Goal: Task Accomplishment & Management: Manage account settings

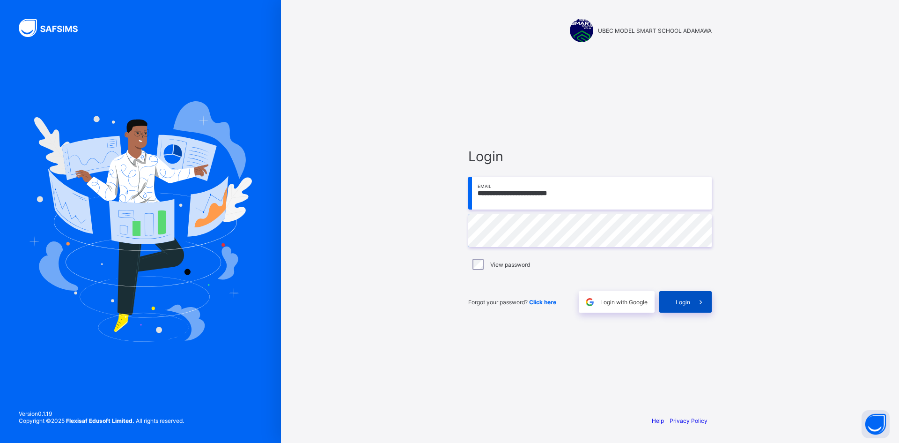
click at [682, 298] on span "Login" at bounding box center [683, 301] width 15 height 7
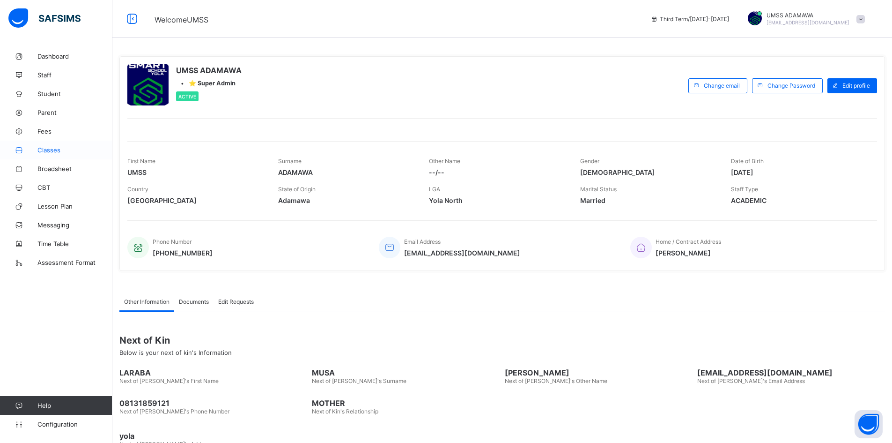
click at [47, 149] on span "Classes" at bounding box center [74, 149] width 75 height 7
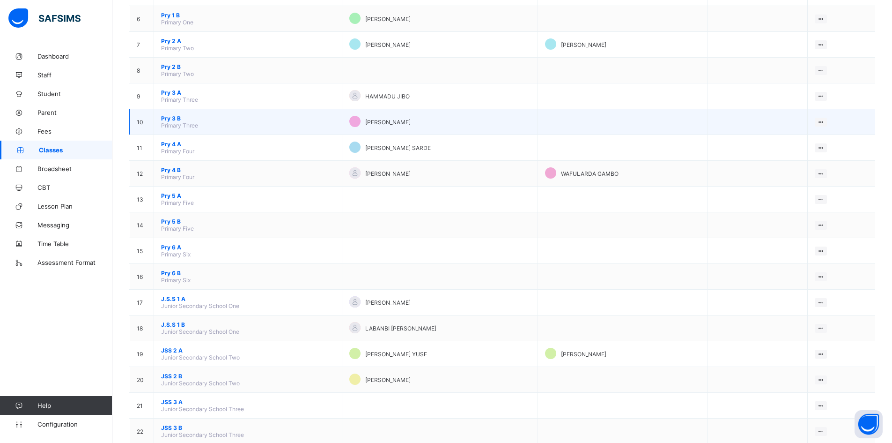
scroll to position [258, 0]
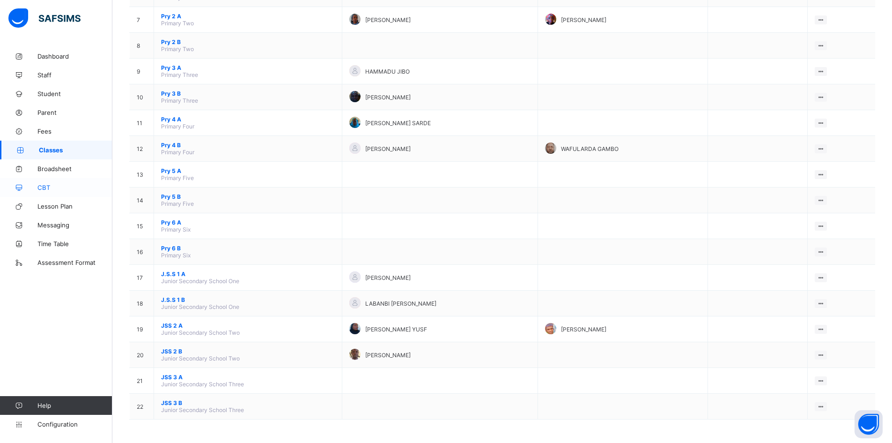
click at [45, 184] on span "CBT" at bounding box center [74, 187] width 75 height 7
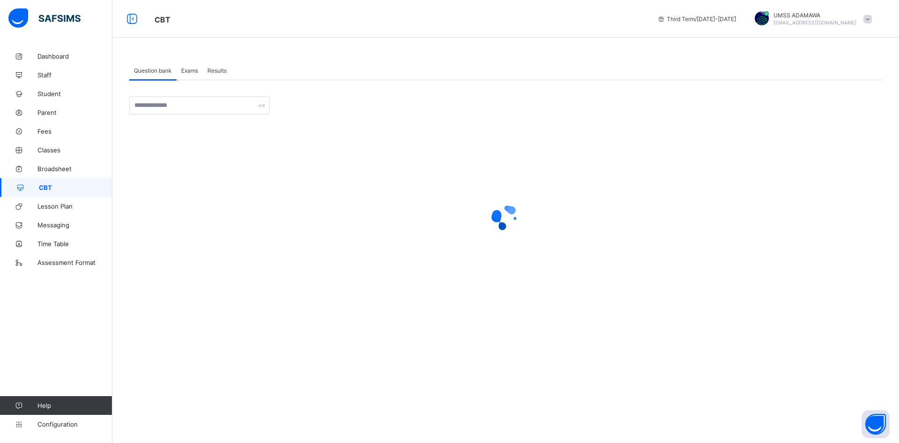
click at [191, 67] on span "Exams" at bounding box center [189, 70] width 17 height 7
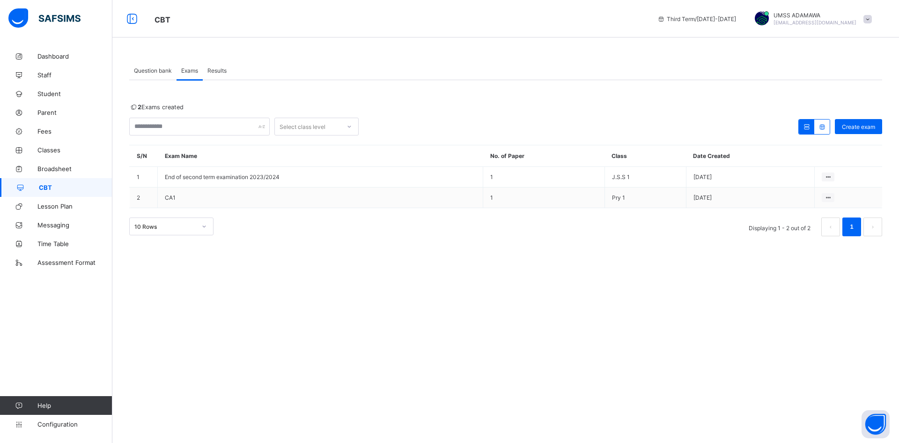
click at [219, 68] on span "Results" at bounding box center [217, 70] width 19 height 7
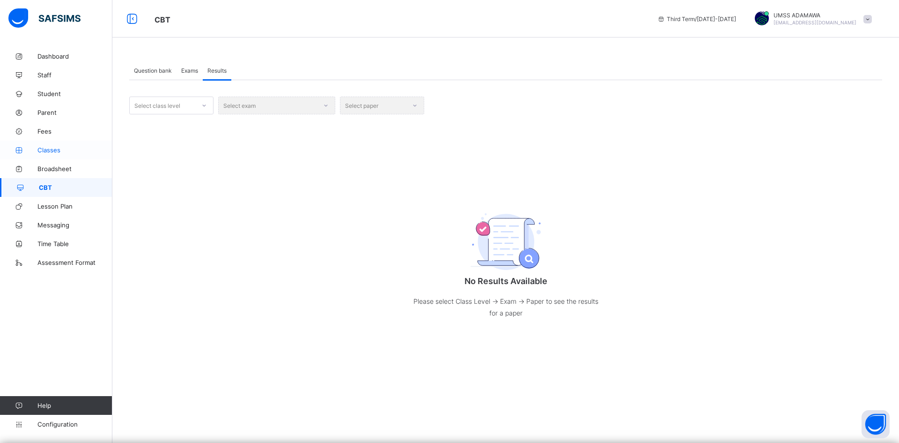
click at [52, 147] on span "Classes" at bounding box center [74, 149] width 75 height 7
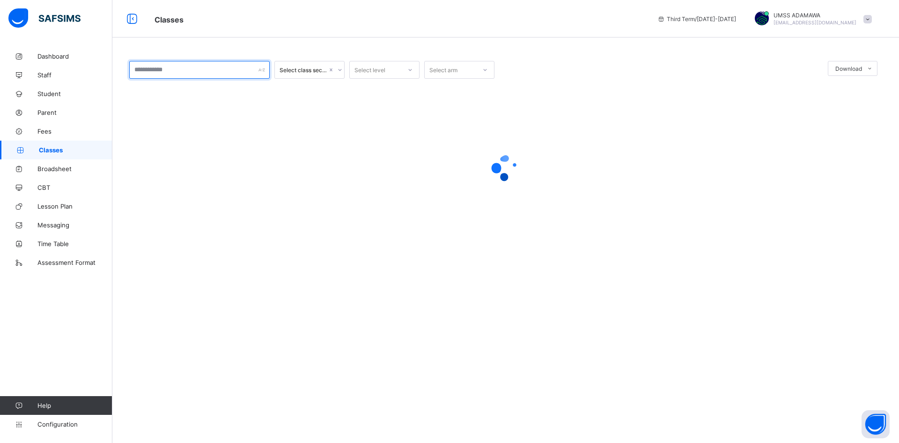
click at [188, 73] on input "text" at bounding box center [199, 70] width 141 height 18
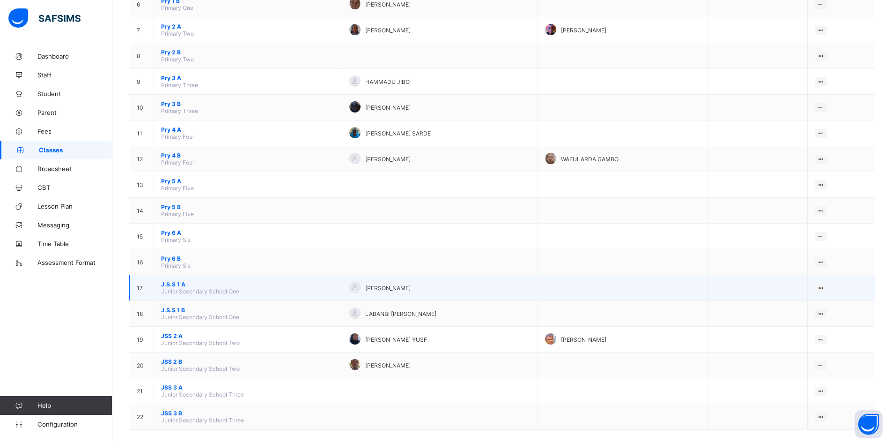
scroll to position [258, 0]
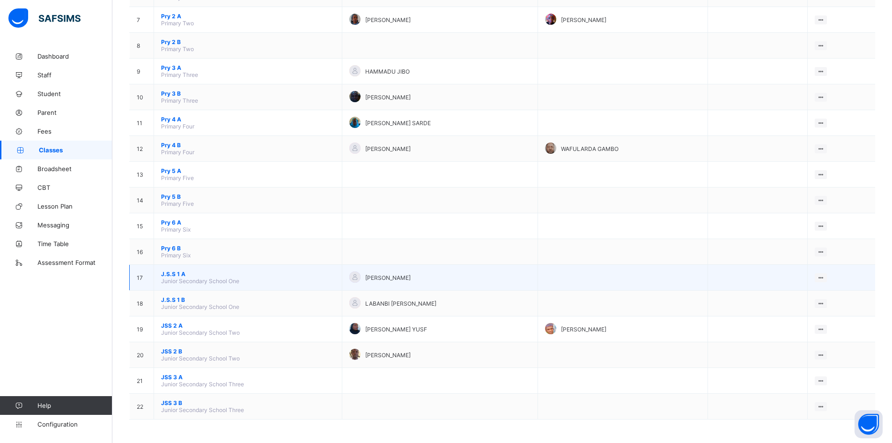
click at [180, 273] on span "J.S.S 1 A" at bounding box center [248, 273] width 174 height 7
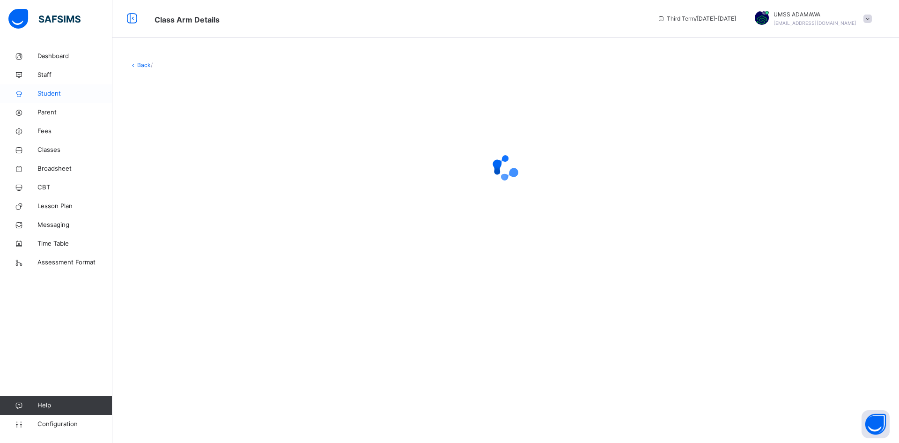
click at [52, 91] on span "Student" at bounding box center [74, 93] width 75 height 9
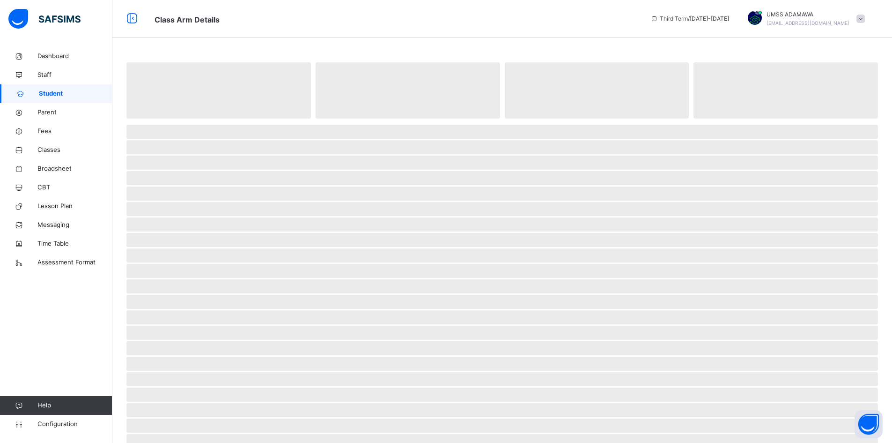
click at [55, 90] on span "Student" at bounding box center [76, 93] width 74 height 9
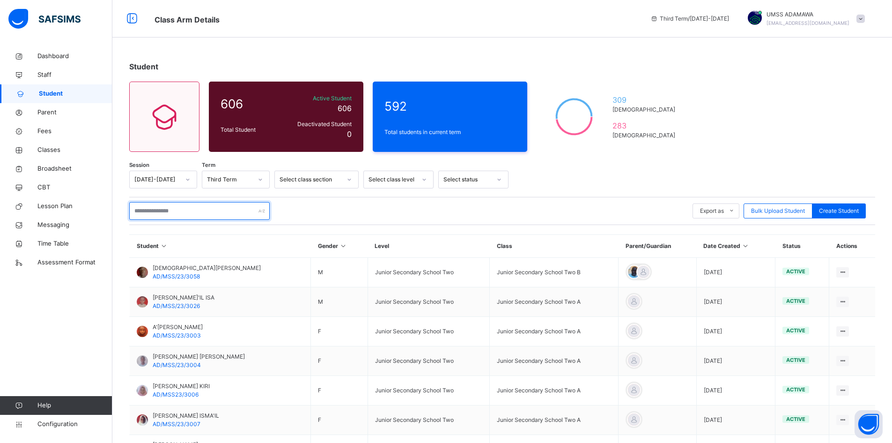
click at [163, 212] on input "text" at bounding box center [199, 211] width 141 height 18
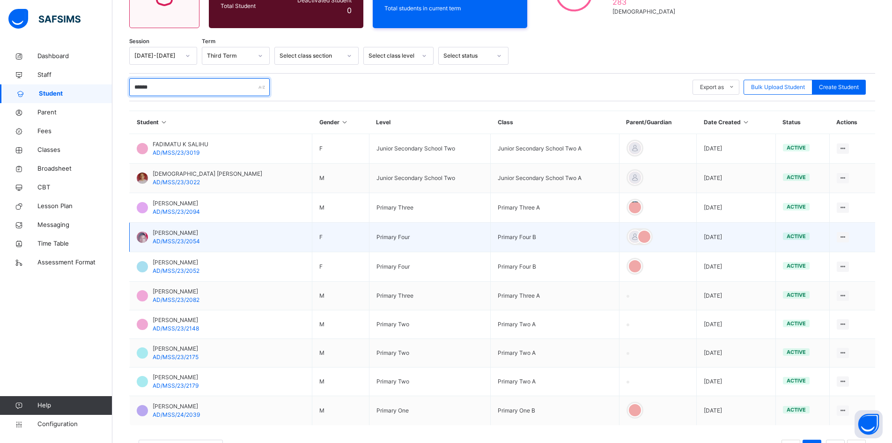
scroll to position [141, 0]
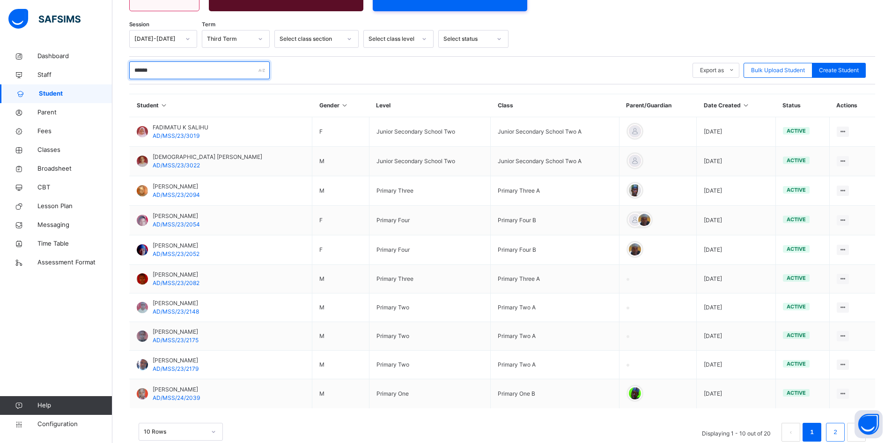
type input "******"
click at [840, 437] on link "2" at bounding box center [835, 432] width 9 height 12
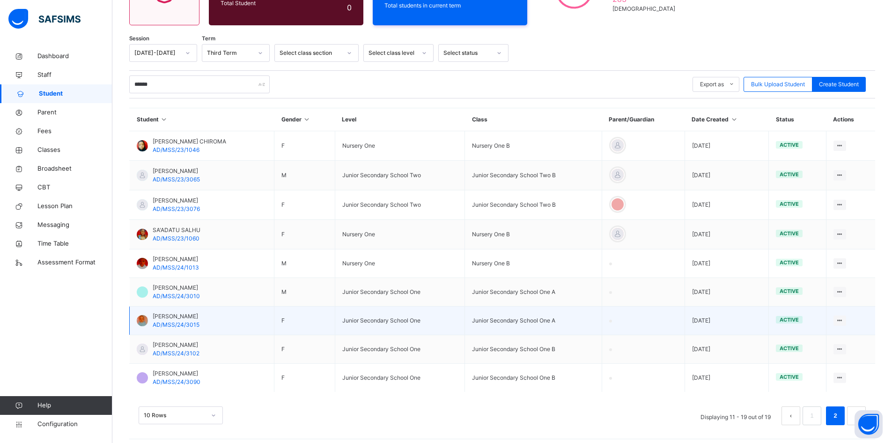
scroll to position [132, 0]
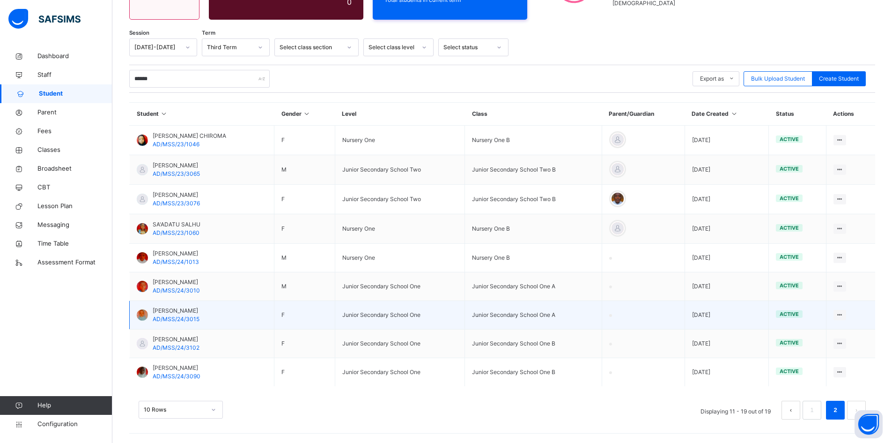
click at [186, 311] on span "SALMA MUSA TUKUR" at bounding box center [176, 310] width 47 height 8
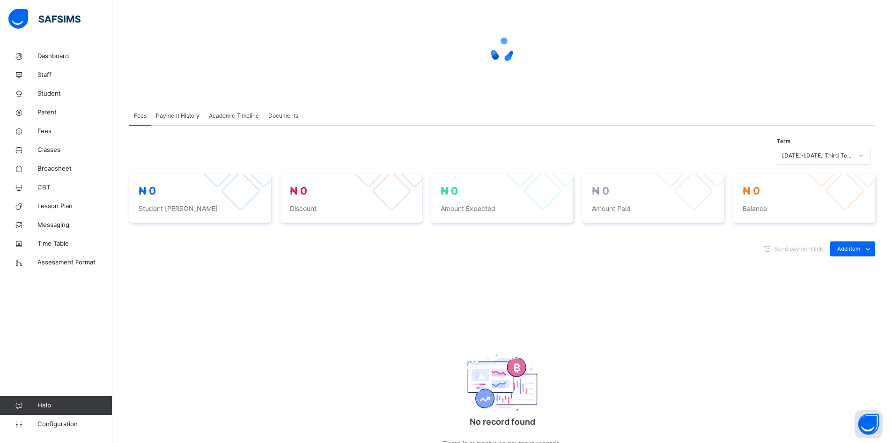
scroll to position [132, 0]
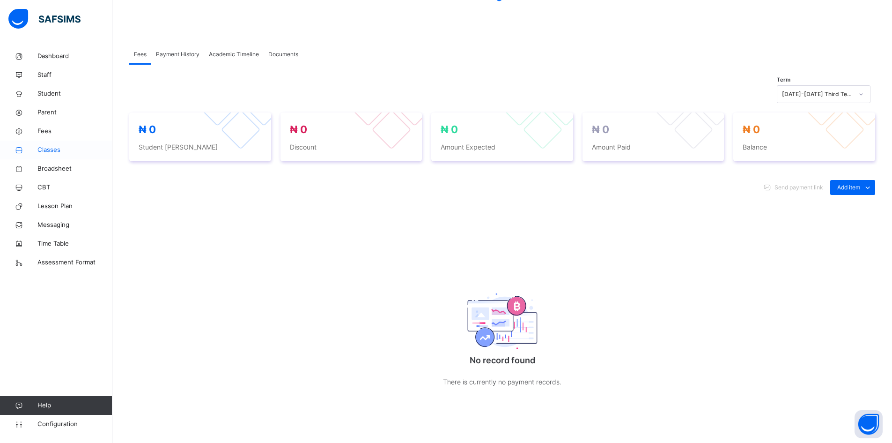
click at [52, 146] on span "Classes" at bounding box center [74, 149] width 75 height 9
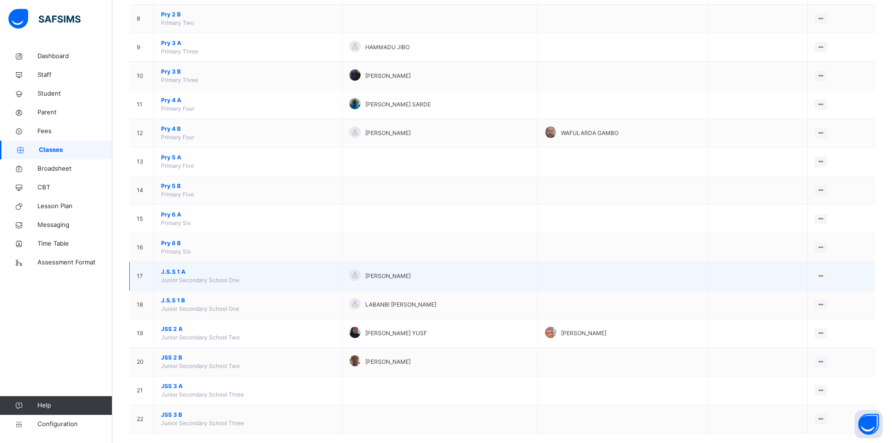
scroll to position [321, 0]
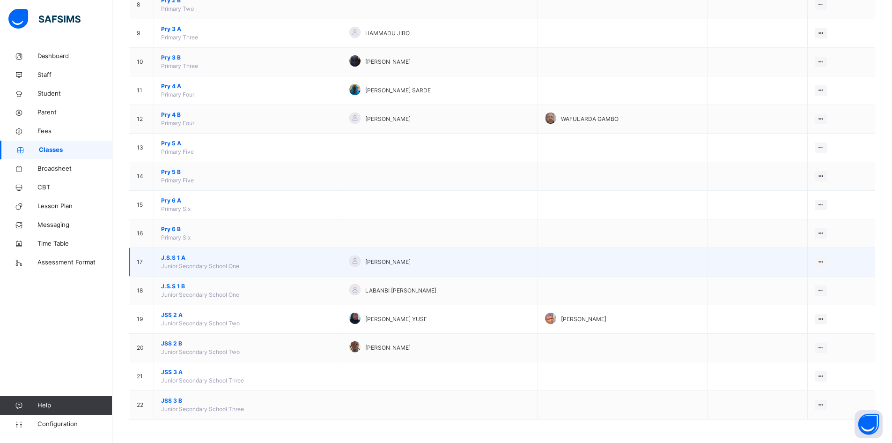
click at [177, 257] on span "J.S.S 1 A" at bounding box center [248, 257] width 174 height 8
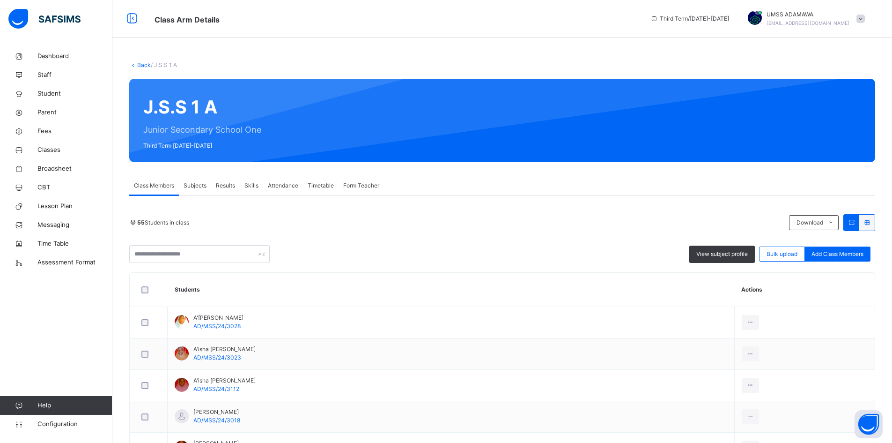
click at [230, 185] on span "Results" at bounding box center [225, 185] width 19 height 8
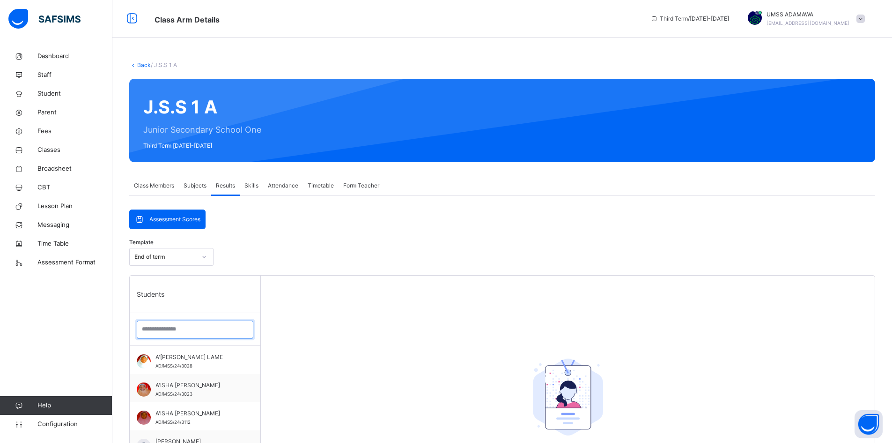
click at [213, 332] on input "search" at bounding box center [195, 329] width 117 height 18
type input "*"
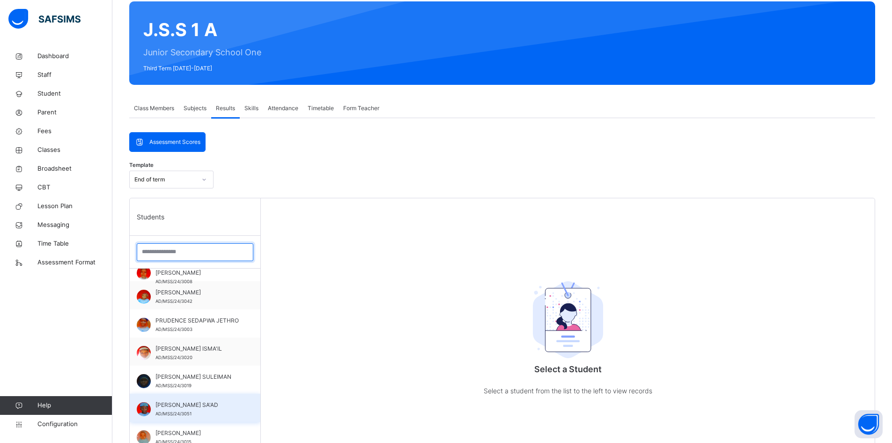
scroll to position [94, 0]
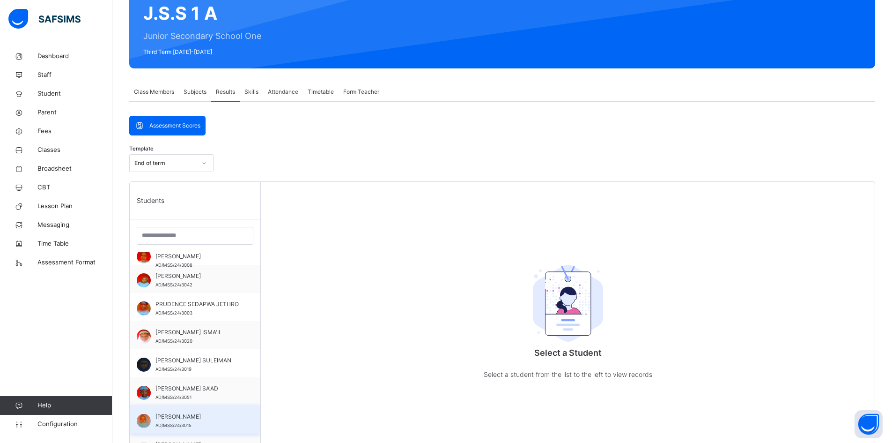
click at [182, 412] on span "[PERSON_NAME]" at bounding box center [198, 416] width 84 height 8
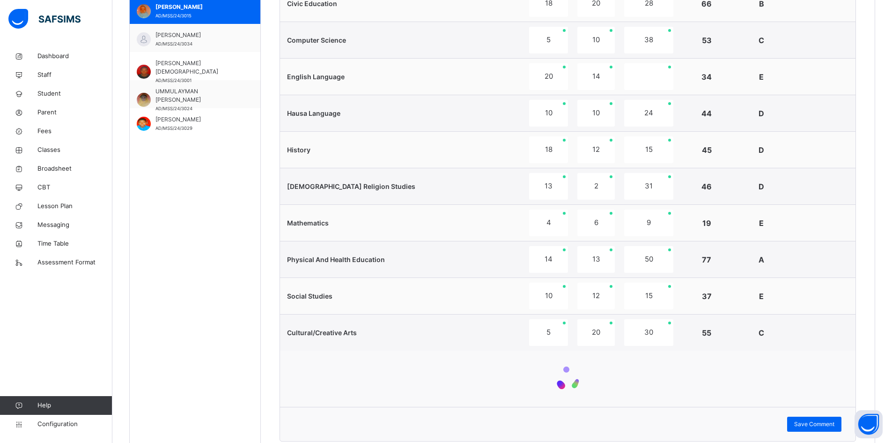
scroll to position [549, 0]
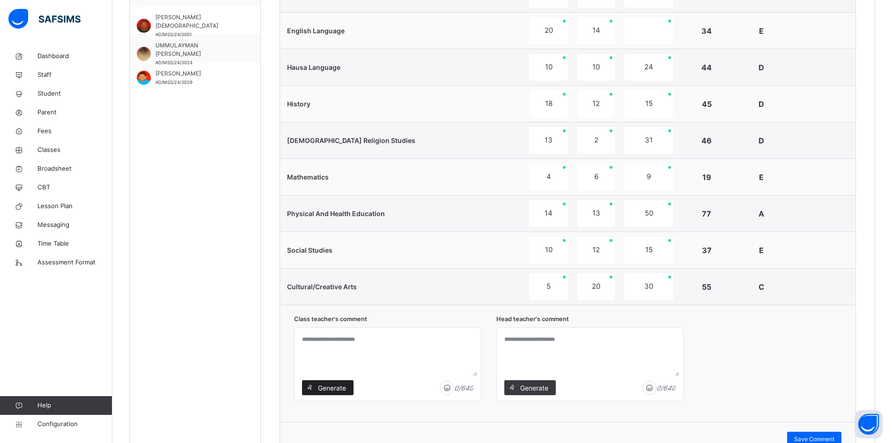
click at [324, 386] on span "Generate" at bounding box center [332, 388] width 30 height 10
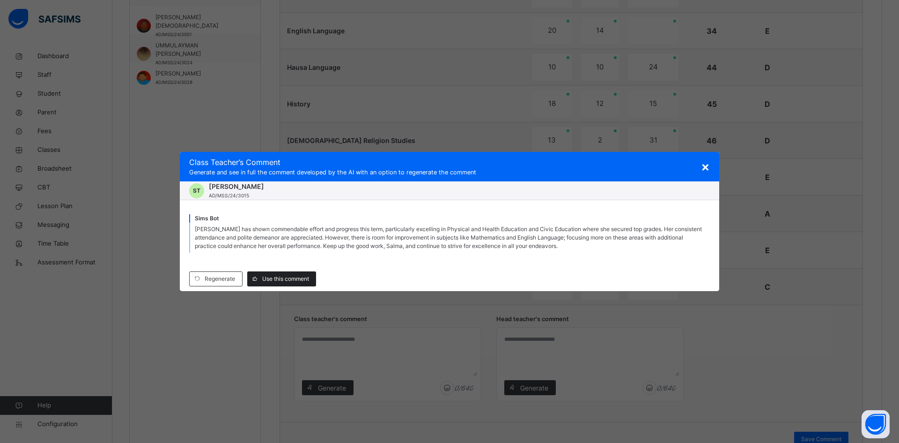
click at [280, 277] on span "Use this comment" at bounding box center [285, 278] width 47 height 8
type textarea "**********"
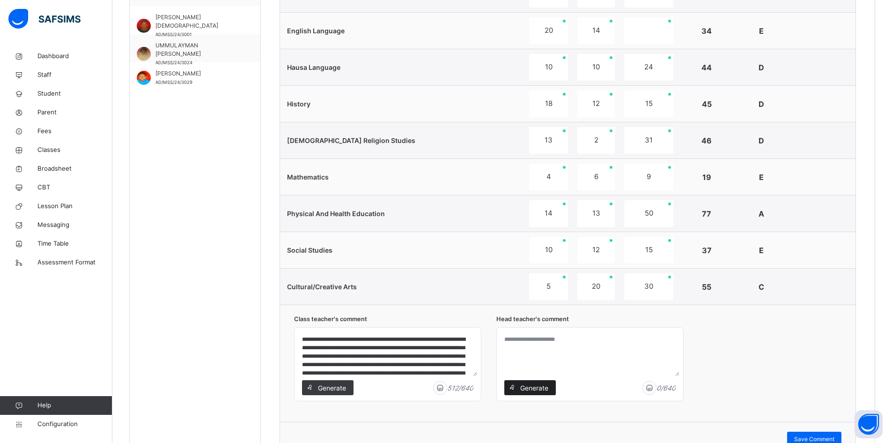
click at [510, 386] on icon at bounding box center [512, 387] width 7 height 7
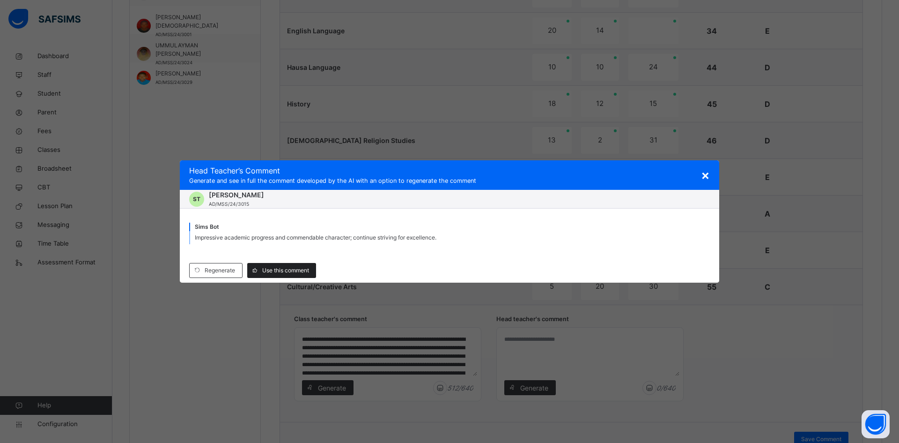
click at [291, 276] on div "Use this comment" at bounding box center [281, 270] width 69 height 15
type textarea "**********"
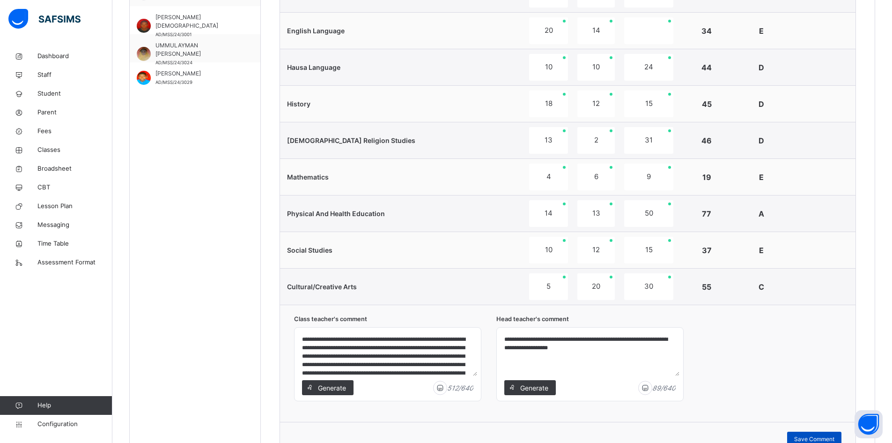
click at [813, 435] on span "Save Comment" at bounding box center [814, 439] width 40 height 8
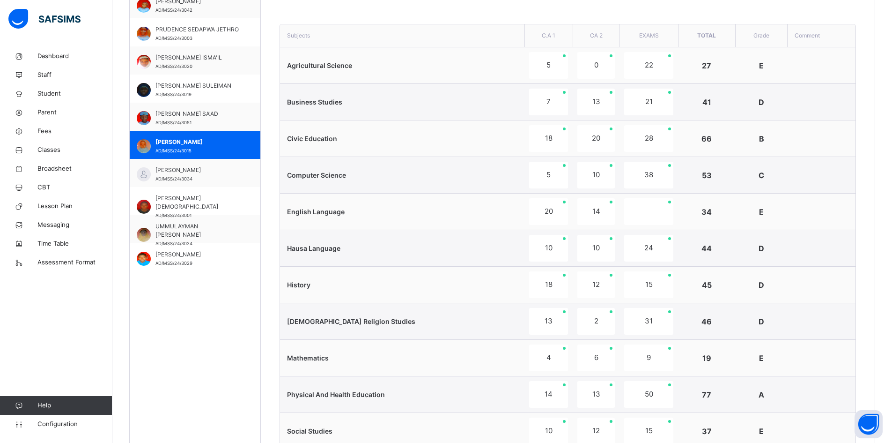
scroll to position [610, 0]
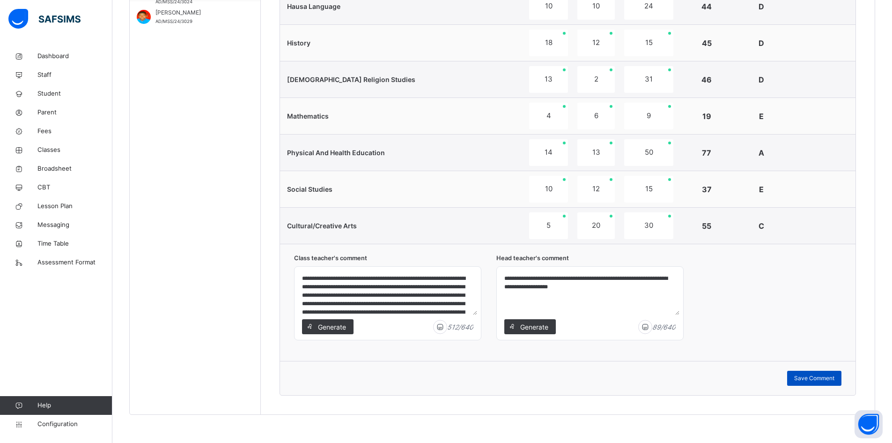
click at [826, 376] on span "Save Comment" at bounding box center [814, 378] width 40 height 8
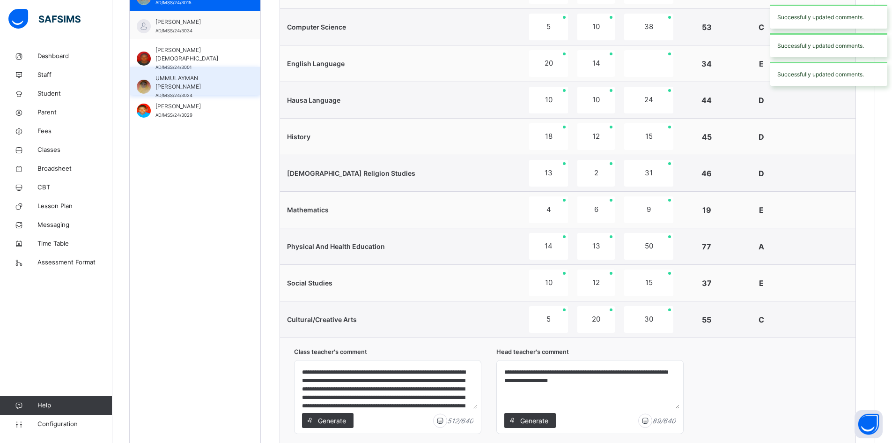
click at [173, 77] on span "UMMULAYMAN MUSA TUKUR" at bounding box center [198, 82] width 84 height 17
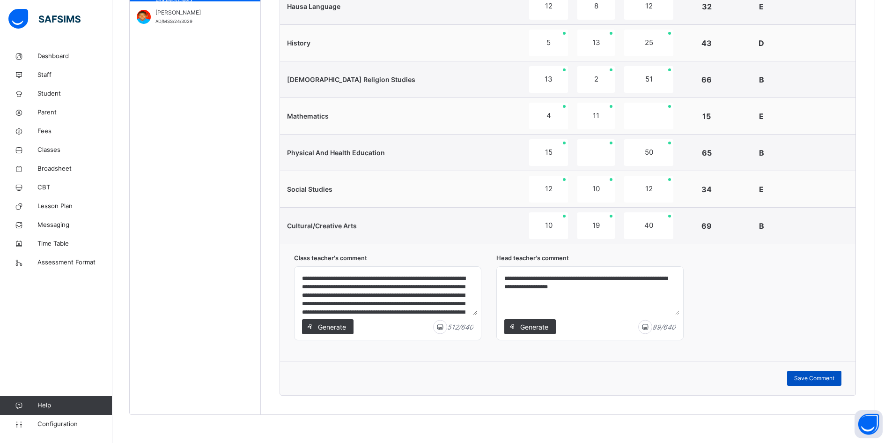
click at [825, 376] on span "Save Comment" at bounding box center [814, 378] width 40 height 8
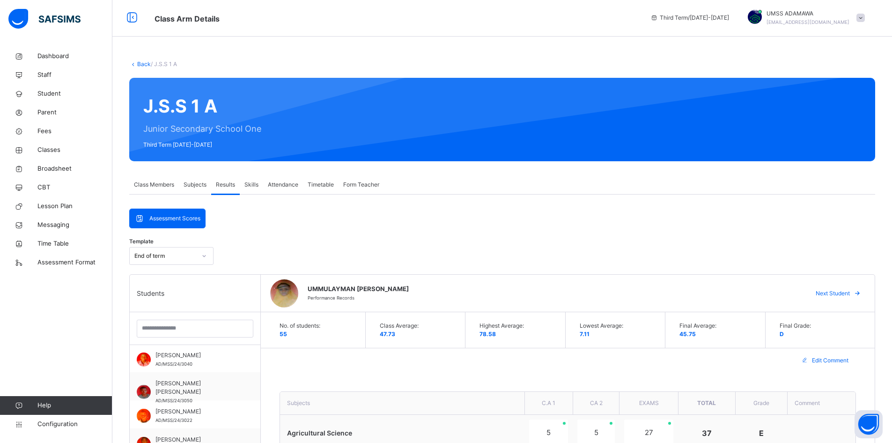
scroll to position [0, 0]
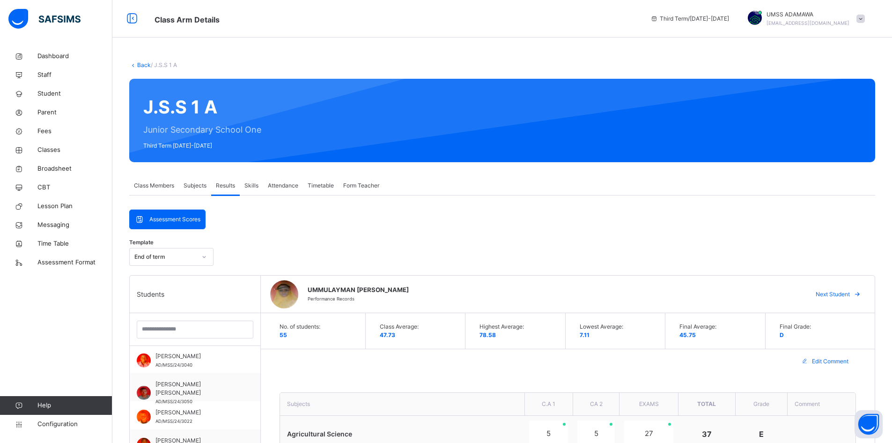
click at [143, 65] on link "Back" at bounding box center [144, 64] width 14 height 7
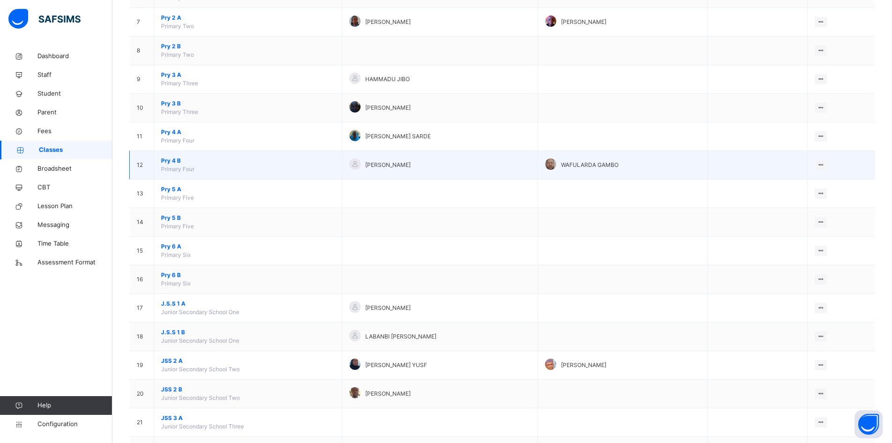
scroll to position [321, 0]
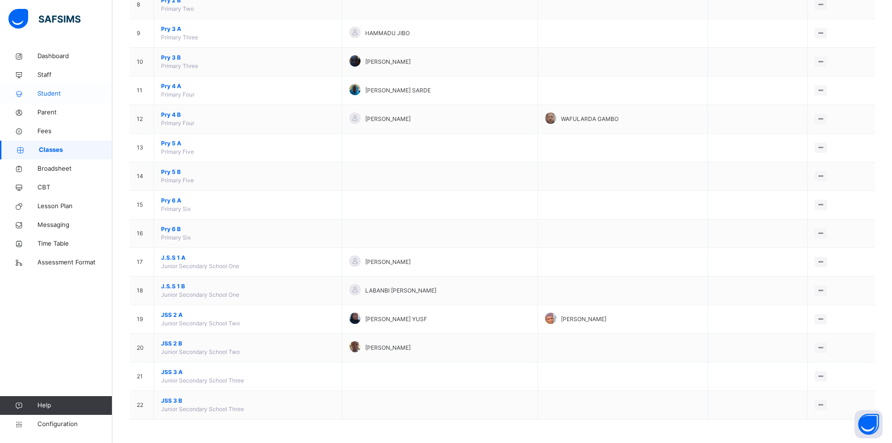
click at [48, 88] on link "Student" at bounding box center [56, 93] width 112 height 19
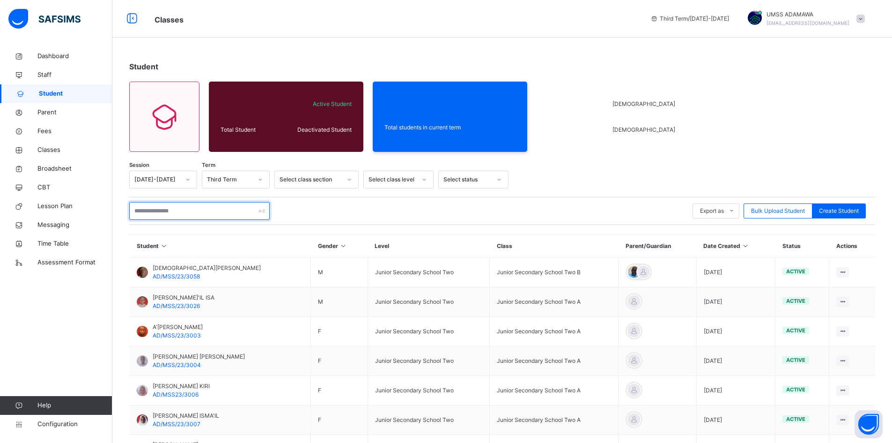
click at [160, 212] on input "text" at bounding box center [199, 211] width 141 height 18
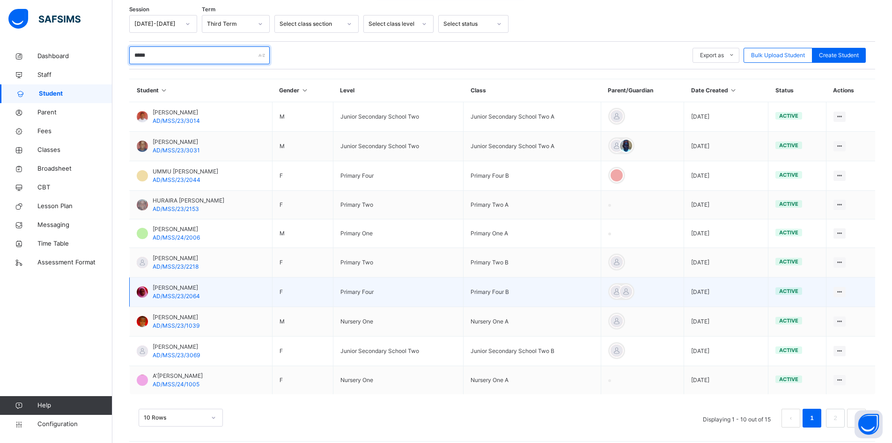
scroll to position [163, 0]
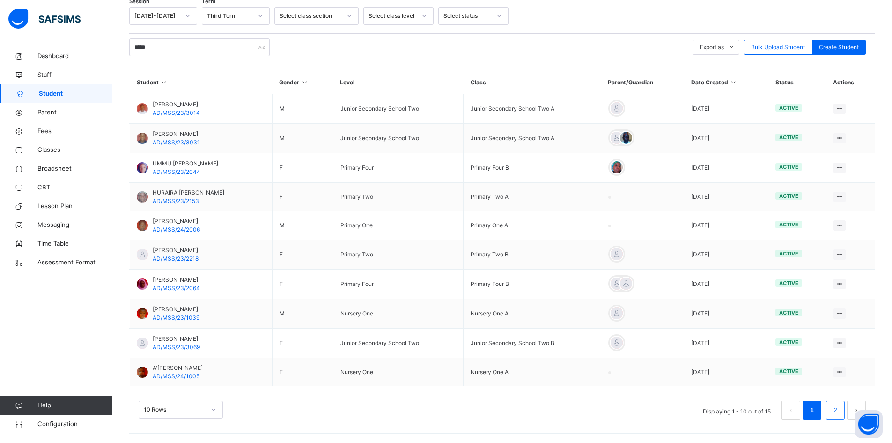
click at [840, 412] on link "2" at bounding box center [835, 410] width 9 height 12
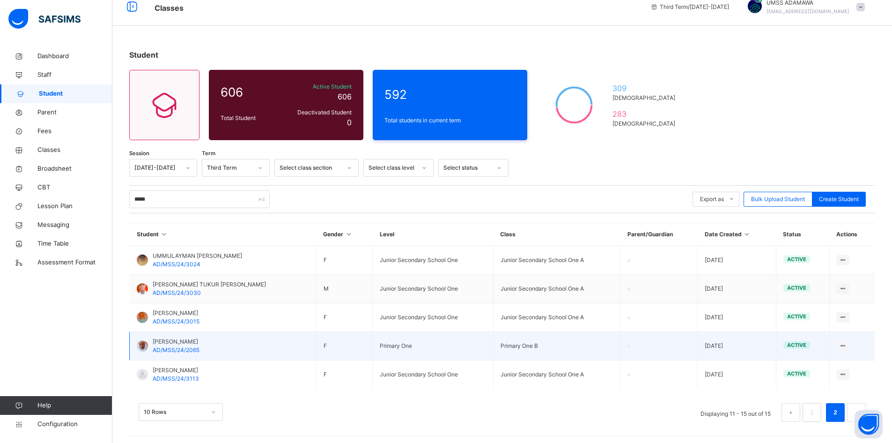
scroll to position [14, 0]
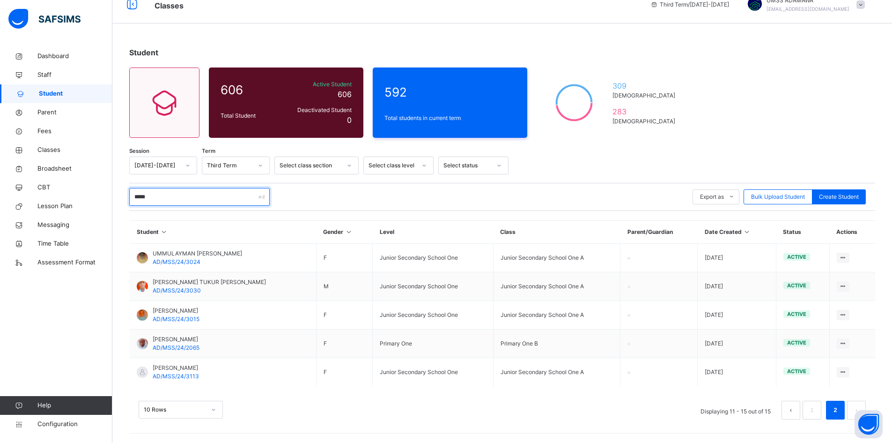
click at [157, 200] on input "*****" at bounding box center [199, 197] width 141 height 18
type input "*"
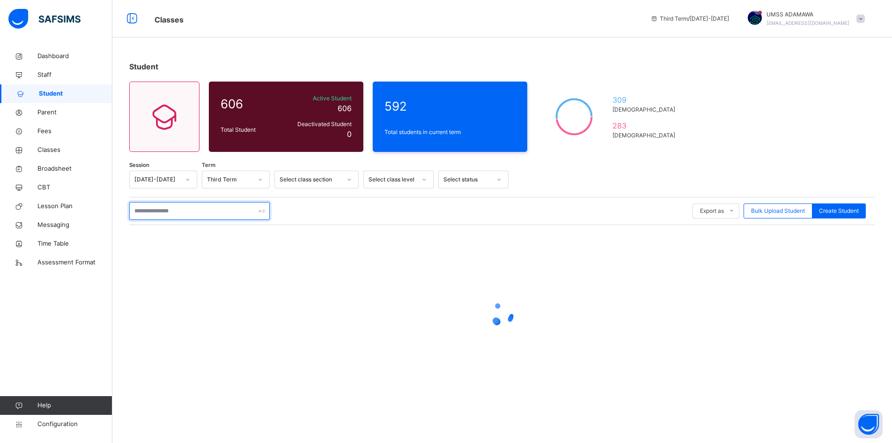
scroll to position [0, 0]
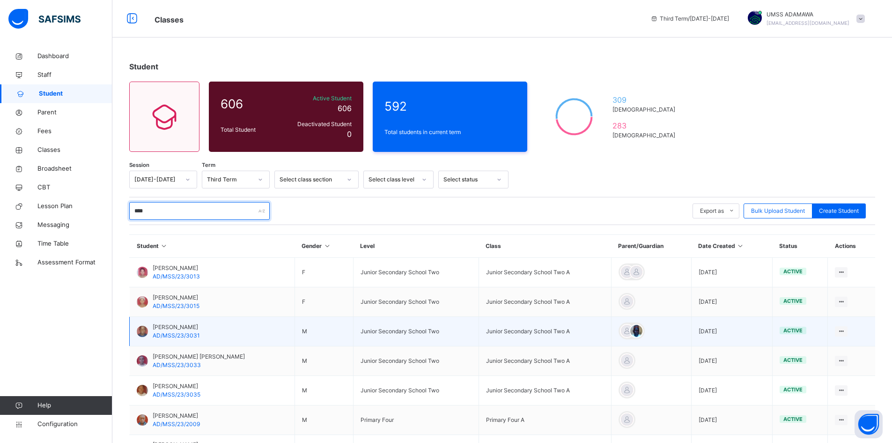
type input "****"
click at [173, 328] on span "AHMAD MUSA TUKUR" at bounding box center [176, 327] width 47 height 8
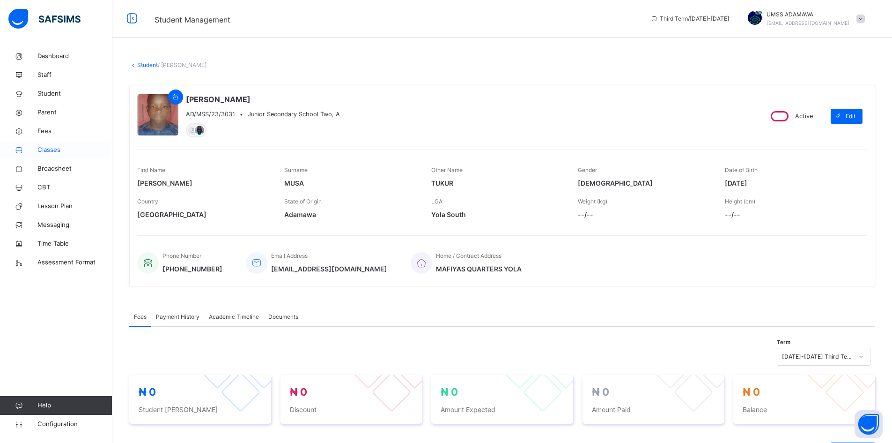
click at [56, 149] on span "Classes" at bounding box center [74, 149] width 75 height 9
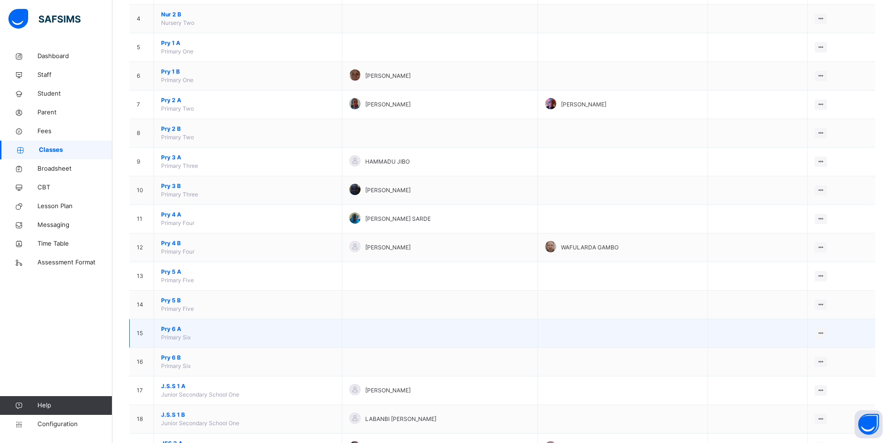
scroll to position [234, 0]
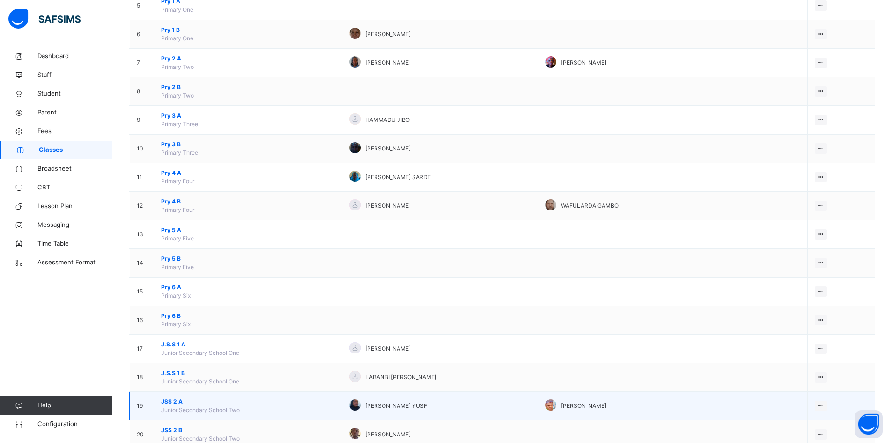
click at [176, 400] on span "JSS 2 A" at bounding box center [248, 401] width 174 height 8
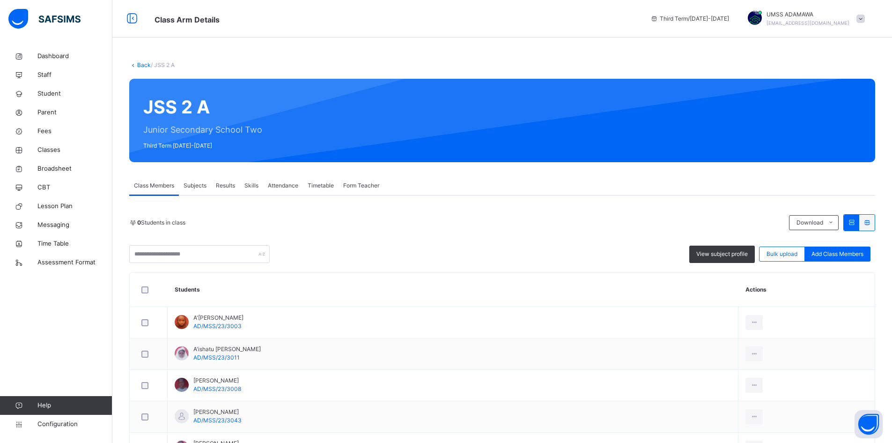
click at [230, 184] on span "Results" at bounding box center [225, 185] width 19 height 8
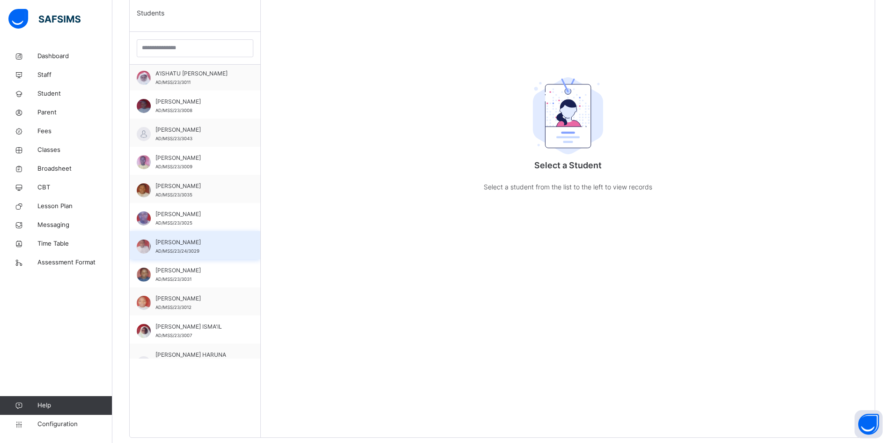
scroll to position [47, 0]
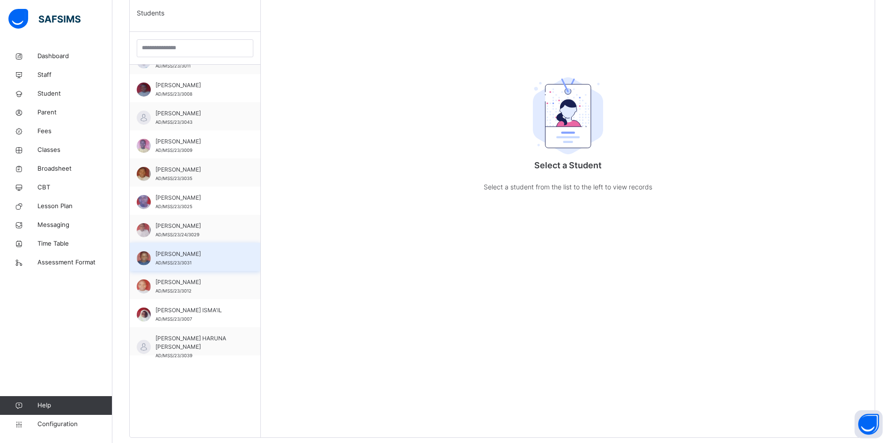
click at [193, 257] on span "AHMAD MUSA TUKUR" at bounding box center [198, 254] width 84 height 8
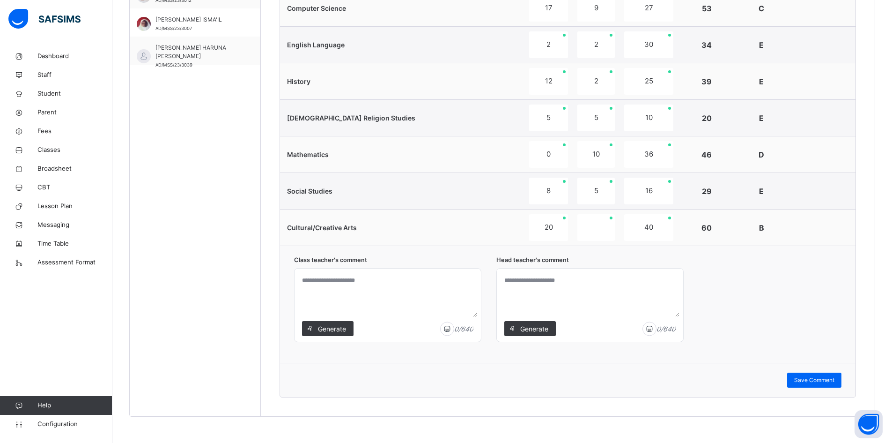
scroll to position [573, 0]
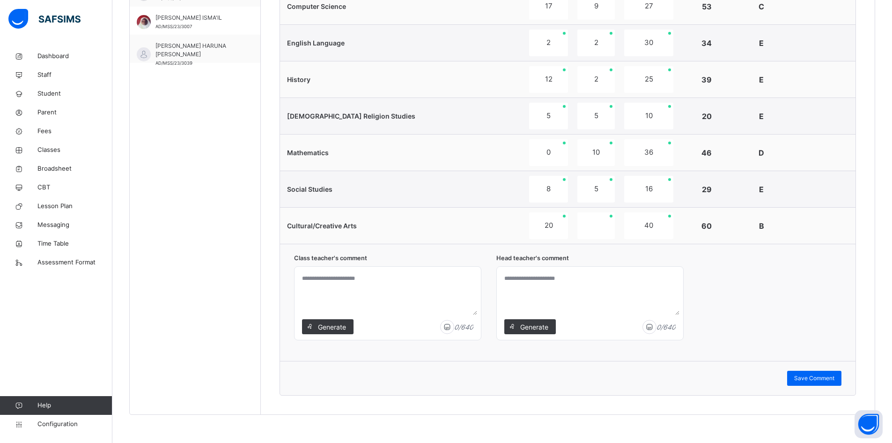
click at [321, 320] on div "Generate" at bounding box center [328, 326] width 52 height 15
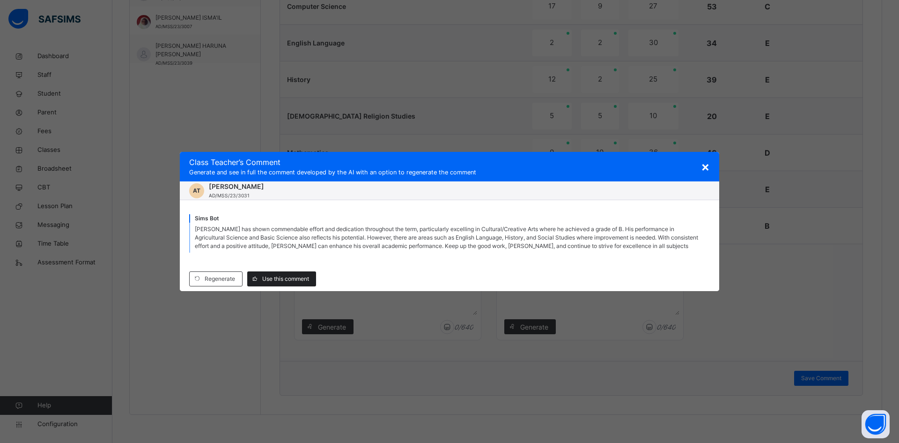
click at [288, 281] on span "Use this comment" at bounding box center [285, 278] width 47 height 8
type textarea "**********"
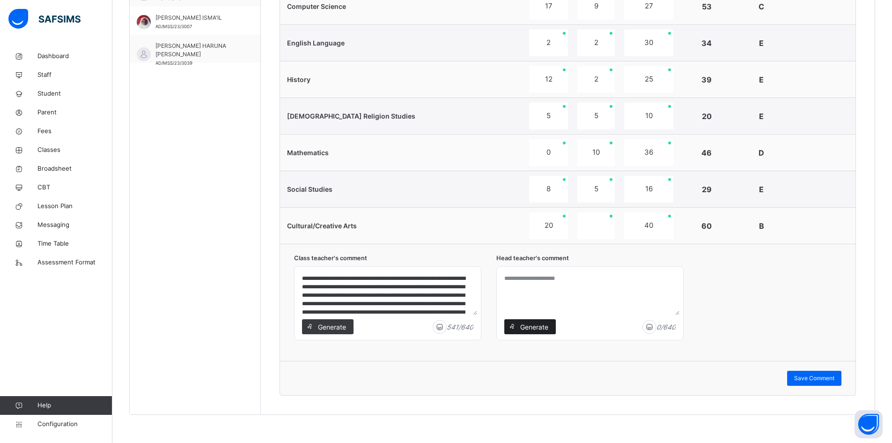
click at [536, 324] on span "Generate" at bounding box center [534, 327] width 30 height 10
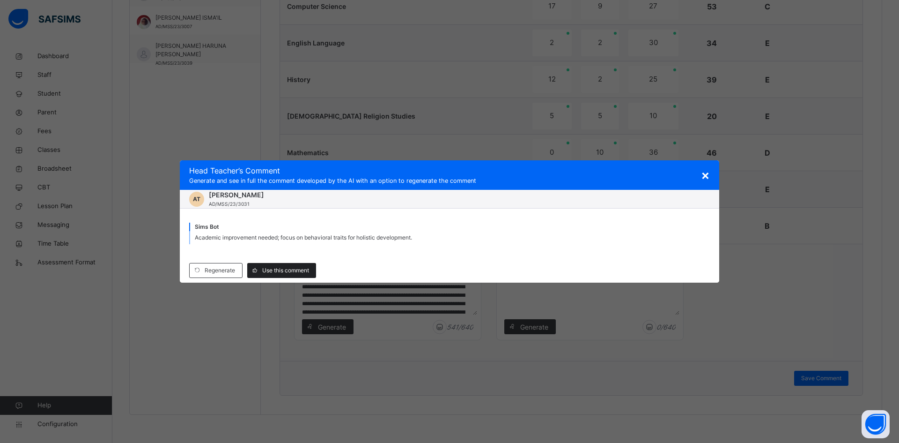
click at [285, 274] on span "Use this comment" at bounding box center [285, 270] width 47 height 8
type textarea "**********"
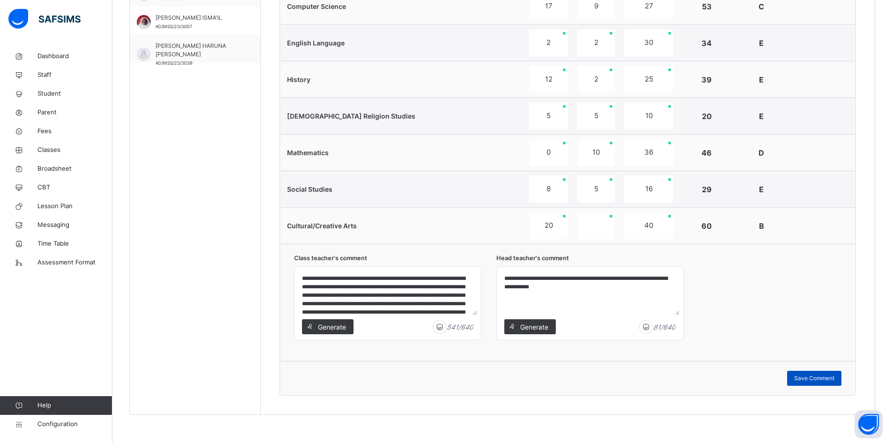
click at [808, 380] on span "Save Comment" at bounding box center [814, 378] width 40 height 8
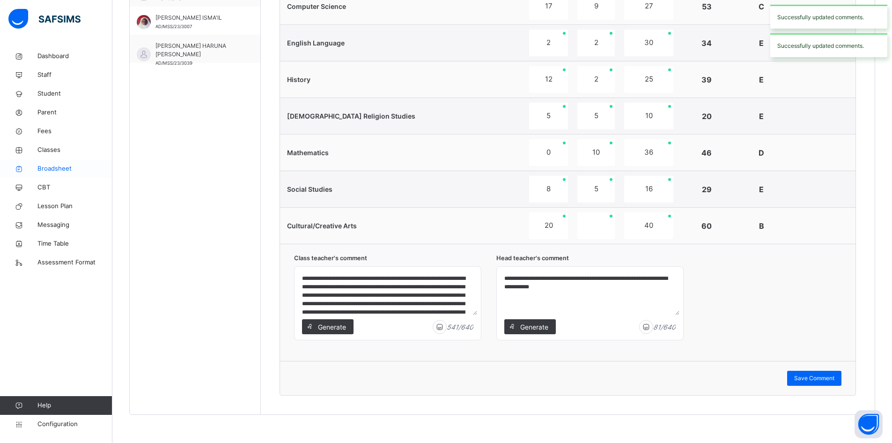
click at [61, 170] on span "Broadsheet" at bounding box center [74, 168] width 75 height 9
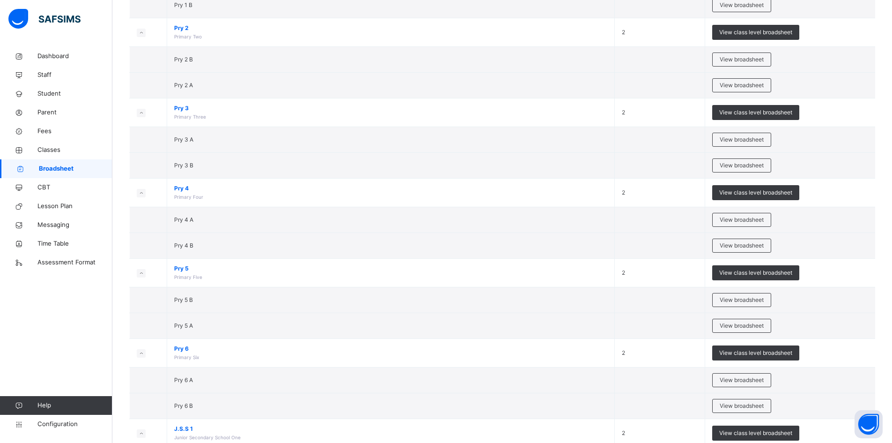
scroll to position [515, 0]
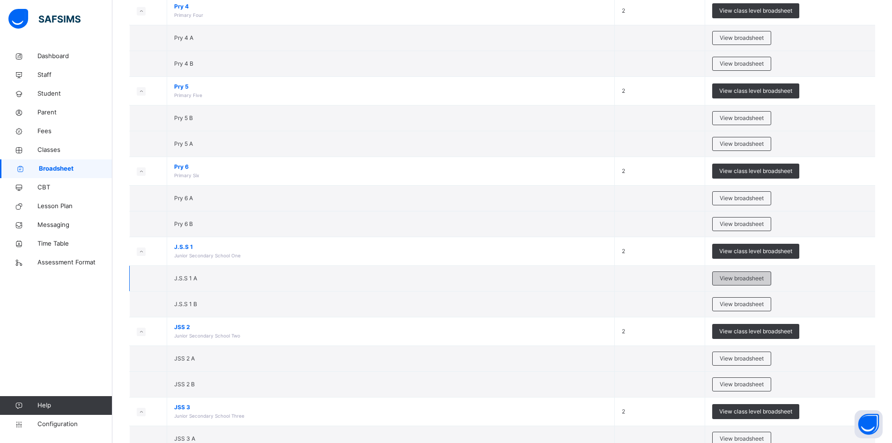
click at [759, 276] on span "View broadsheet" at bounding box center [742, 278] width 44 height 8
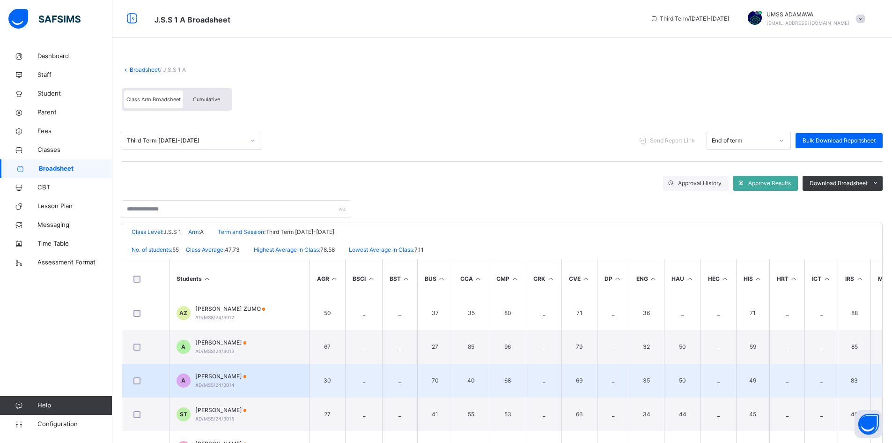
scroll to position [375, 0]
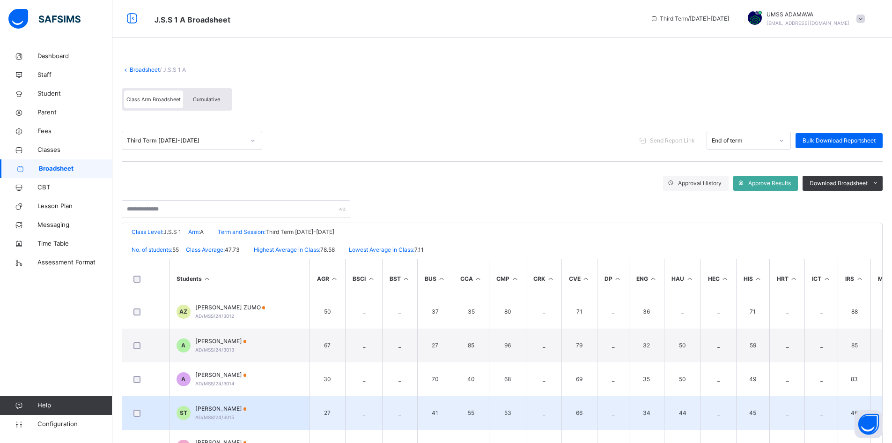
click at [247, 410] on span "SALMA MUSA TUKUR" at bounding box center [221, 408] width 52 height 8
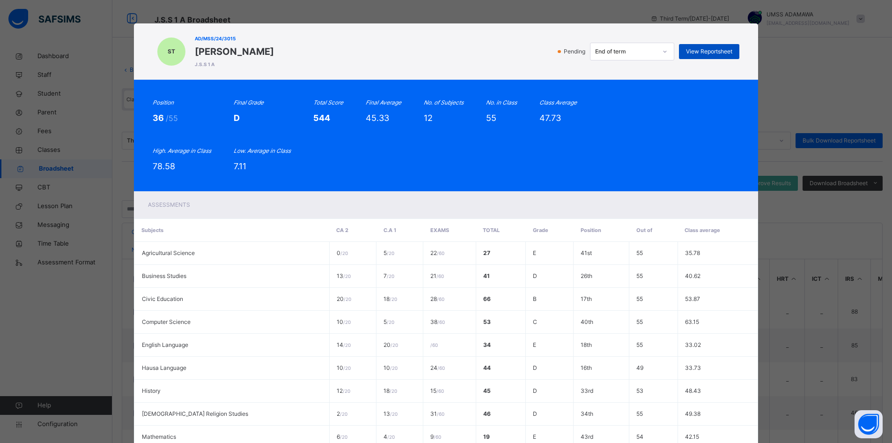
click at [715, 45] on div "View Reportsheet" at bounding box center [709, 51] width 60 height 15
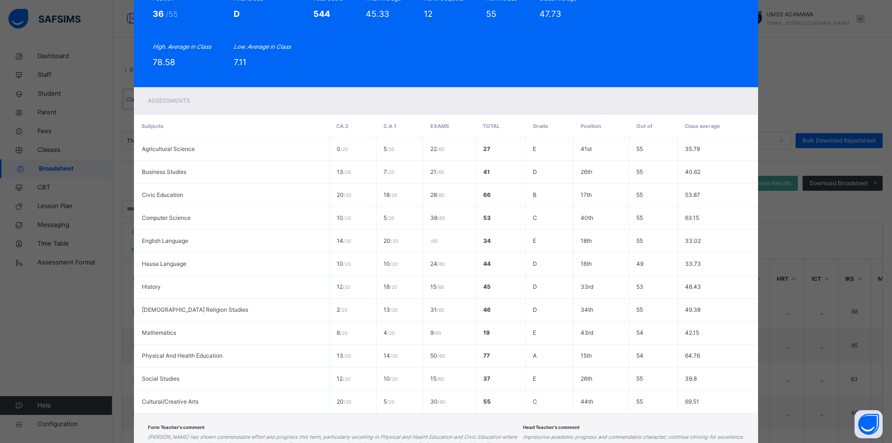
scroll to position [192, 0]
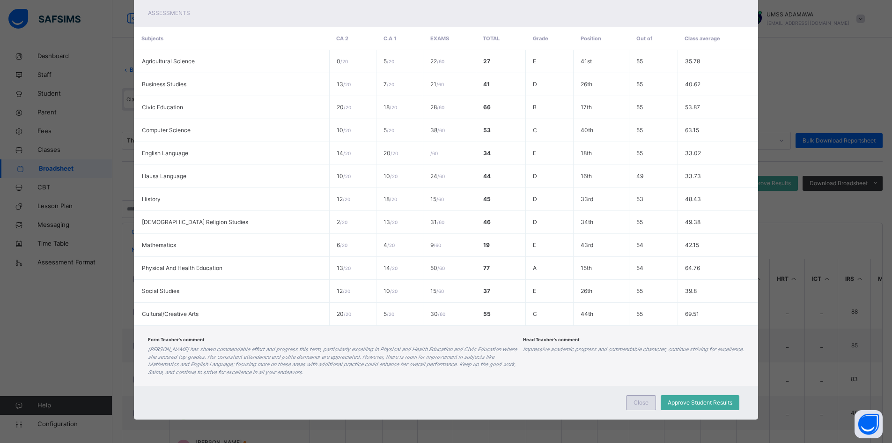
click at [639, 400] on span "Close" at bounding box center [641, 402] width 15 height 8
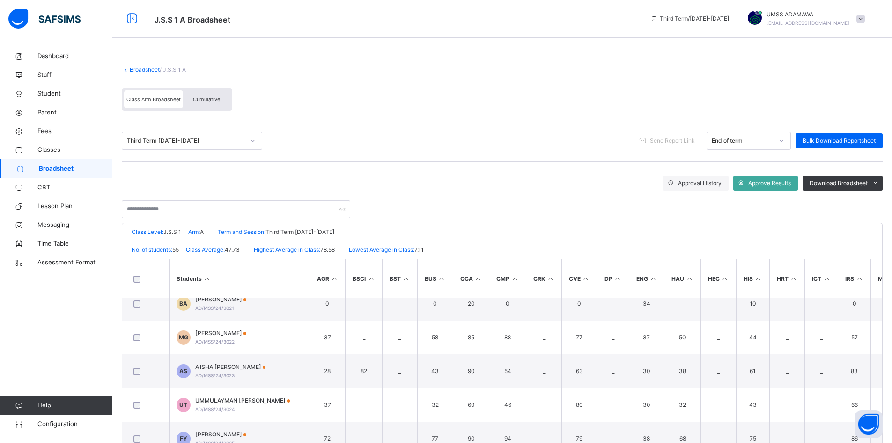
scroll to position [703, 0]
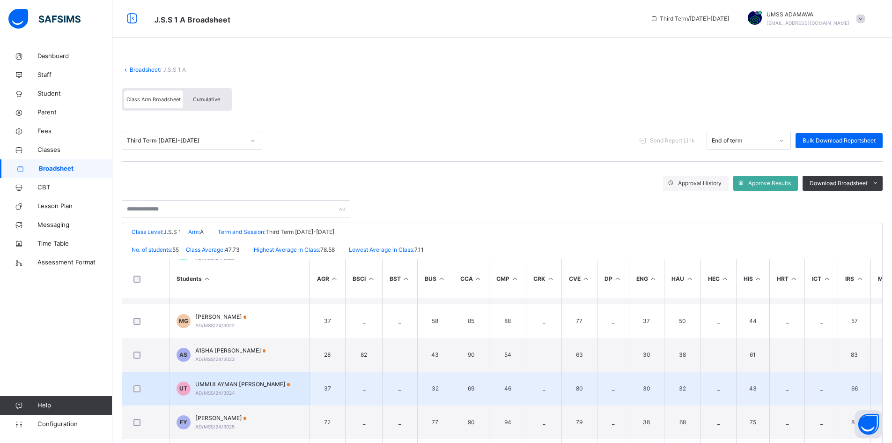
click at [229, 380] on span "UMMULAYMAN MUSA TUKUR" at bounding box center [242, 384] width 95 height 8
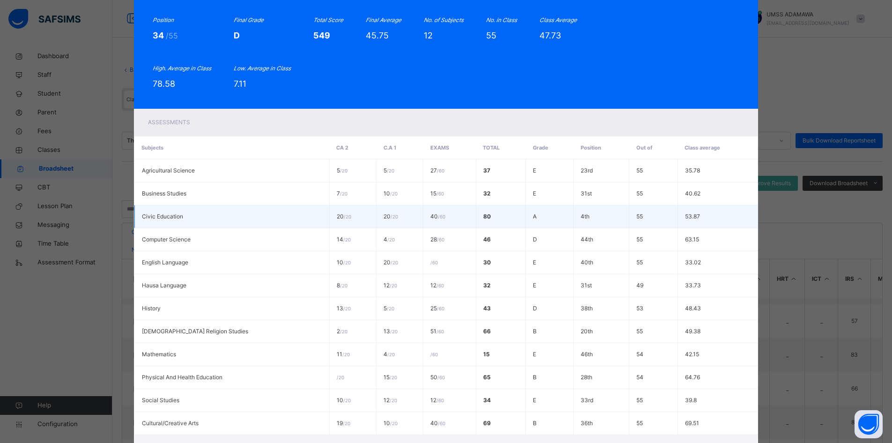
scroll to position [0, 0]
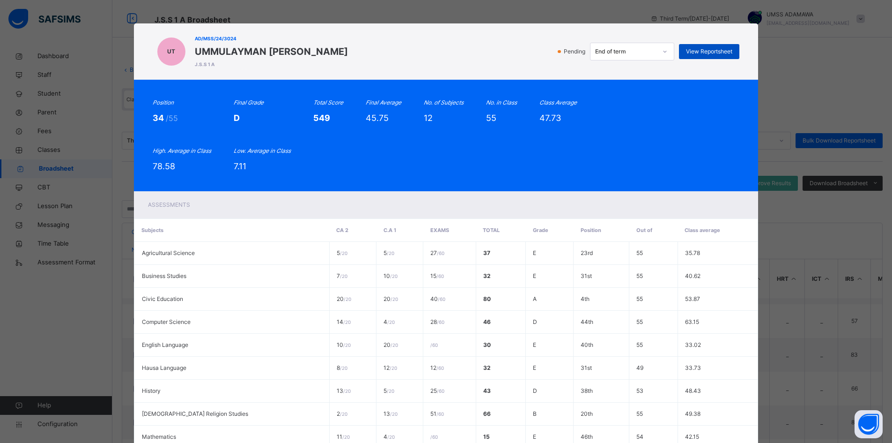
click at [713, 44] on div "View Reportsheet" at bounding box center [709, 51] width 60 height 15
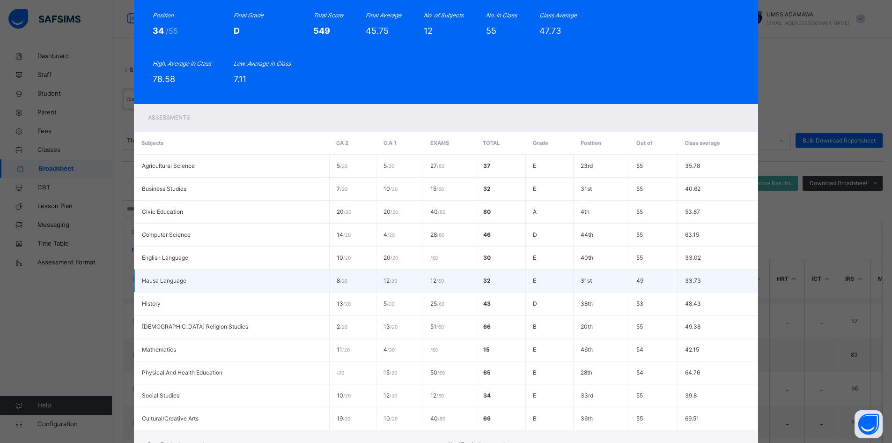
scroll to position [169, 0]
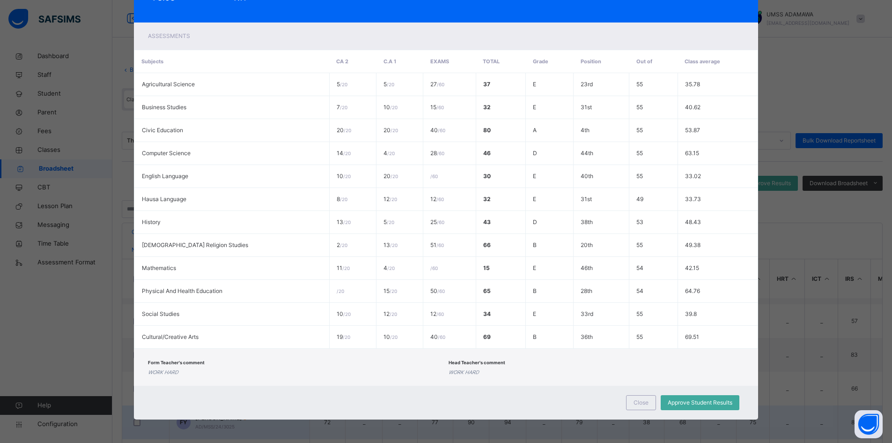
click at [637, 406] on span "Close" at bounding box center [641, 402] width 15 height 8
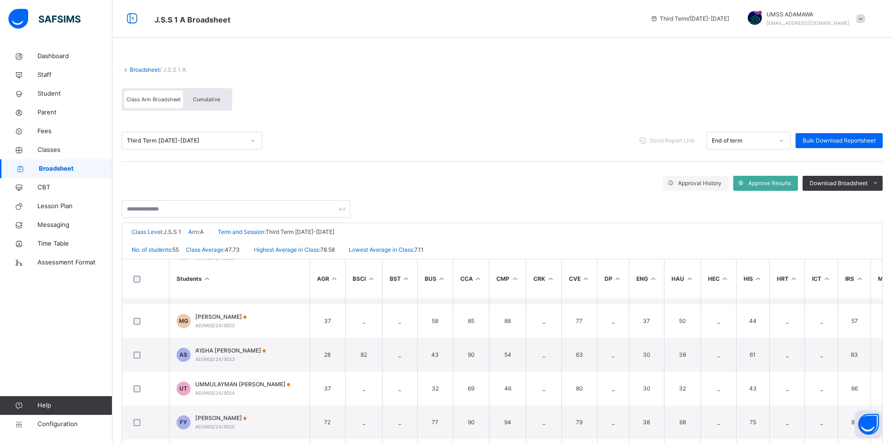
click at [211, 141] on div "Third Term 2024-2025" at bounding box center [186, 140] width 118 height 8
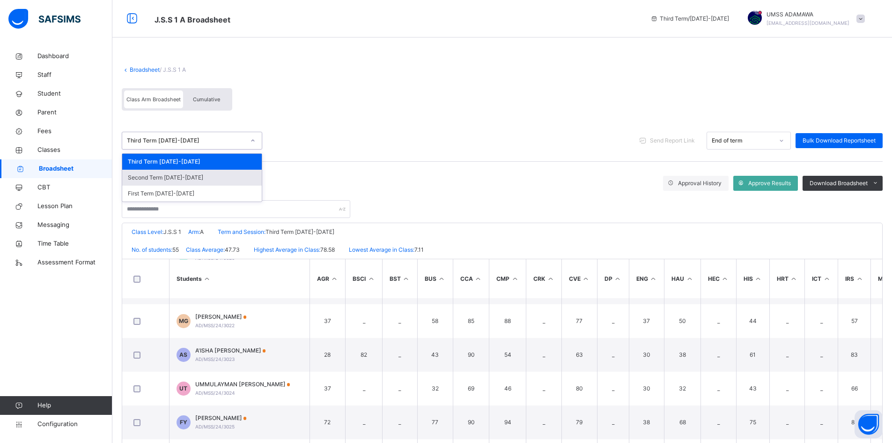
click at [186, 173] on div "Second Term 2024-2025" at bounding box center [192, 178] width 140 height 16
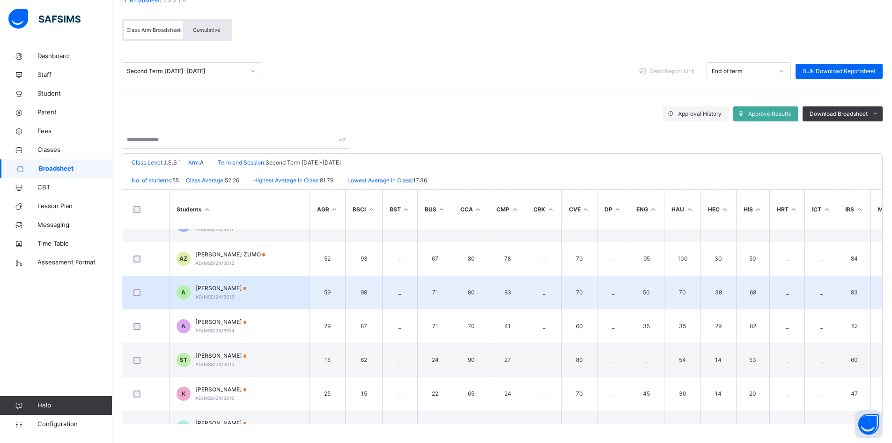
scroll to position [375, 0]
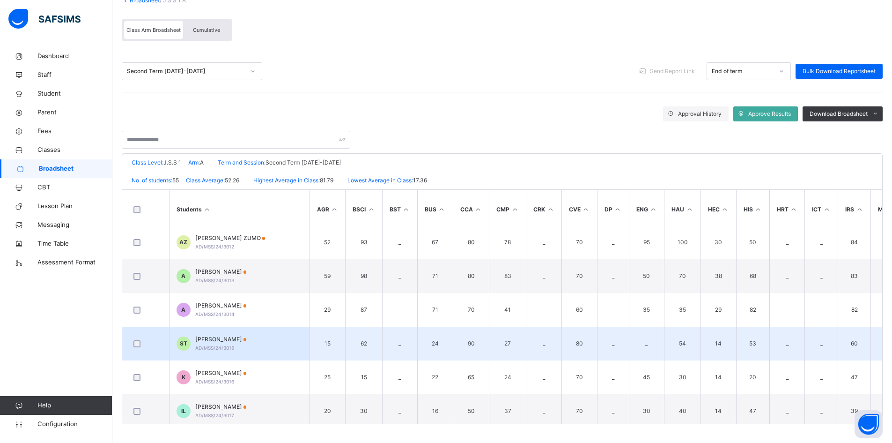
click at [247, 337] on span "SALMA MUSA TUKUR" at bounding box center [221, 339] width 52 height 8
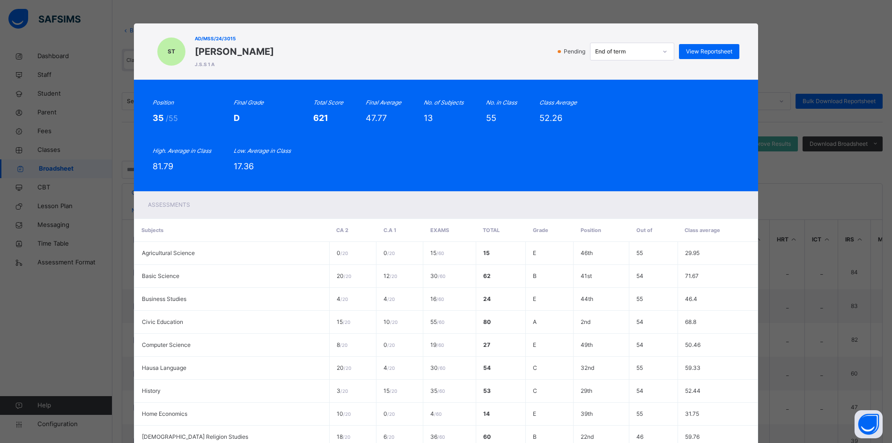
scroll to position [22, 0]
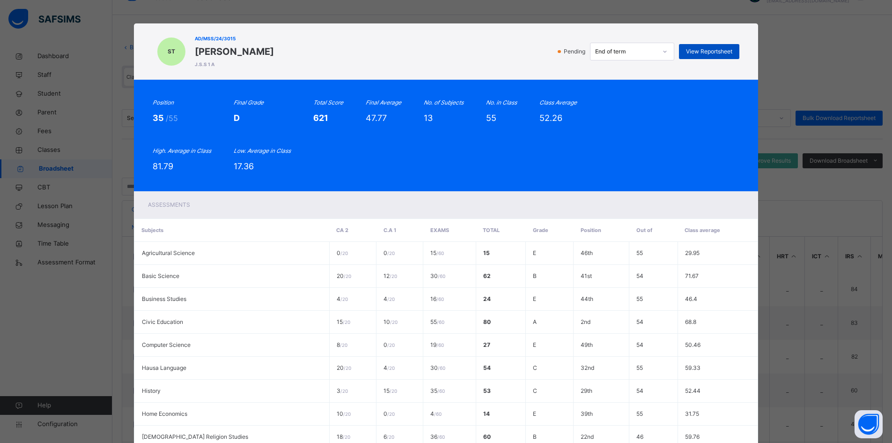
click at [711, 51] on span "View Reportsheet" at bounding box center [709, 51] width 46 height 8
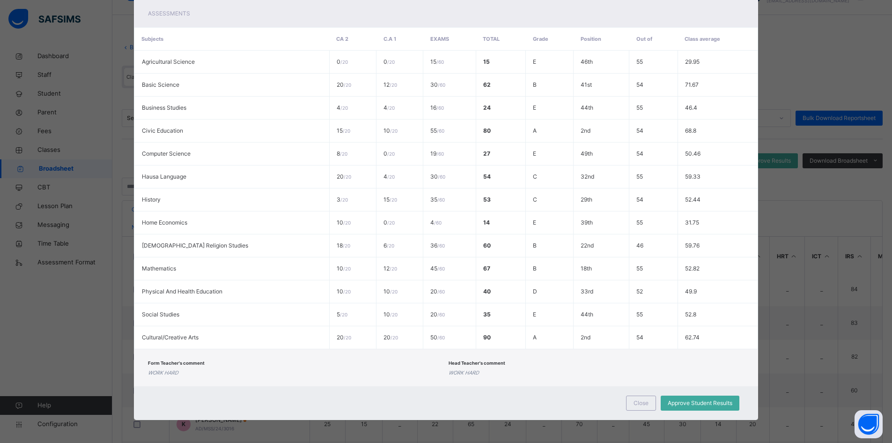
scroll to position [192, 0]
click at [706, 401] on span "Approve Student Results" at bounding box center [700, 402] width 65 height 8
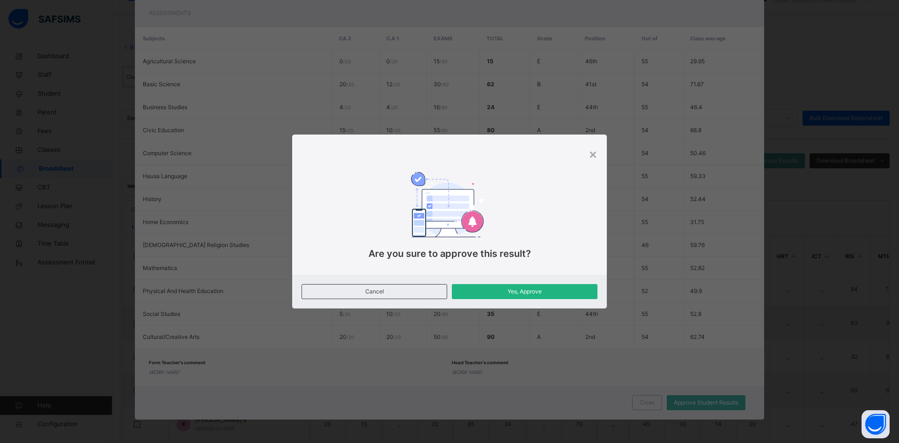
click at [524, 293] on span "Yes, Approve" at bounding box center [525, 291] width 132 height 8
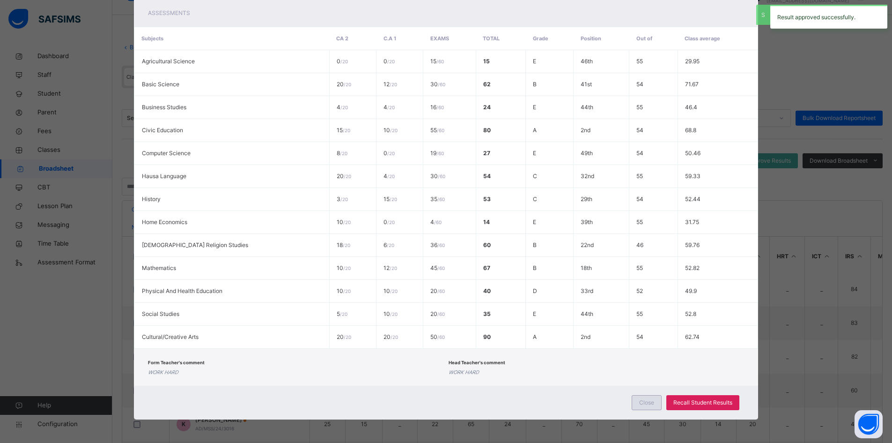
click at [648, 401] on span "Close" at bounding box center [646, 402] width 15 height 8
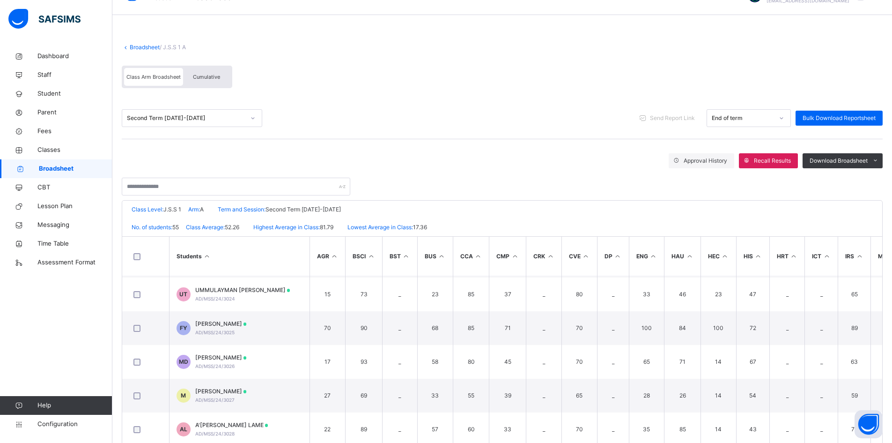
scroll to position [727, 0]
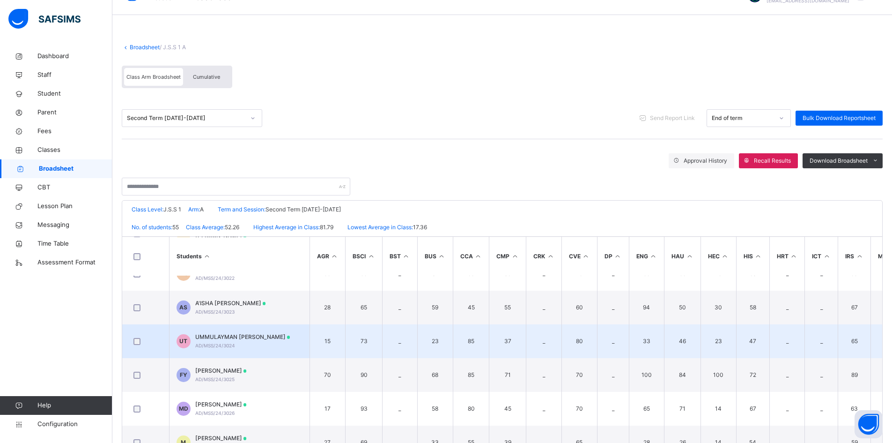
click at [243, 339] on span "UMMULAYMAN MUSA TUKUR" at bounding box center [242, 337] width 95 height 8
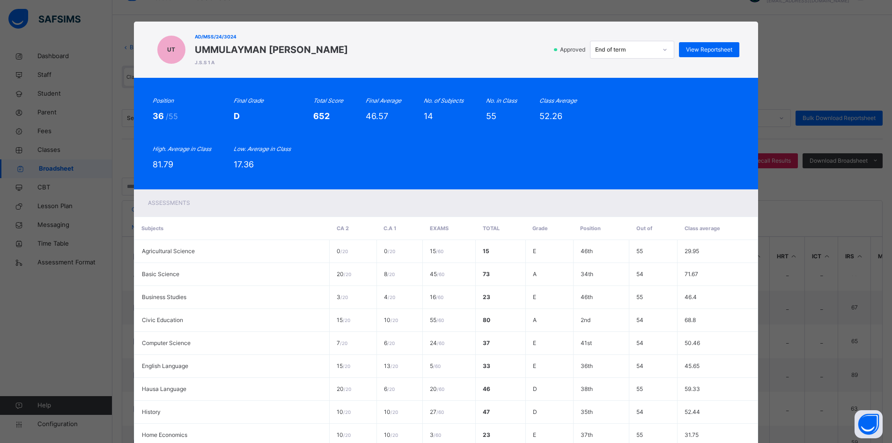
scroll to position [0, 0]
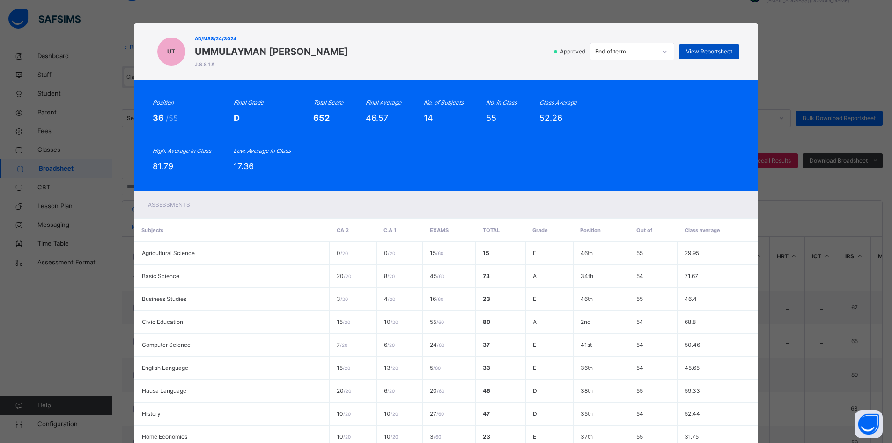
click at [716, 49] on span "View Reportsheet" at bounding box center [709, 51] width 46 height 8
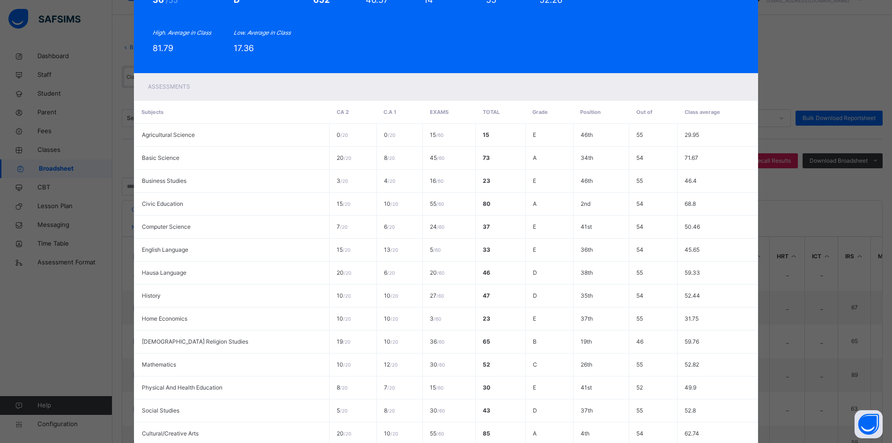
scroll to position [215, 0]
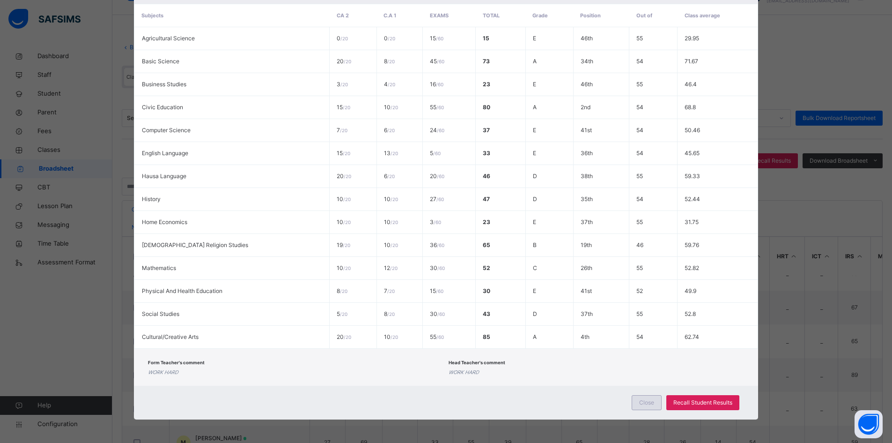
click at [646, 405] on span "Close" at bounding box center [646, 402] width 15 height 8
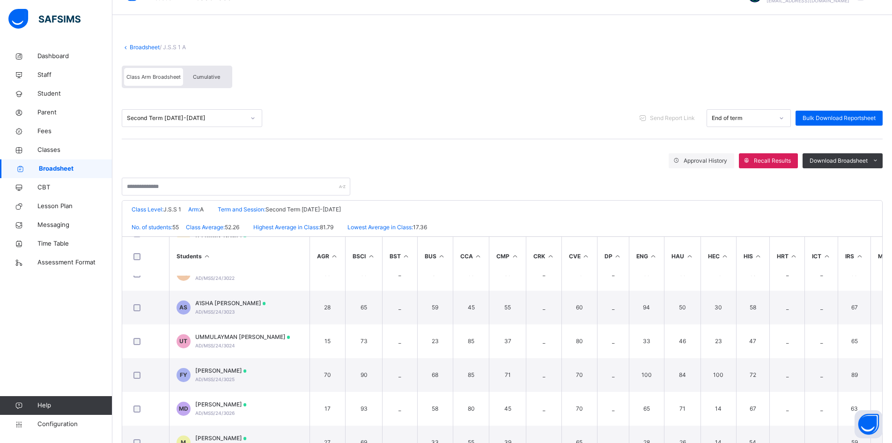
click at [203, 119] on div "Second Term 2024-2025" at bounding box center [186, 118] width 118 height 8
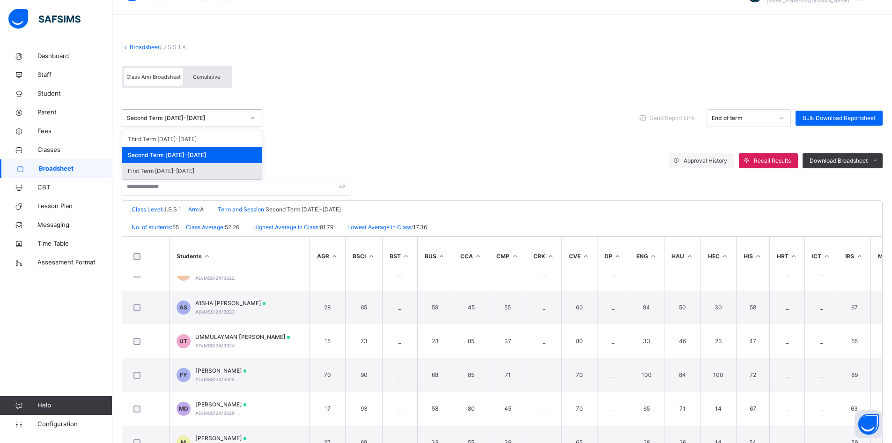
click at [191, 169] on div "First Term 2024-2025" at bounding box center [192, 171] width 140 height 16
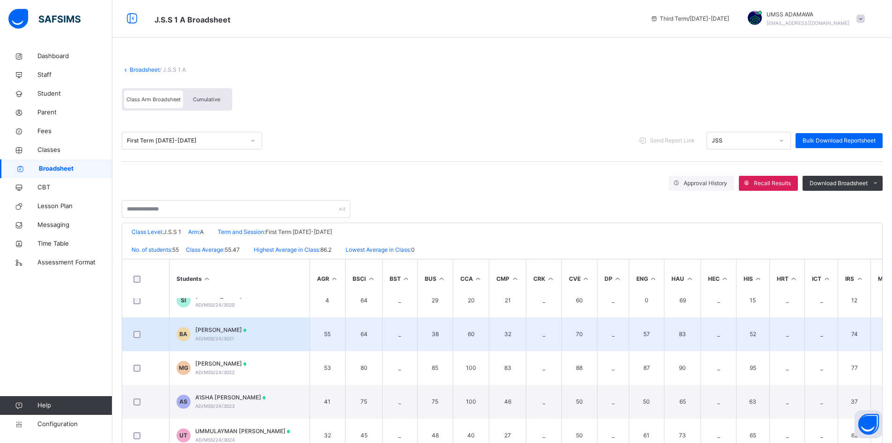
scroll to position [703, 0]
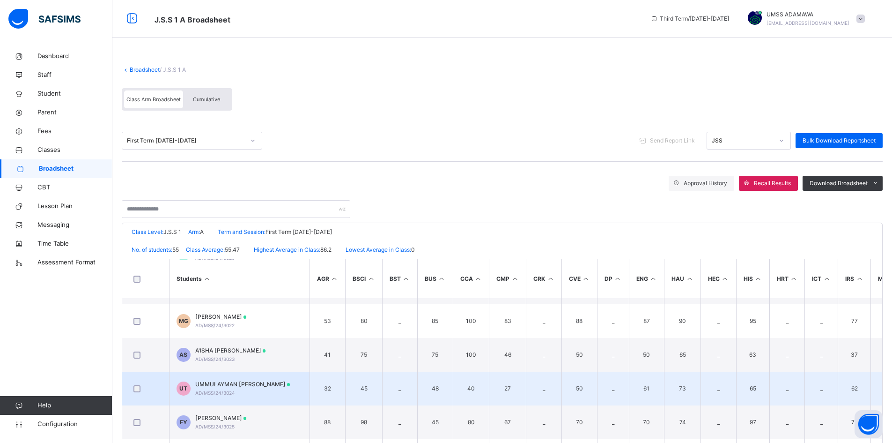
click at [259, 381] on span "UMMULAYMAN MUSA TUKUR" at bounding box center [242, 384] width 95 height 8
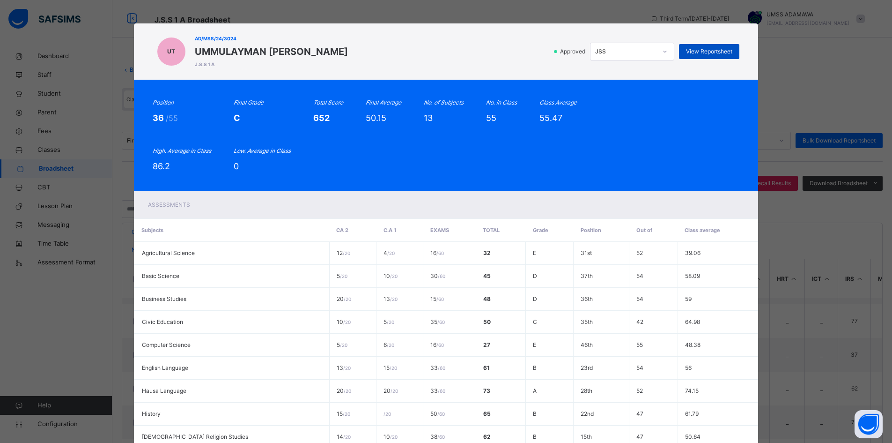
click at [704, 45] on div "View Reportsheet" at bounding box center [709, 51] width 60 height 15
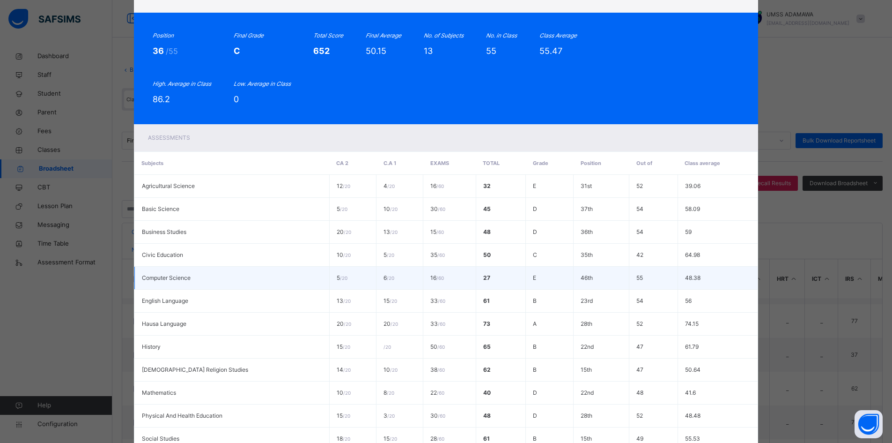
scroll to position [192, 0]
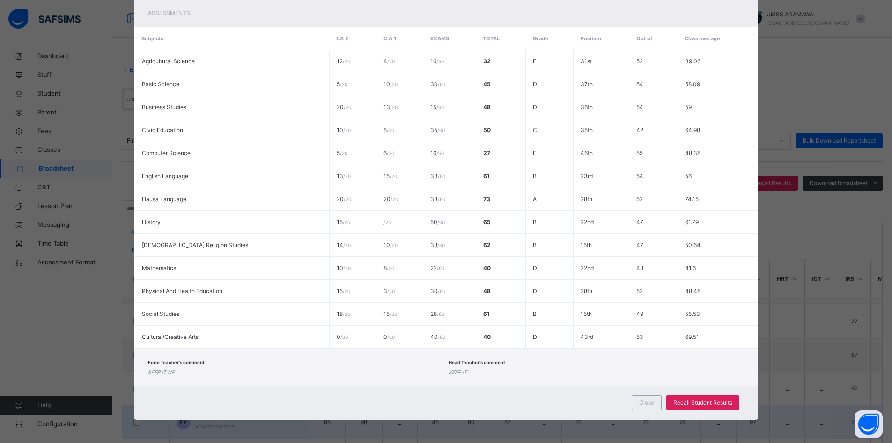
click at [644, 407] on div "Close" at bounding box center [647, 402] width 30 height 15
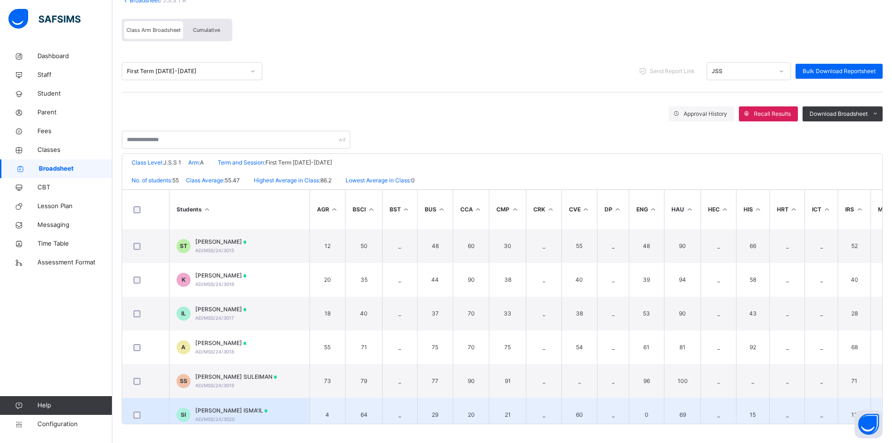
scroll to position [446, 0]
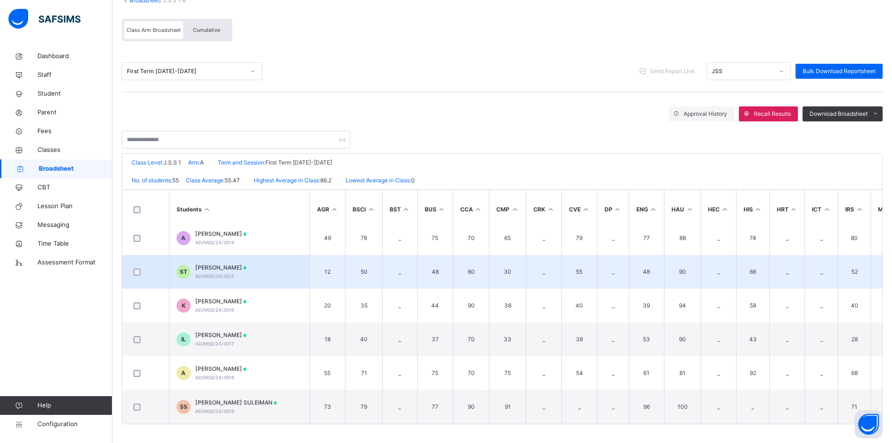
click at [223, 271] on span "SALMA MUSA TUKUR" at bounding box center [221, 267] width 52 height 8
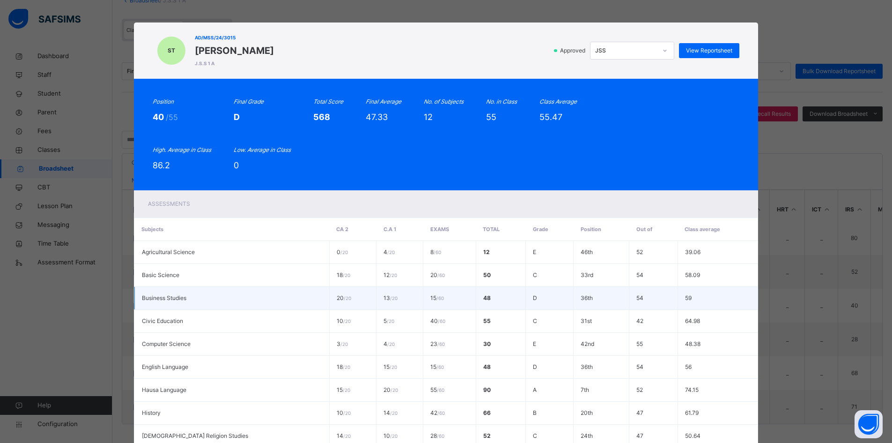
scroll to position [0, 0]
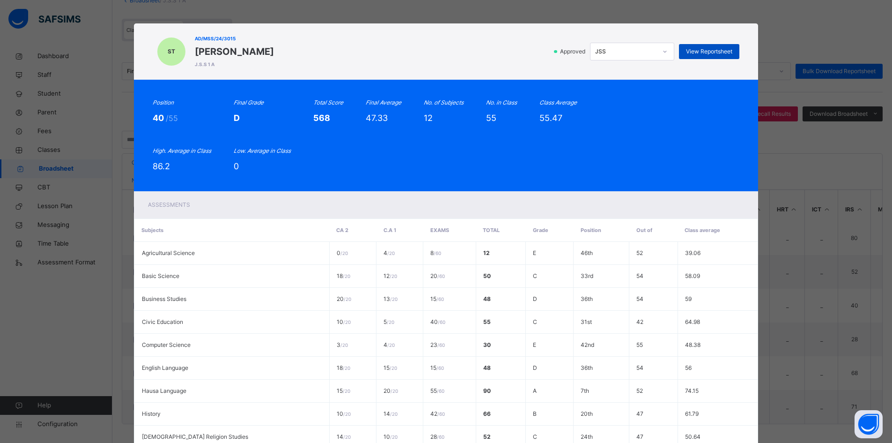
click at [717, 45] on div "View Reportsheet" at bounding box center [709, 51] width 60 height 15
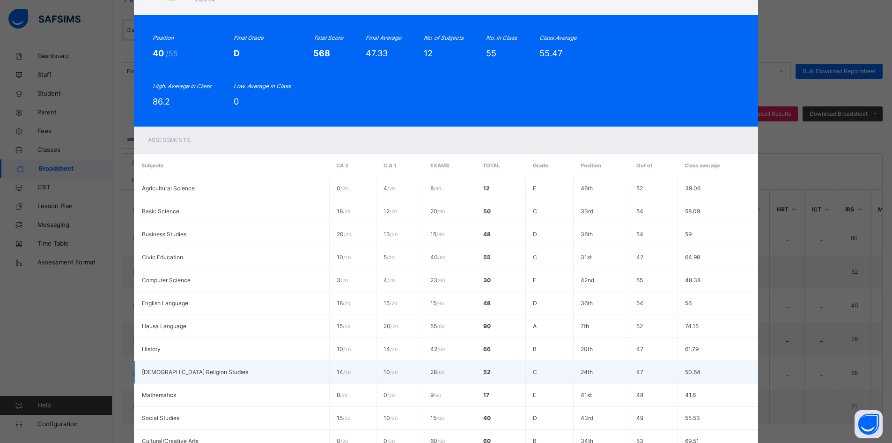
scroll to position [169, 0]
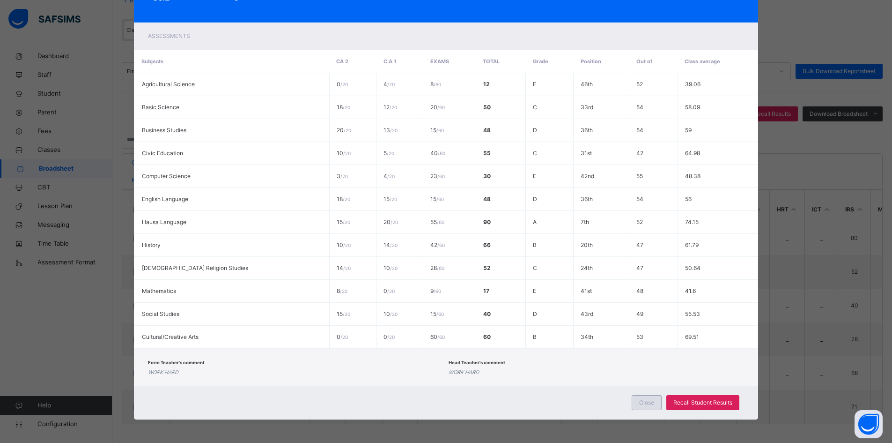
click at [652, 407] on span "Close" at bounding box center [646, 402] width 15 height 8
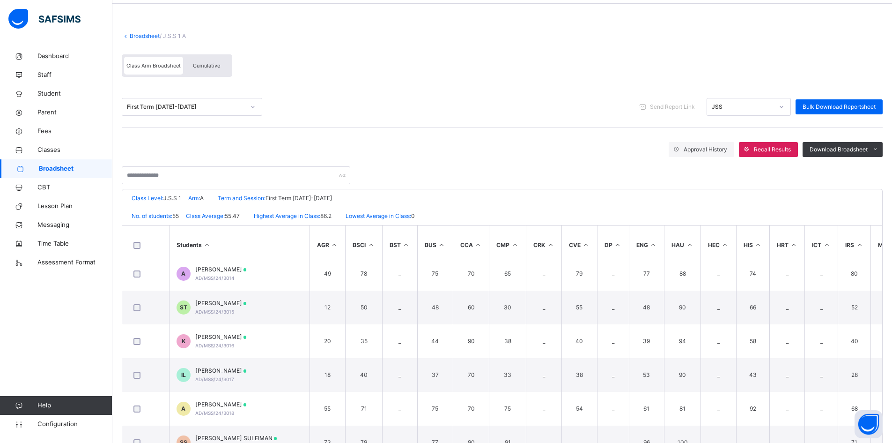
scroll to position [0, 0]
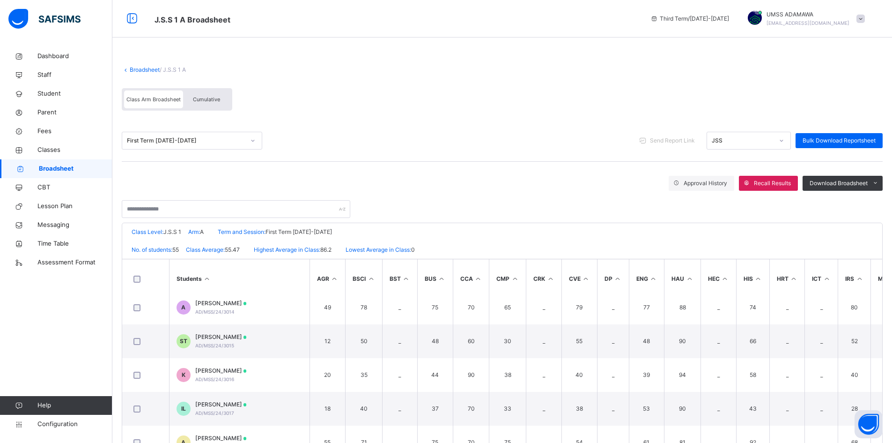
click at [139, 67] on link "Broadsheet" at bounding box center [145, 69] width 30 height 7
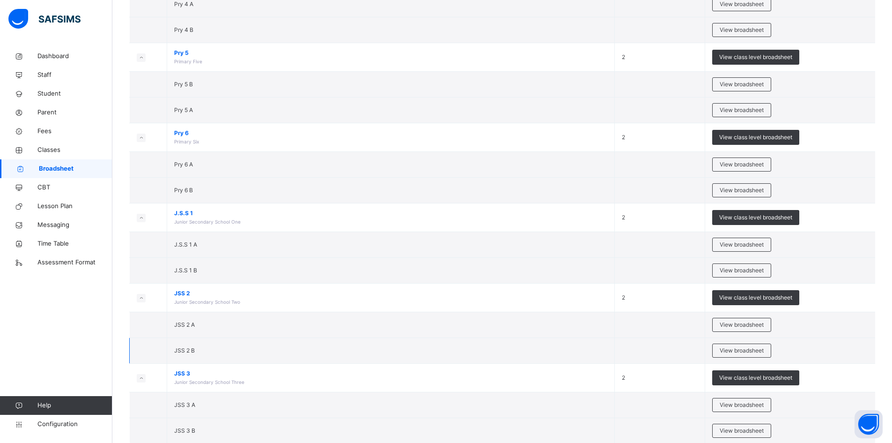
scroll to position [562, 0]
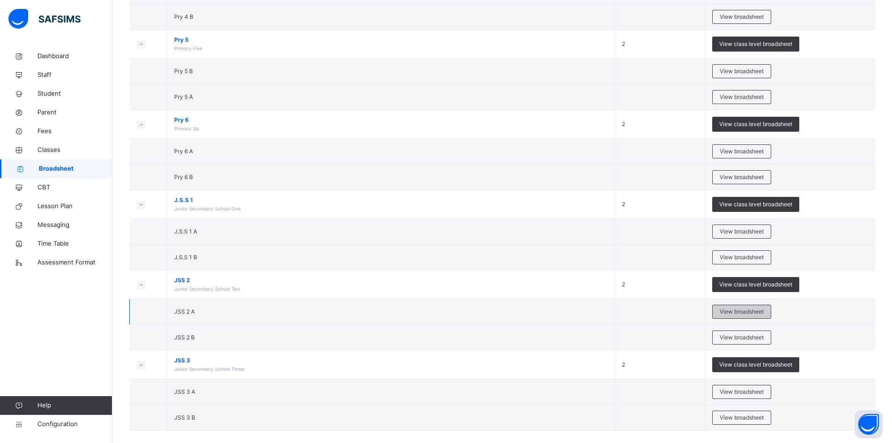
click at [751, 313] on span "View broadsheet" at bounding box center [742, 311] width 44 height 8
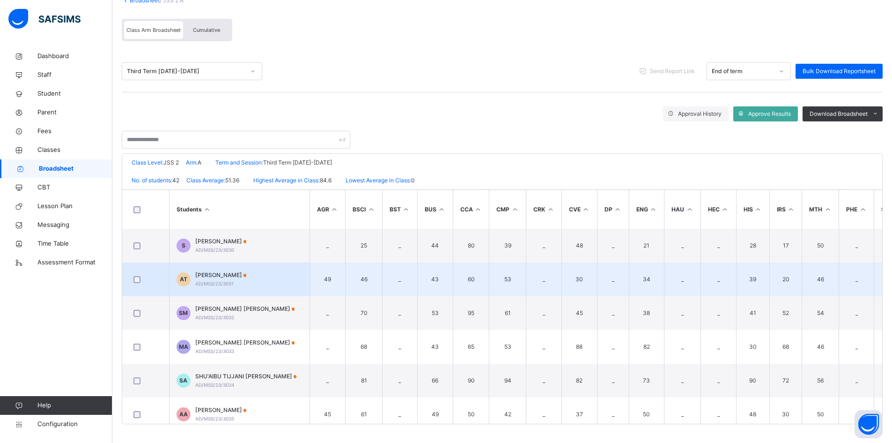
scroll to position [898, 0]
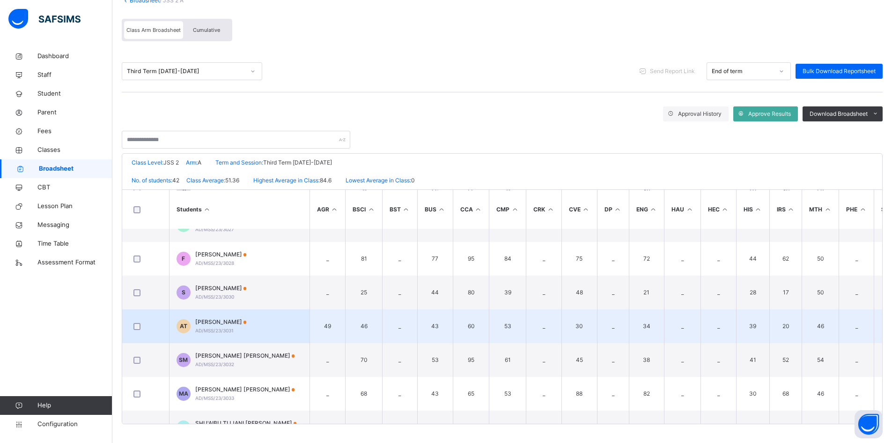
click at [222, 322] on span "AHMAD MUSA TUKUR" at bounding box center [221, 322] width 52 height 8
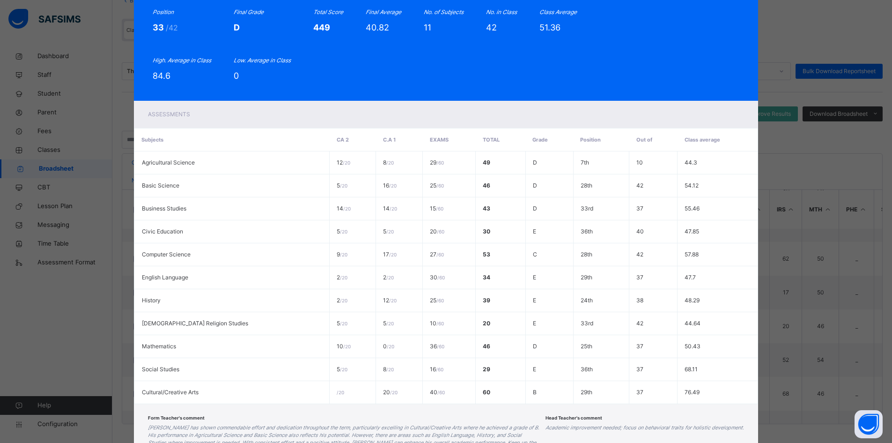
scroll to position [0, 0]
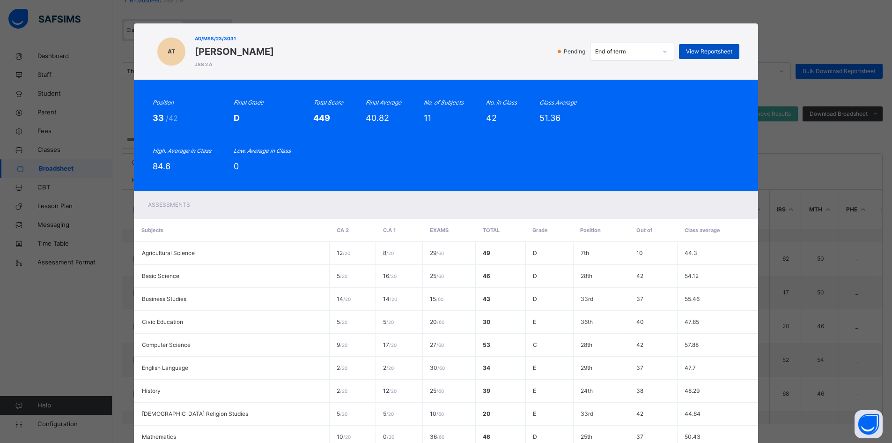
click at [699, 53] on span "View Reportsheet" at bounding box center [709, 51] width 46 height 8
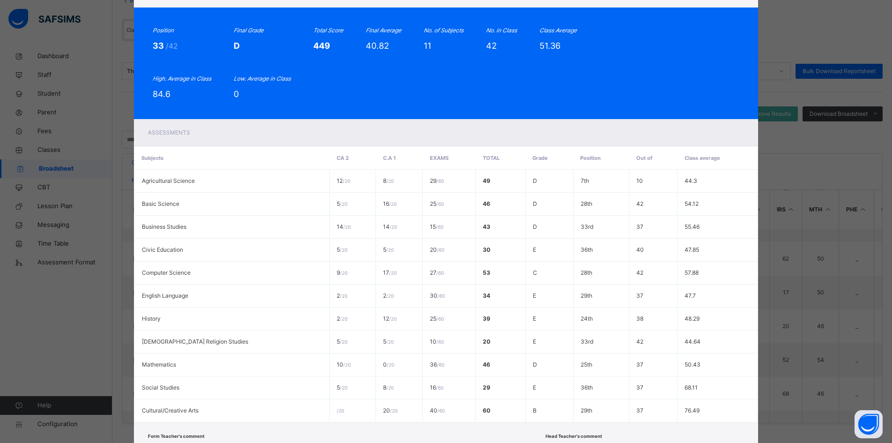
scroll to position [169, 0]
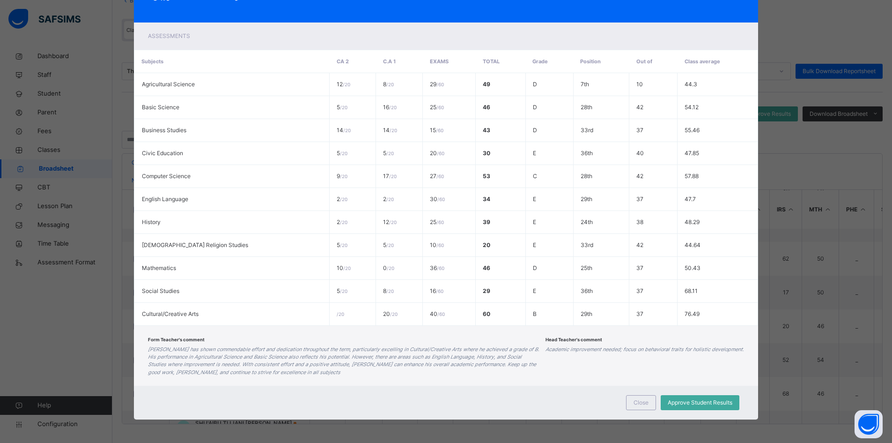
click at [622, 399] on div "Close Approve Student Results" at bounding box center [446, 402] width 625 height 34
click at [629, 402] on div "Close" at bounding box center [641, 402] width 30 height 15
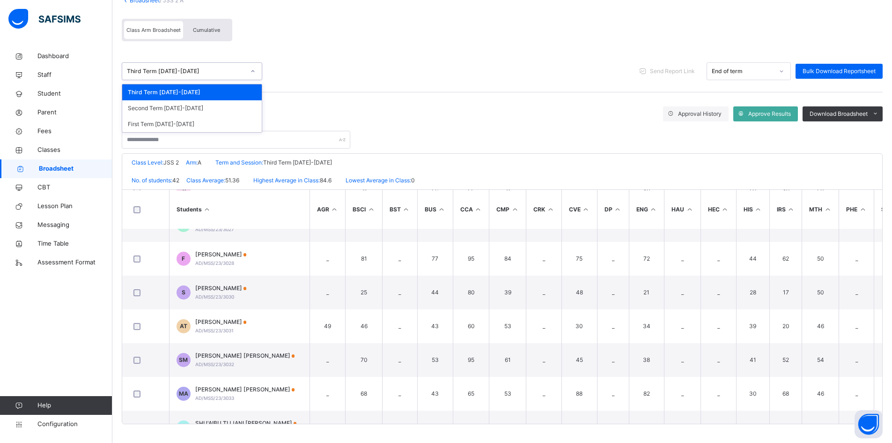
click at [156, 74] on div "Third Term 2024-2025" at bounding box center [186, 71] width 118 height 8
click at [159, 106] on div "Second Term 2024-2025" at bounding box center [192, 108] width 140 height 16
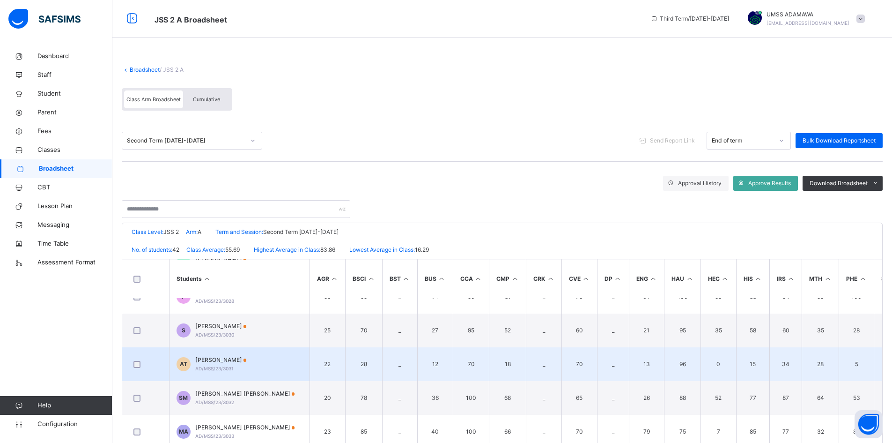
scroll to position [937, 0]
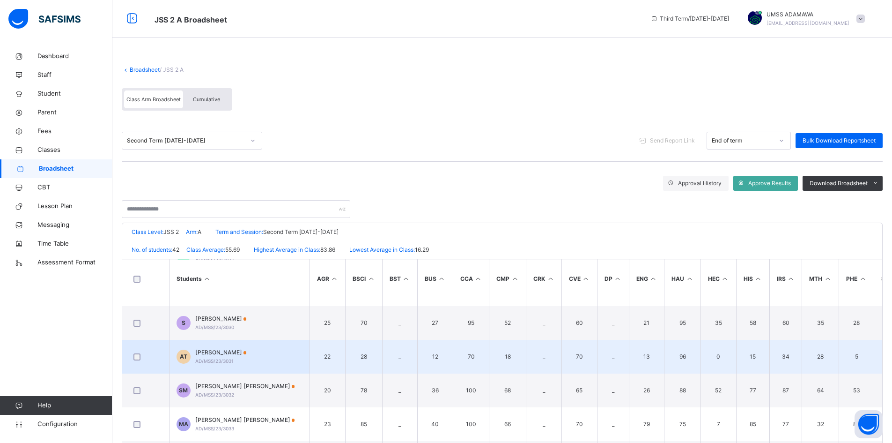
click at [262, 354] on td "AT AHMAD MUSA TUKUR AD/MSS/23/3031" at bounding box center [239, 357] width 141 height 34
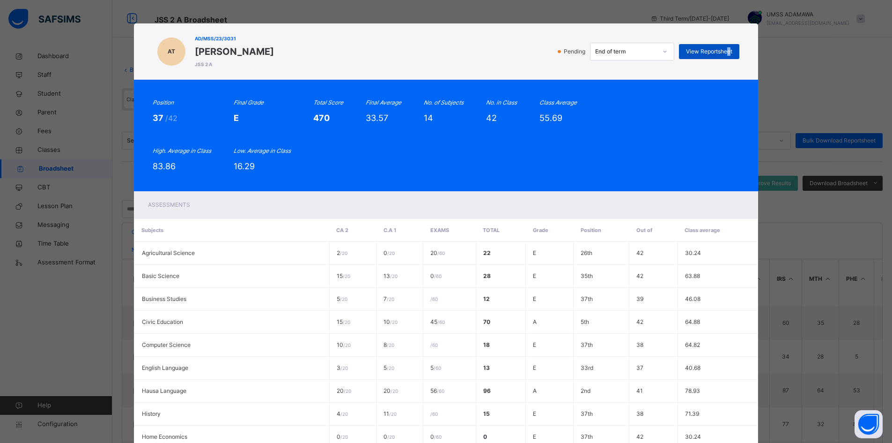
click at [729, 52] on span "View Reportsheet" at bounding box center [709, 51] width 46 height 8
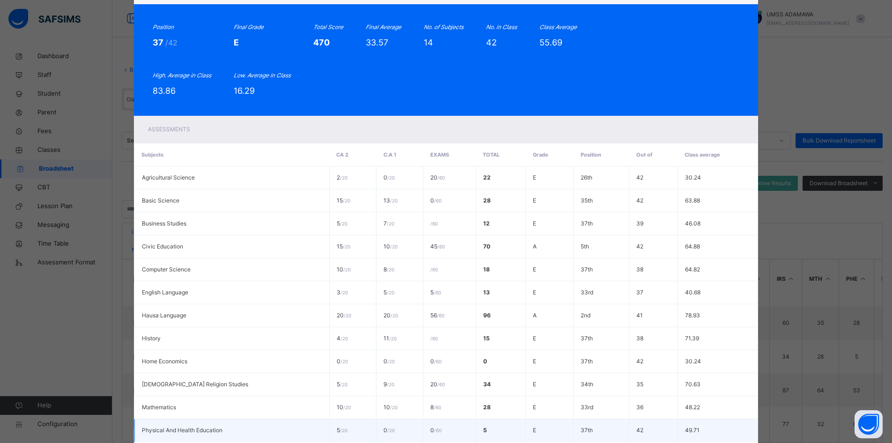
scroll to position [215, 0]
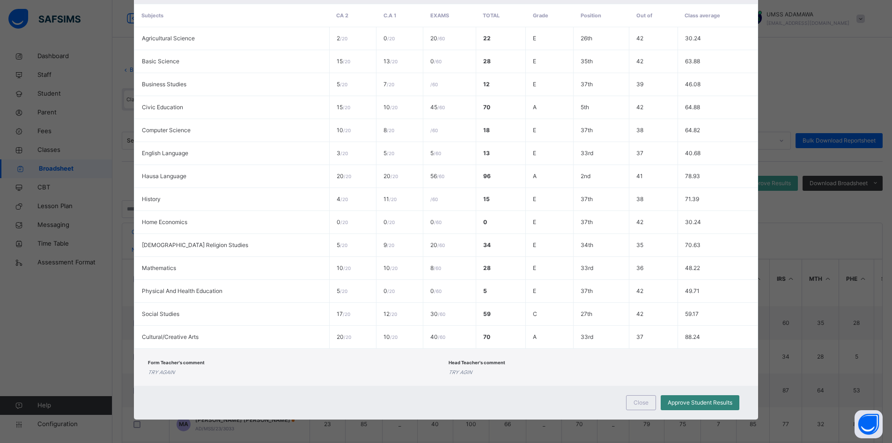
click at [688, 402] on span "Approve Student Results" at bounding box center [700, 402] width 65 height 8
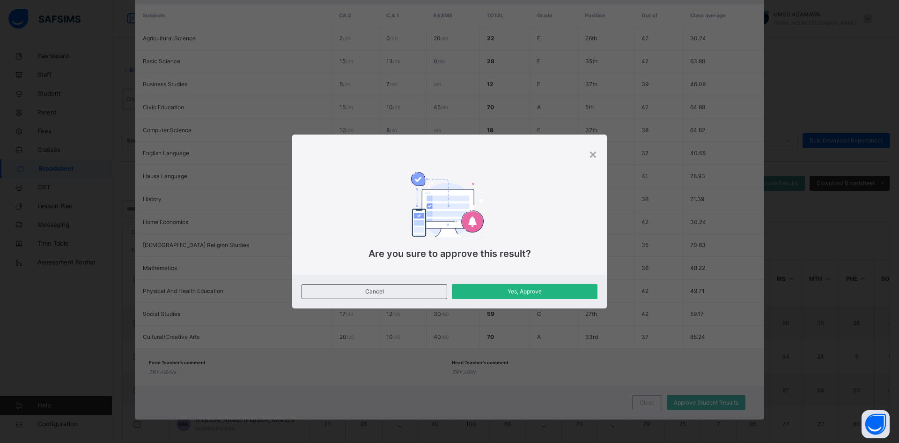
click at [517, 289] on span "Yes, Approve" at bounding box center [525, 291] width 132 height 8
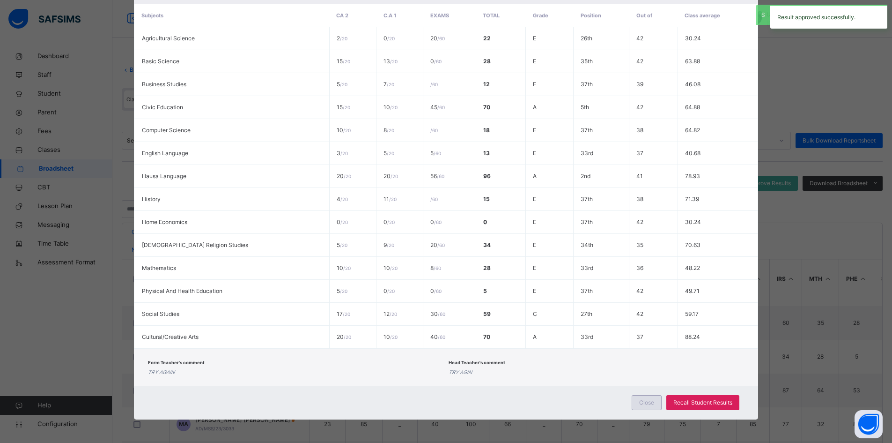
click at [645, 404] on span "Close" at bounding box center [646, 402] width 15 height 8
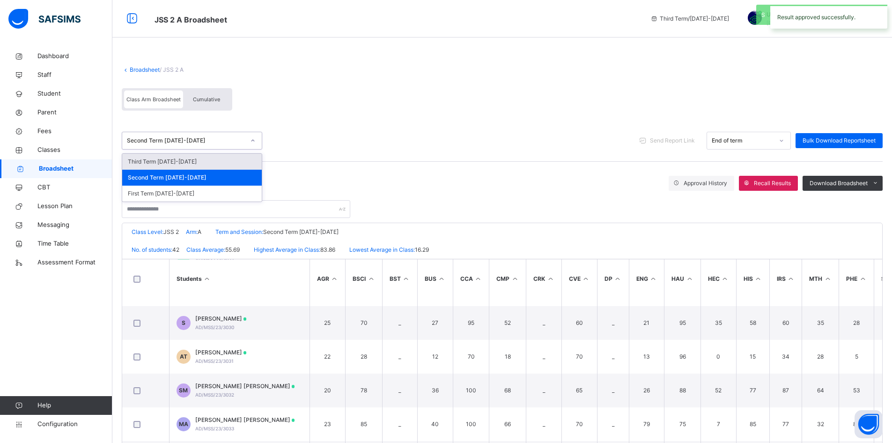
click at [205, 136] on div "Second Term 2024-2025" at bounding box center [183, 140] width 122 height 15
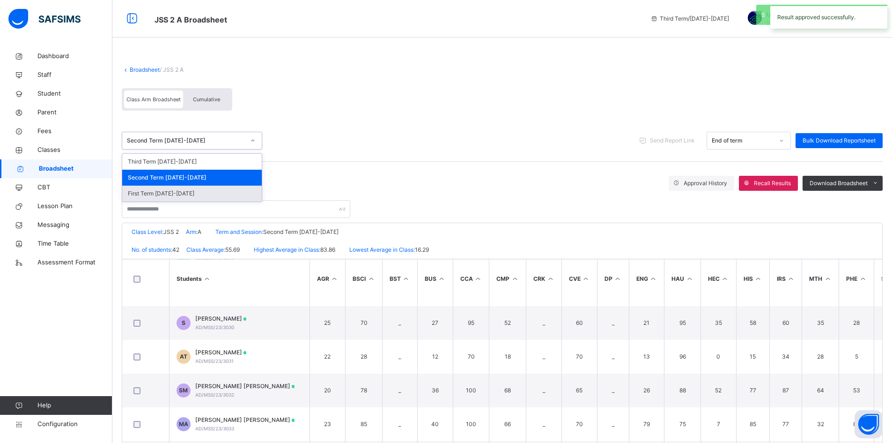
click at [163, 193] on div "First Term 2024-2025" at bounding box center [192, 193] width 140 height 16
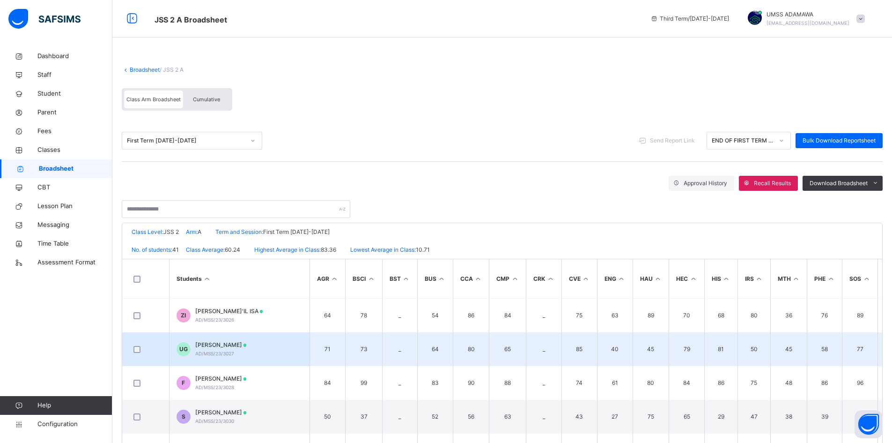
scroll to position [890, 0]
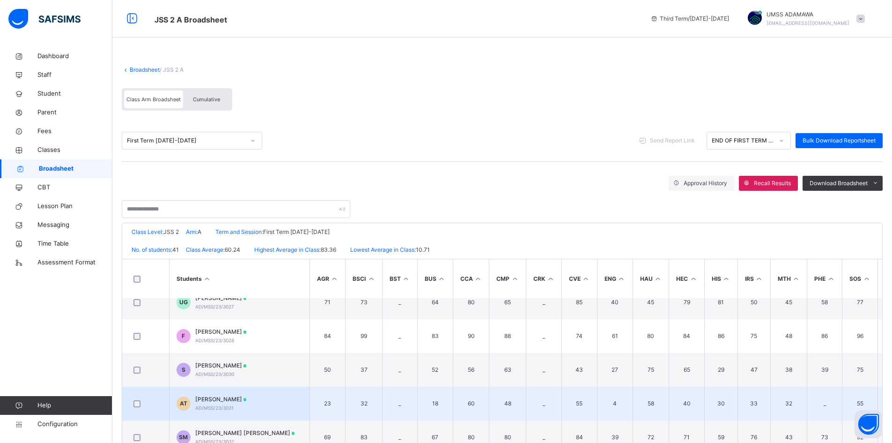
click at [244, 398] on span "AHMAD MUSA TUKUR" at bounding box center [221, 399] width 52 height 8
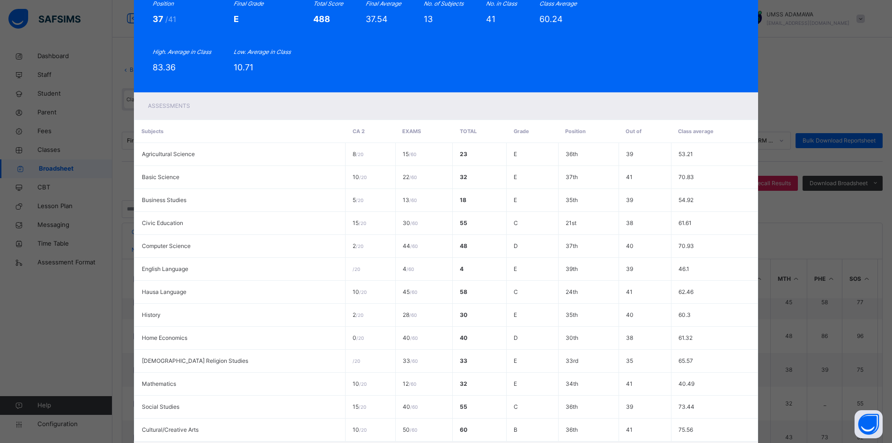
scroll to position [0, 0]
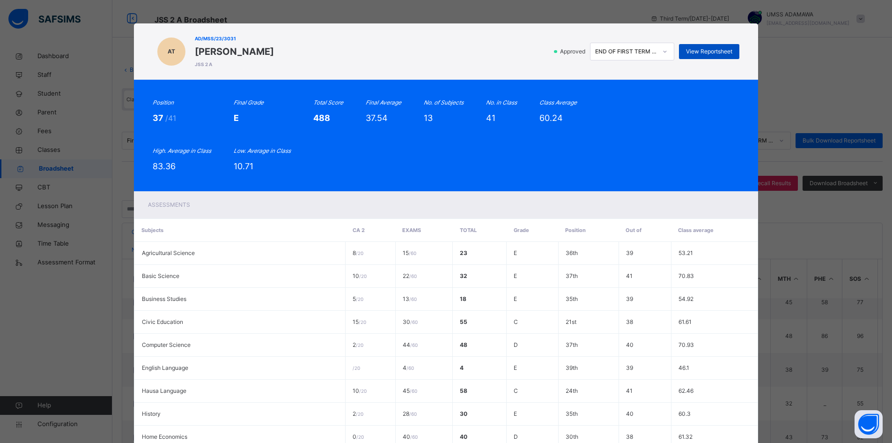
click at [706, 47] on span "View Reportsheet" at bounding box center [709, 51] width 46 height 8
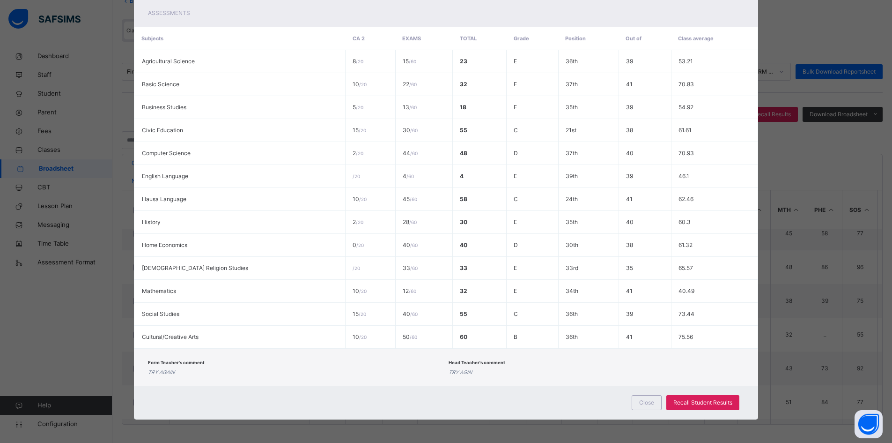
scroll to position [69, 0]
click at [652, 401] on span "Close" at bounding box center [646, 402] width 15 height 8
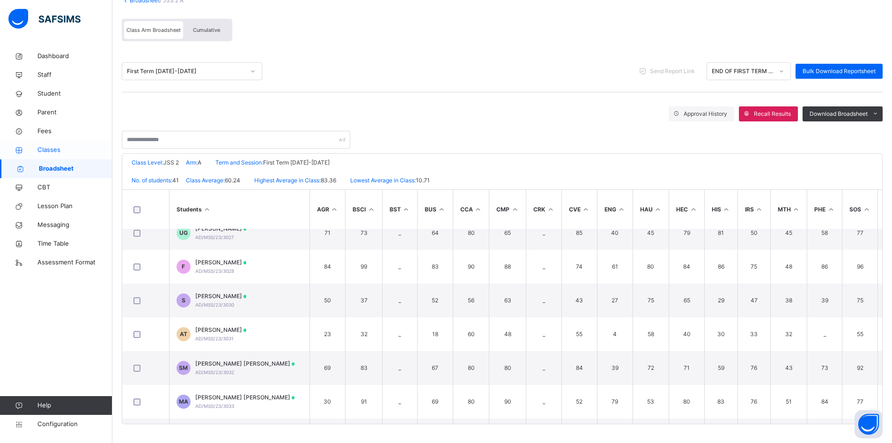
click at [58, 149] on span "Classes" at bounding box center [74, 149] width 75 height 9
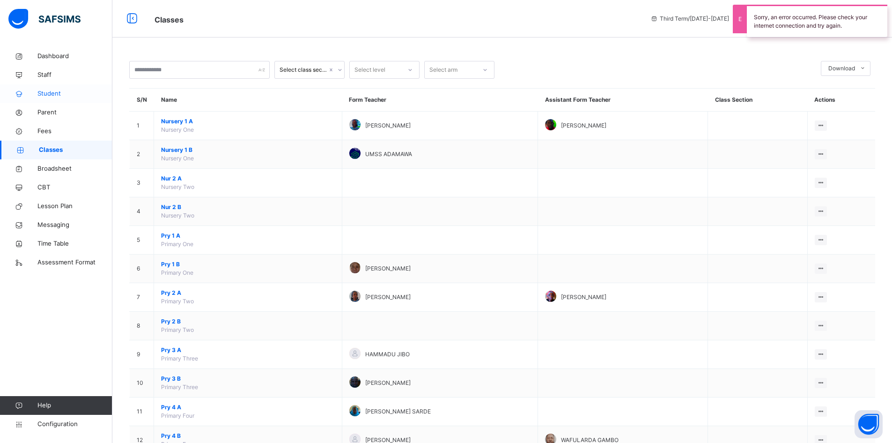
click at [53, 89] on link "Student" at bounding box center [56, 93] width 112 height 19
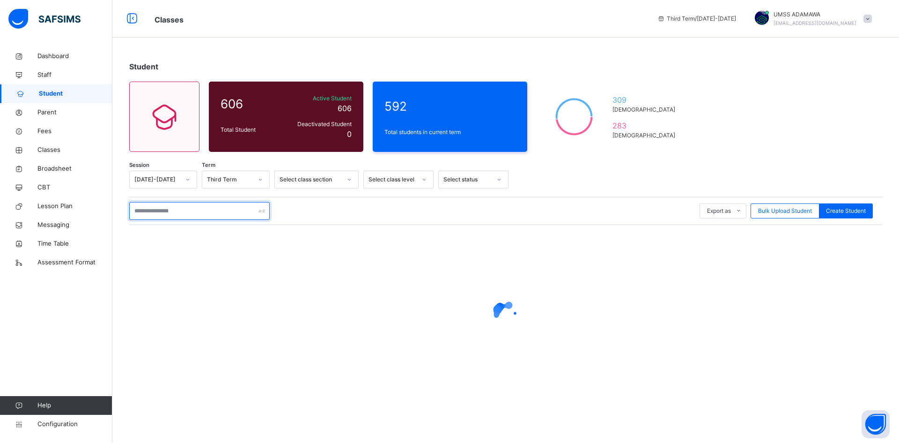
click at [163, 209] on input "text" at bounding box center [199, 211] width 141 height 18
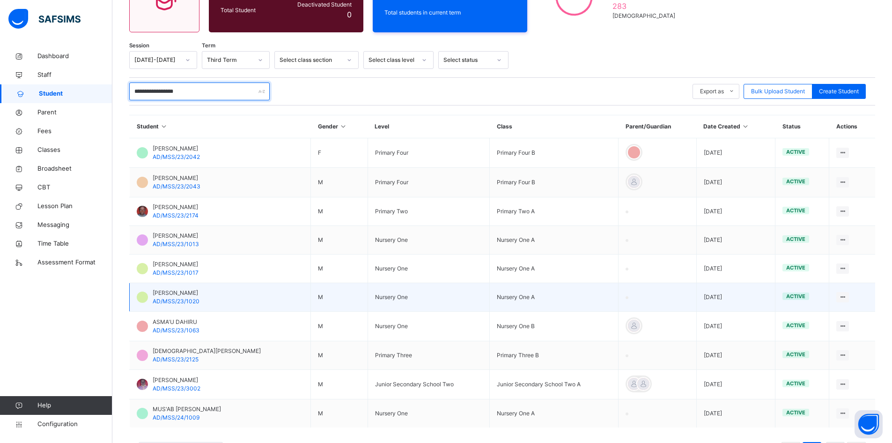
scroll to position [141, 0]
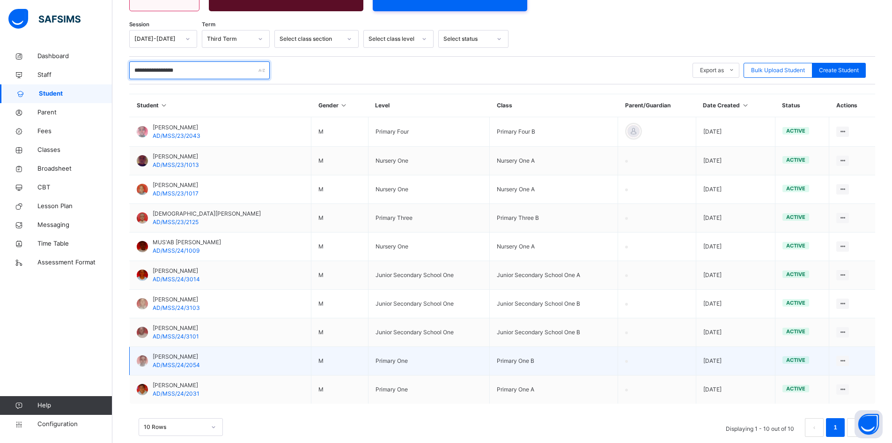
type input "**********"
click at [194, 349] on td "ABDULHAMID DAHIRU AD/MSS/24/2054" at bounding box center [221, 361] width 182 height 29
click at [193, 357] on span "ABDULHAMID DAHIRU" at bounding box center [176, 356] width 47 height 8
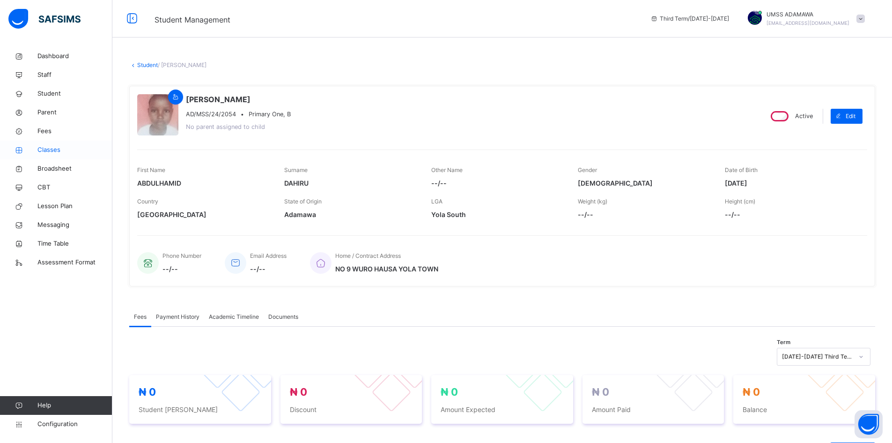
click at [44, 150] on span "Classes" at bounding box center [74, 149] width 75 height 9
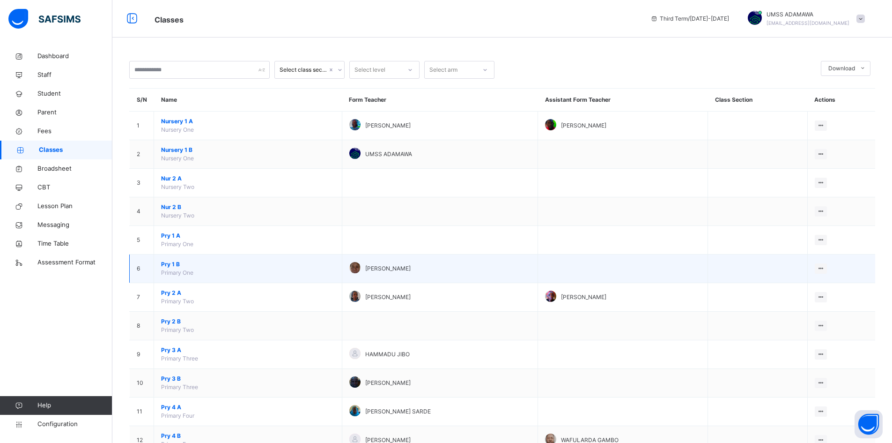
click at [176, 267] on span "Pry 1 B" at bounding box center [248, 264] width 174 height 8
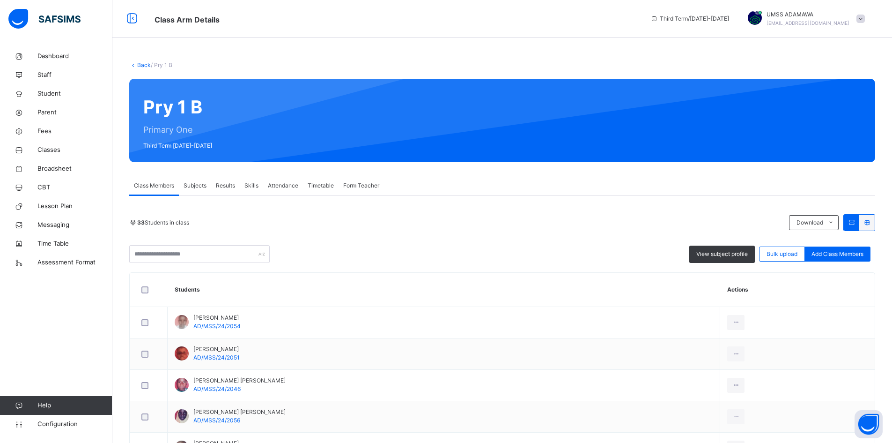
click at [230, 184] on span "Results" at bounding box center [225, 185] width 19 height 8
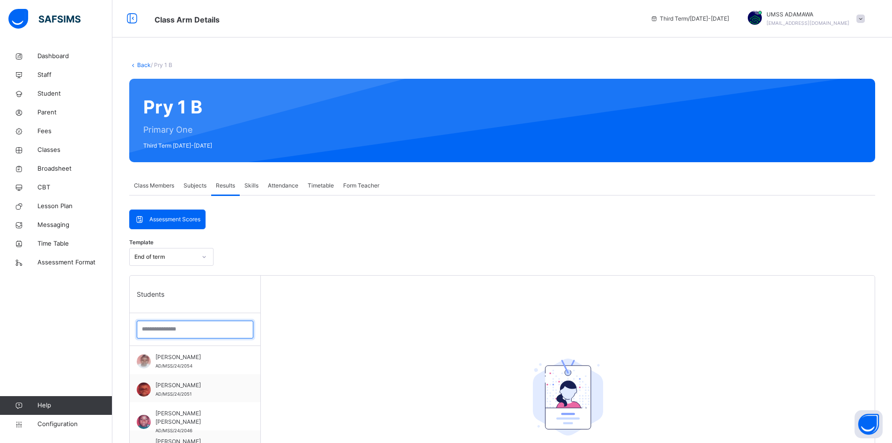
click at [193, 334] on input "search" at bounding box center [195, 329] width 117 height 18
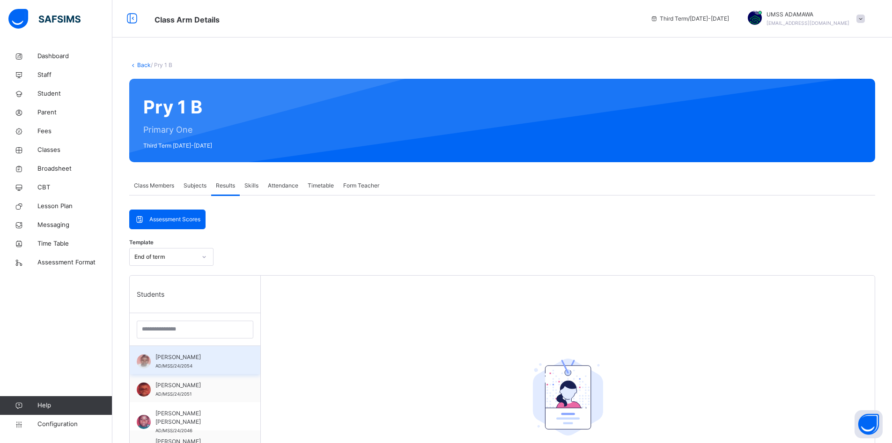
click at [216, 356] on span "ABDULHAMID DAHIRU" at bounding box center [198, 357] width 84 height 8
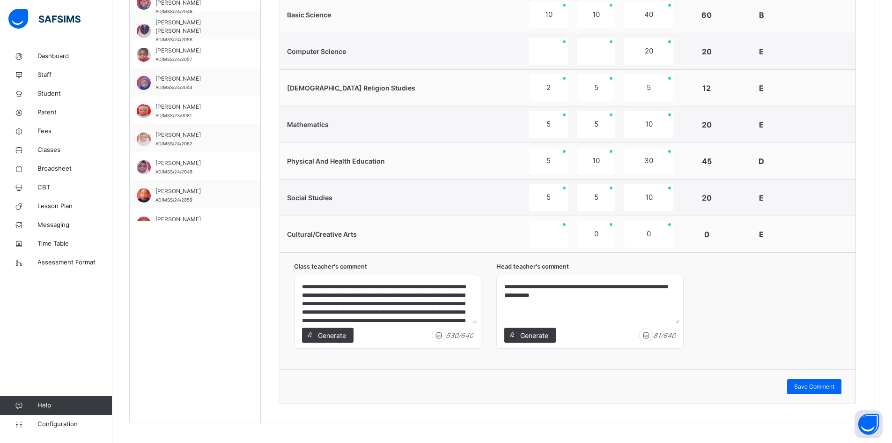
scroll to position [422, 0]
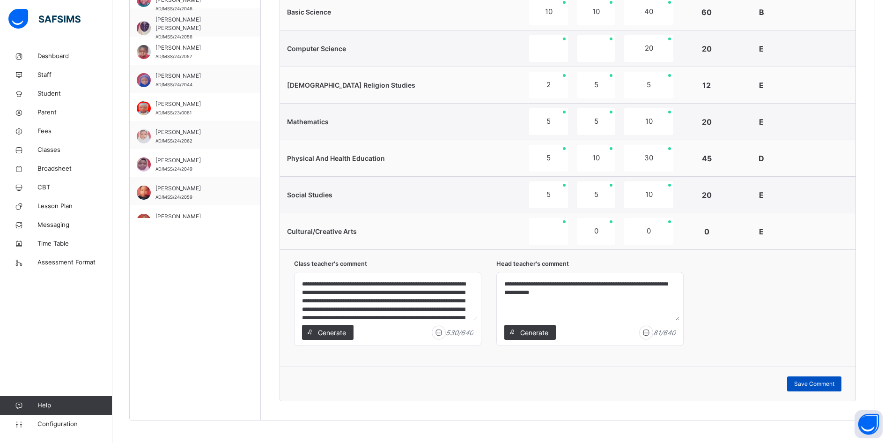
click at [816, 380] on span "Save Comment" at bounding box center [814, 383] width 40 height 8
click at [58, 169] on span "Broadsheet" at bounding box center [74, 168] width 75 height 9
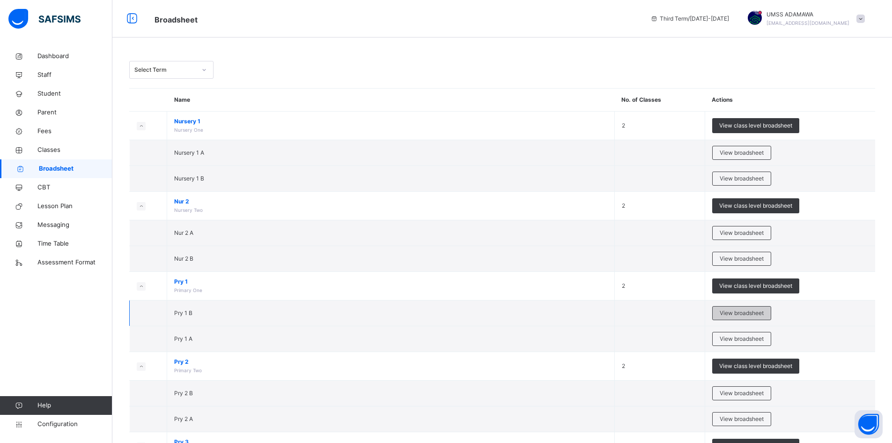
click at [739, 312] on span "View broadsheet" at bounding box center [742, 313] width 44 height 8
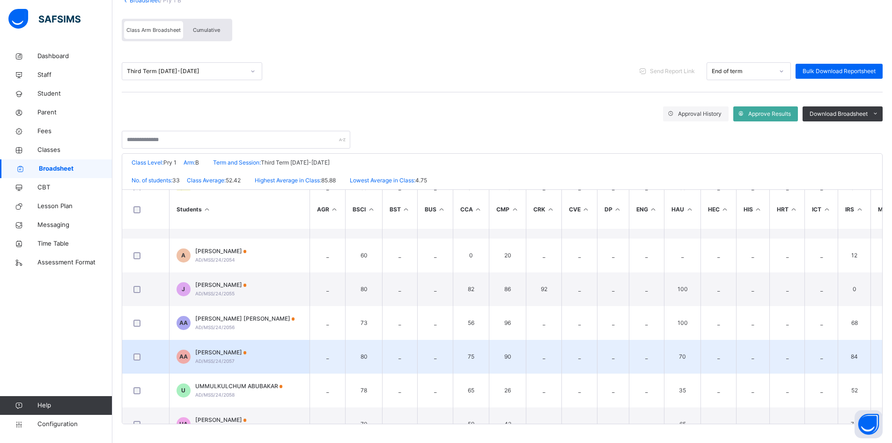
scroll to position [548, 0]
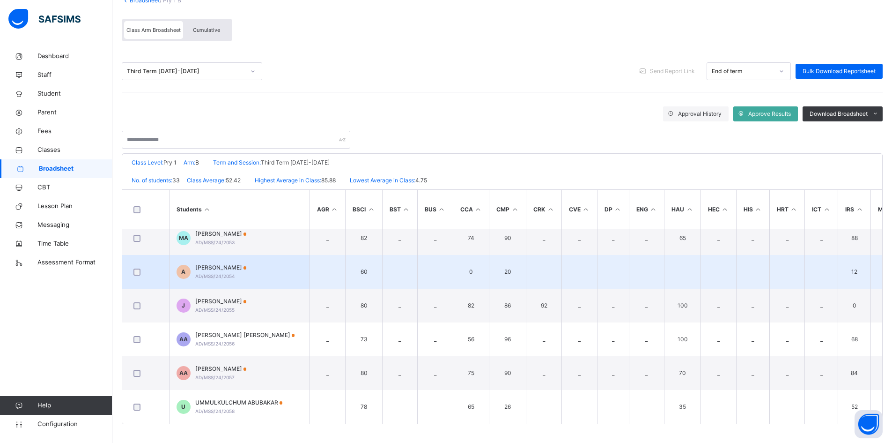
click at [230, 269] on span "ABDULHAMID DAHIRU" at bounding box center [221, 267] width 52 height 8
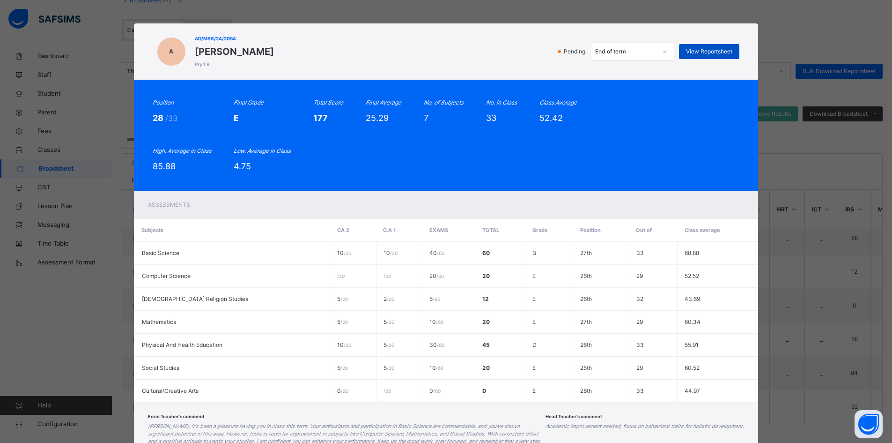
click at [711, 52] on span "View Reportsheet" at bounding box center [709, 51] width 46 height 8
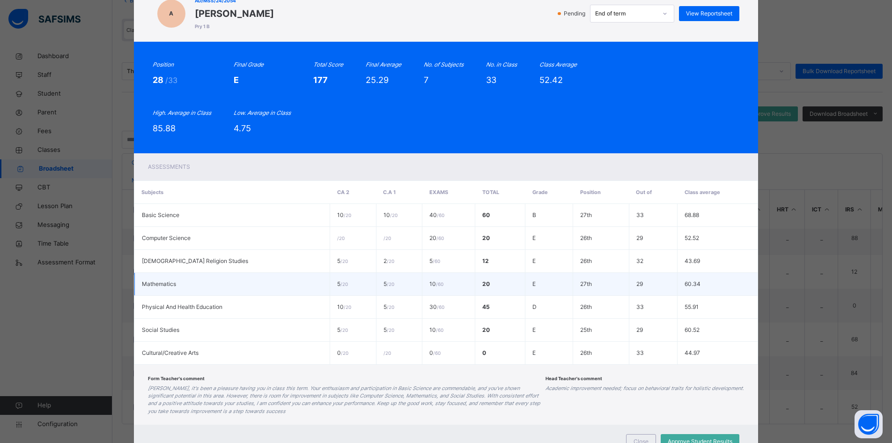
scroll to position [77, 0]
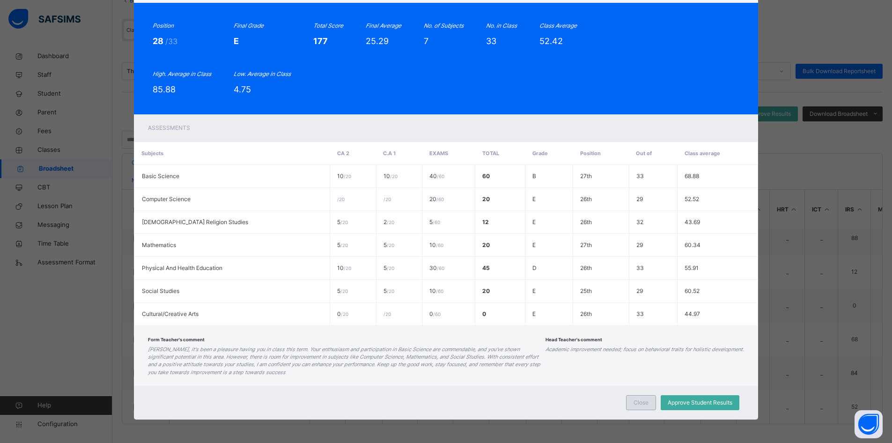
click at [638, 402] on span "Close" at bounding box center [641, 402] width 15 height 8
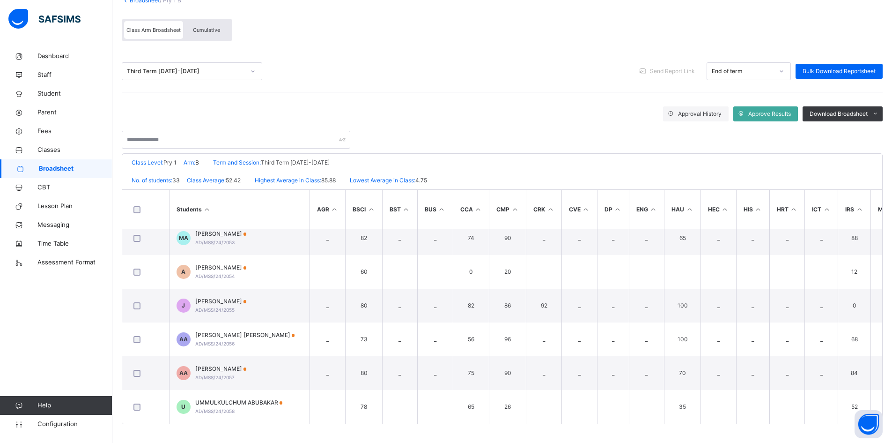
click at [186, 70] on div "Third Term 2024-2025" at bounding box center [186, 71] width 118 height 8
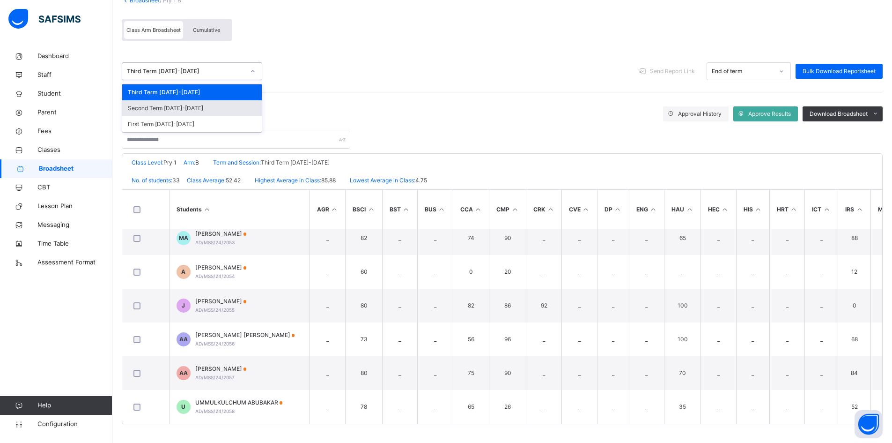
click at [185, 111] on div "Second Term 2024-2025" at bounding box center [192, 108] width 140 height 16
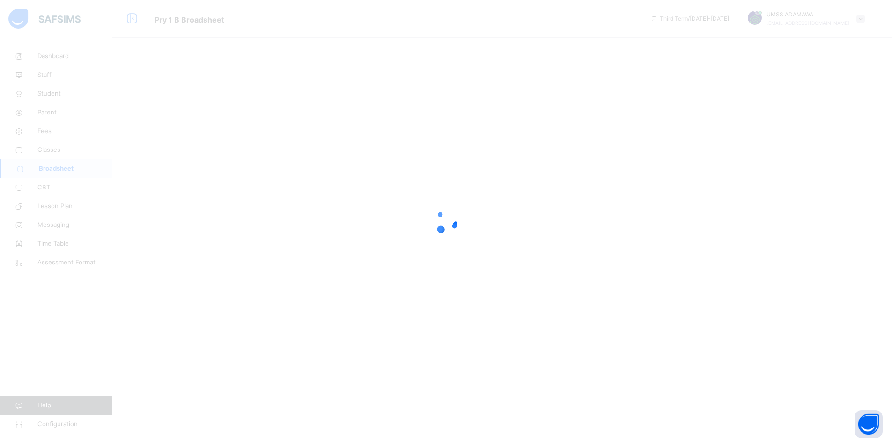
scroll to position [0, 0]
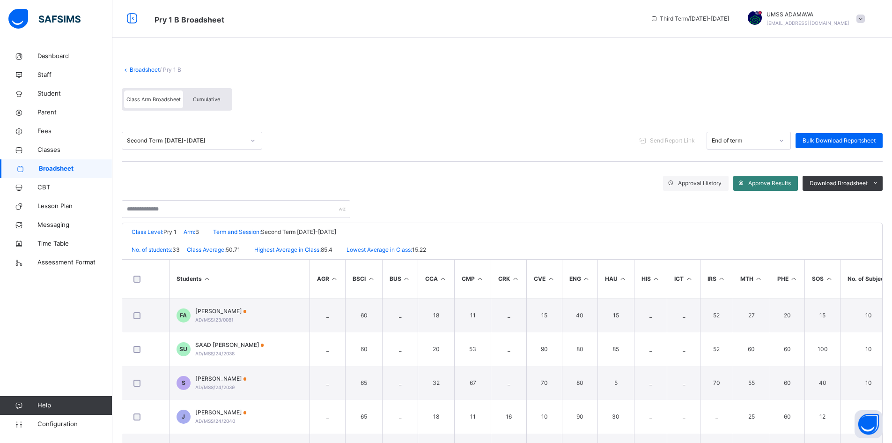
click at [762, 178] on div "Approve Results" at bounding box center [766, 183] width 65 height 15
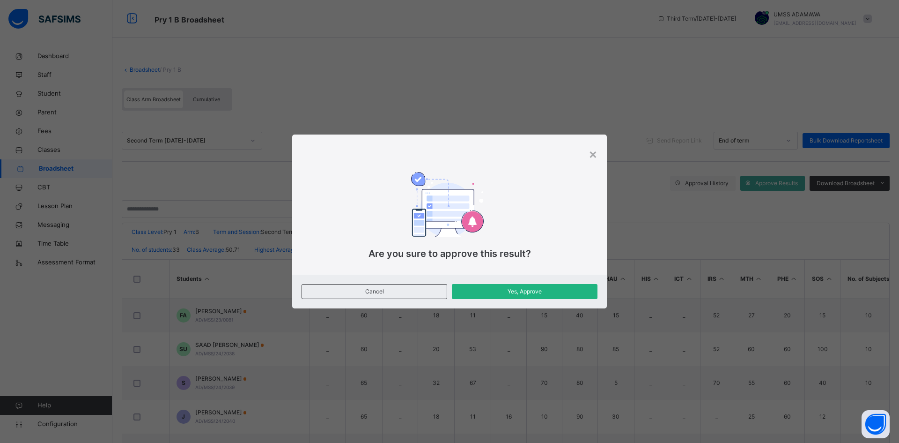
click at [548, 291] on span "Yes, Approve" at bounding box center [525, 291] width 132 height 8
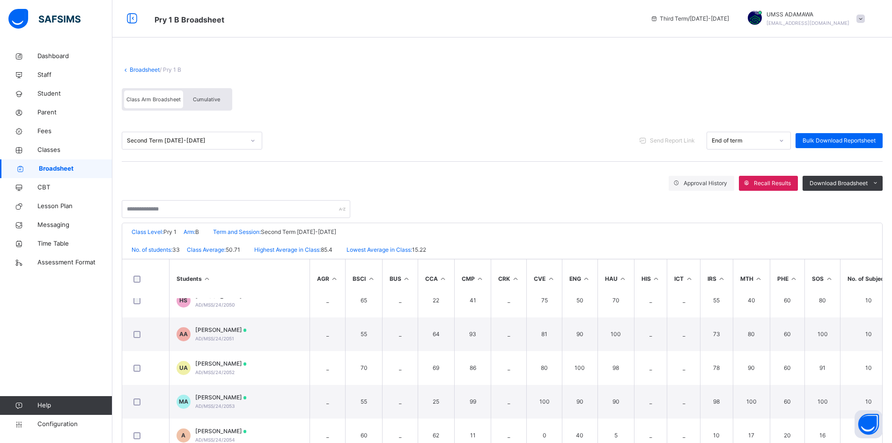
scroll to position [468, 0]
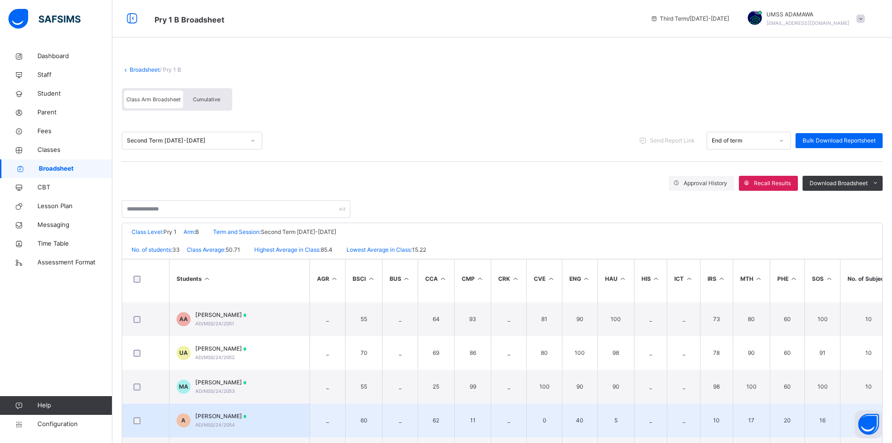
click at [236, 415] on span "ABDULHAMID DAHIRU" at bounding box center [221, 416] width 52 height 8
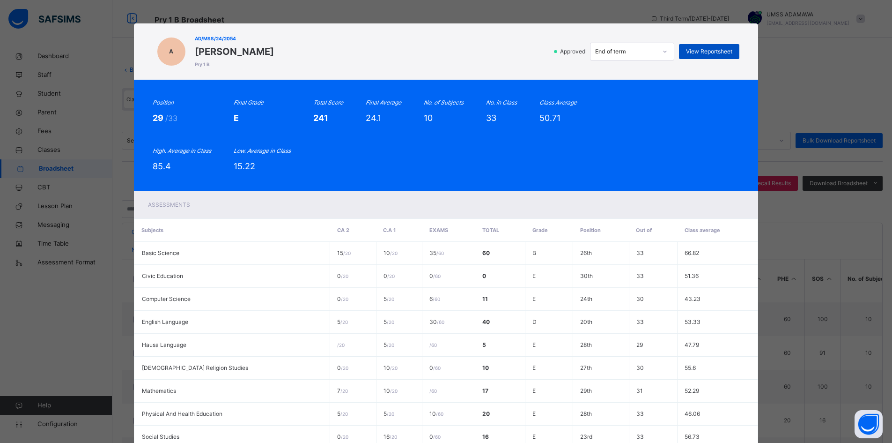
click at [724, 49] on span "View Reportsheet" at bounding box center [709, 51] width 46 height 8
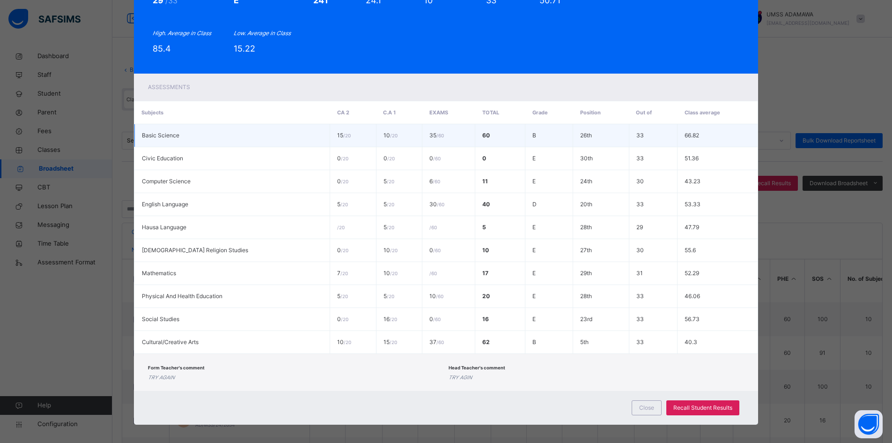
scroll to position [123, 0]
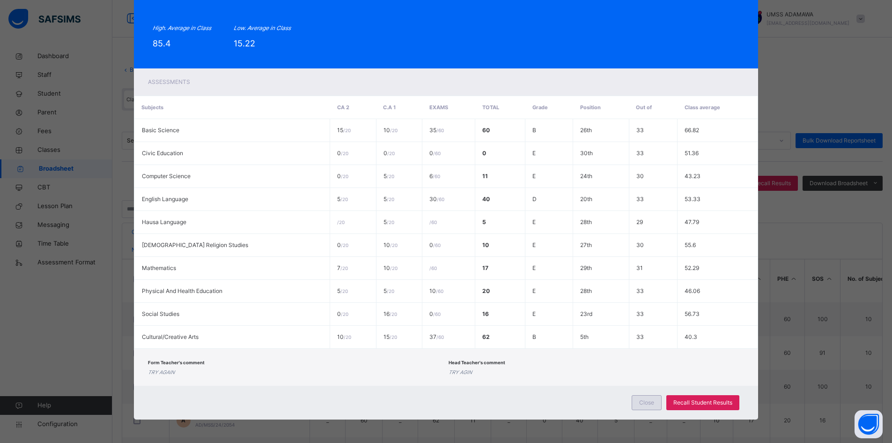
click at [648, 401] on span "Close" at bounding box center [646, 402] width 15 height 8
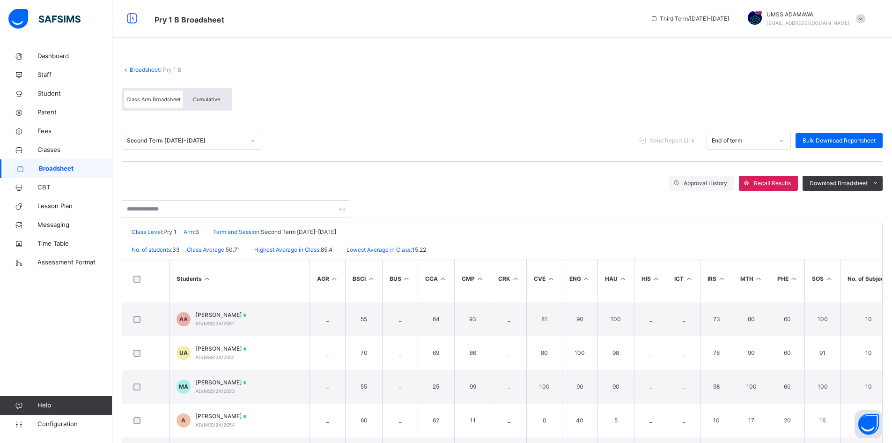
click at [163, 144] on div "Second Term 2024-2025" at bounding box center [186, 140] width 118 height 8
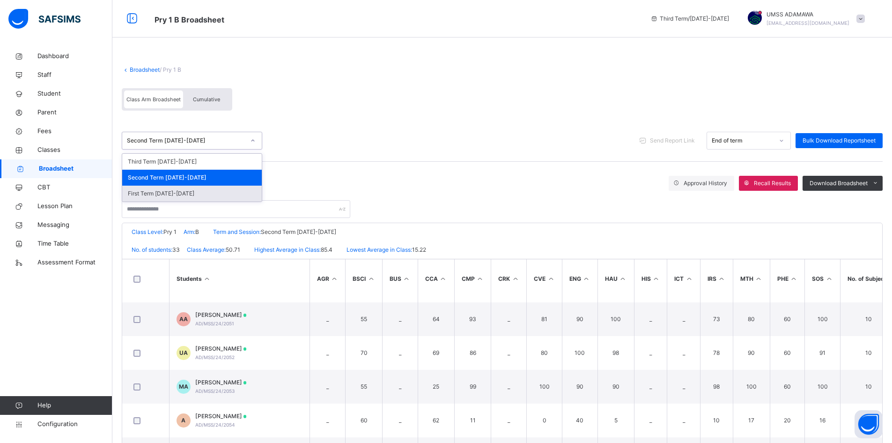
click at [170, 191] on div "First Term 2024-2025" at bounding box center [192, 193] width 140 height 16
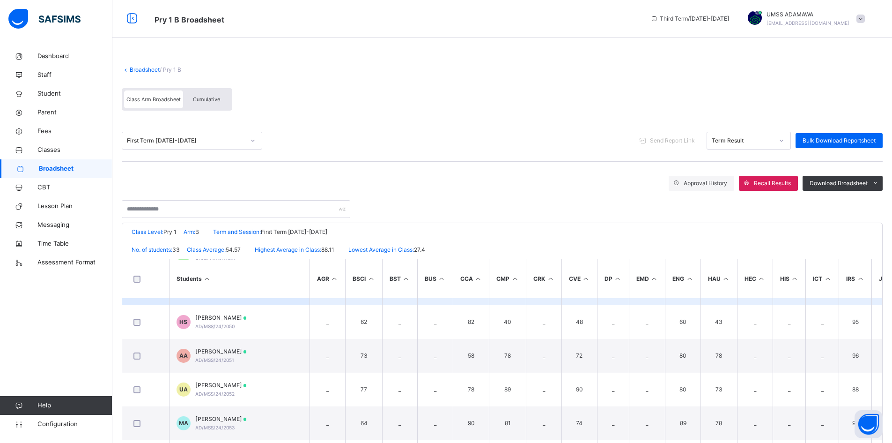
scroll to position [515, 0]
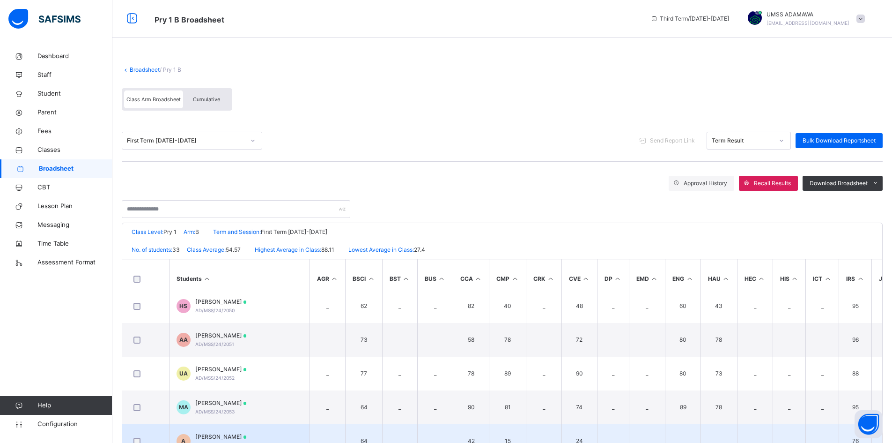
click at [270, 433] on td "A ABDULHAMID DAHIRU AD/MSS/24/2054" at bounding box center [239, 441] width 141 height 34
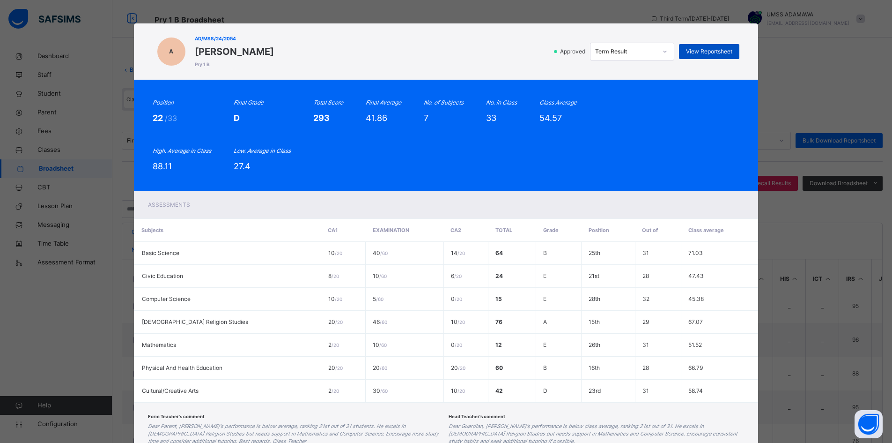
click at [704, 48] on span "View Reportsheet" at bounding box center [709, 51] width 46 height 8
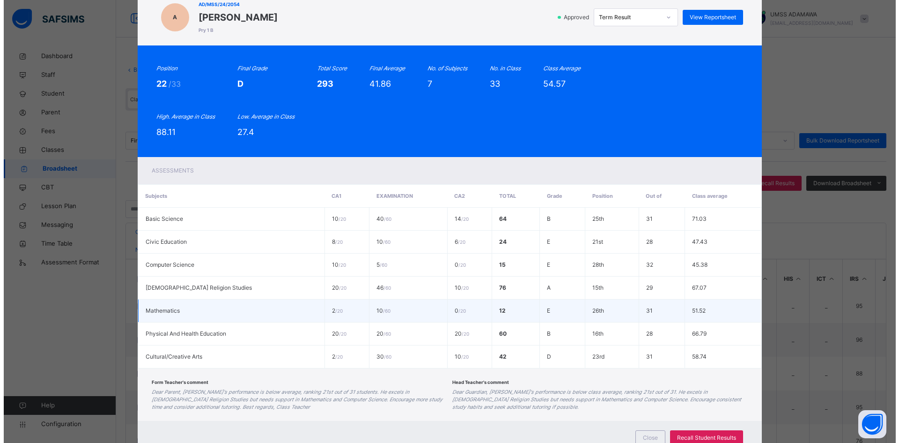
scroll to position [69, 0]
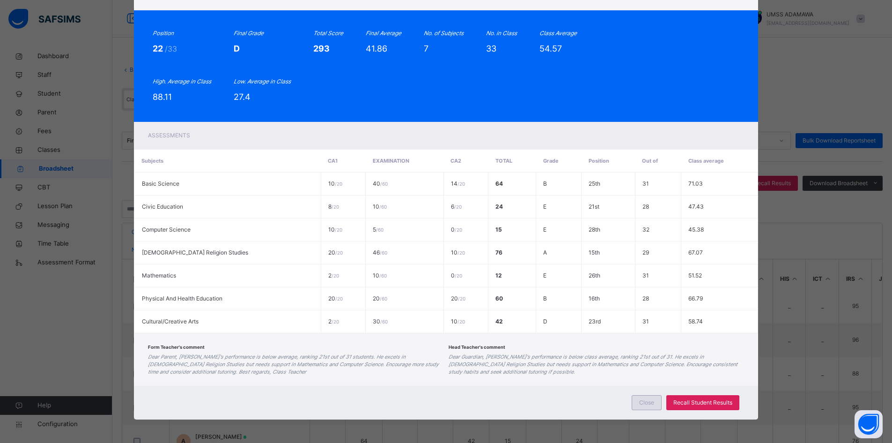
click at [645, 405] on span "Close" at bounding box center [646, 402] width 15 height 8
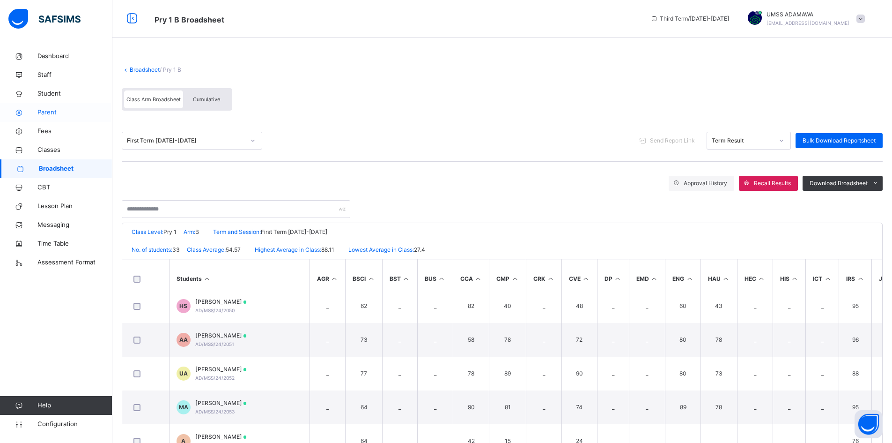
click at [49, 111] on span "Parent" at bounding box center [74, 112] width 75 height 9
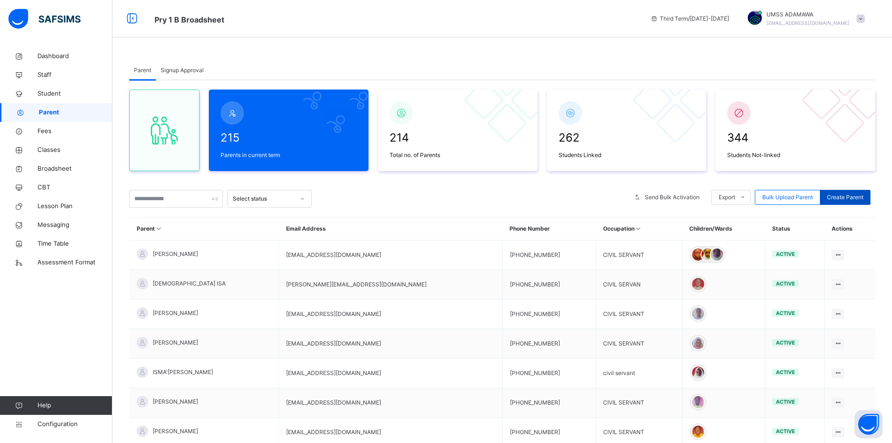
click at [871, 196] on div "Create Parent" at bounding box center [845, 197] width 51 height 15
select select "**"
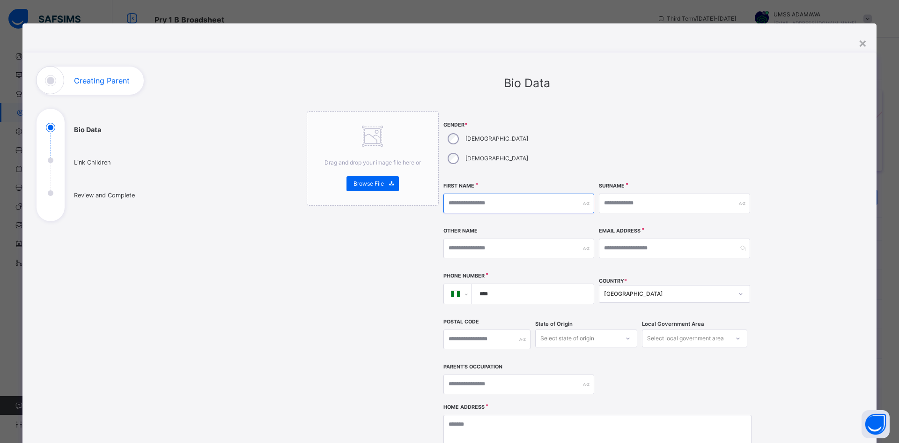
click at [470, 193] on input "text" at bounding box center [519, 203] width 151 height 20
type input "****"
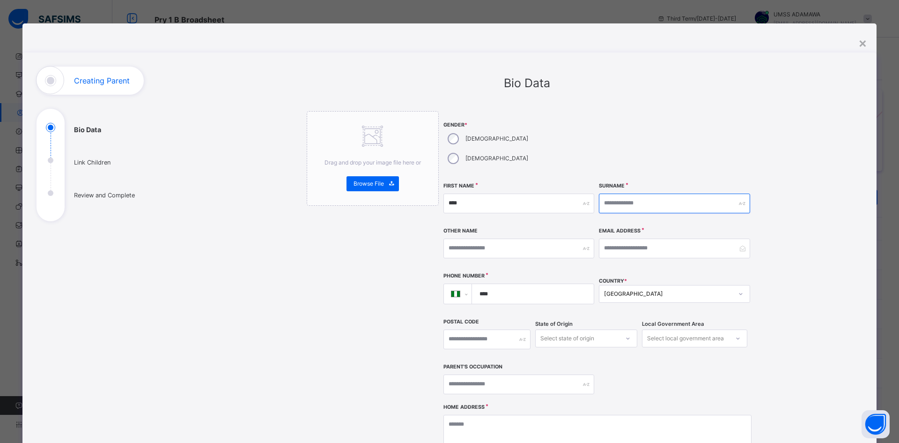
type input "*"
type input "**********"
type input "*****"
click at [620, 238] on input "email" at bounding box center [674, 248] width 151 height 20
type input "**********"
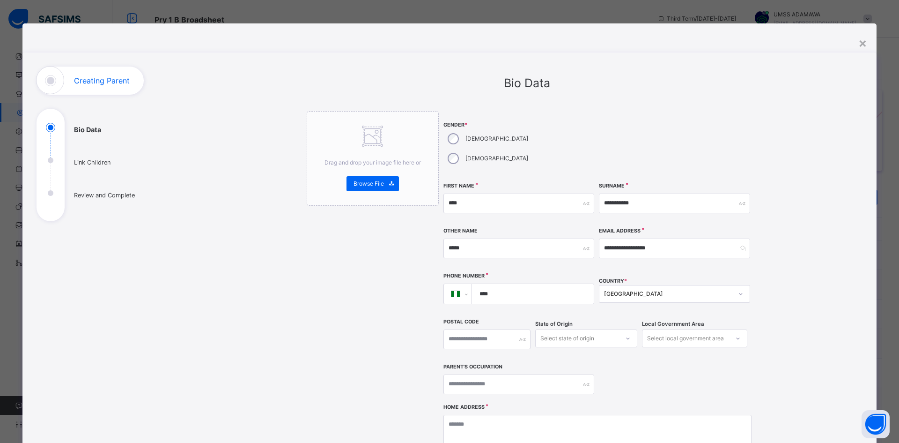
click at [530, 284] on input "****" at bounding box center [531, 294] width 115 height 20
type input "**********"
click at [580, 329] on div "option Abia focused, 1 of 37. 37 results available. Use Up and Down to choose o…" at bounding box center [586, 338] width 102 height 18
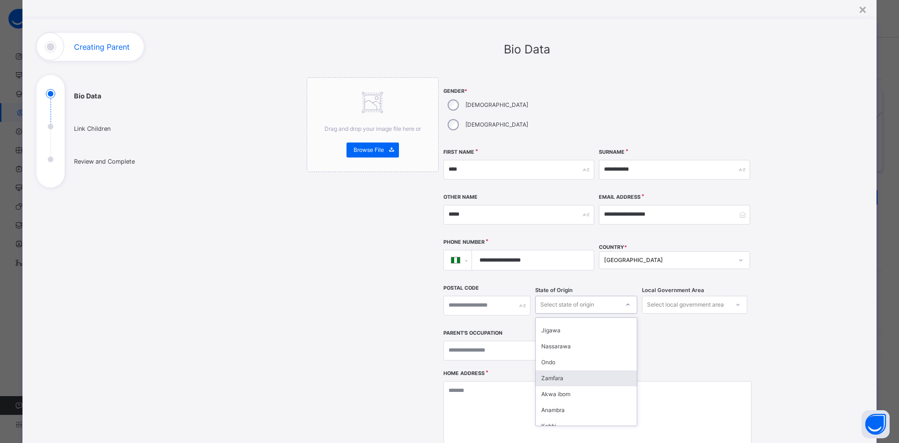
scroll to position [328, 0]
click at [572, 372] on div "Adamawa" at bounding box center [586, 380] width 101 height 16
click at [672, 296] on div "Select local government area" at bounding box center [685, 305] width 77 height 18
click at [470, 341] on input "text" at bounding box center [519, 351] width 151 height 20
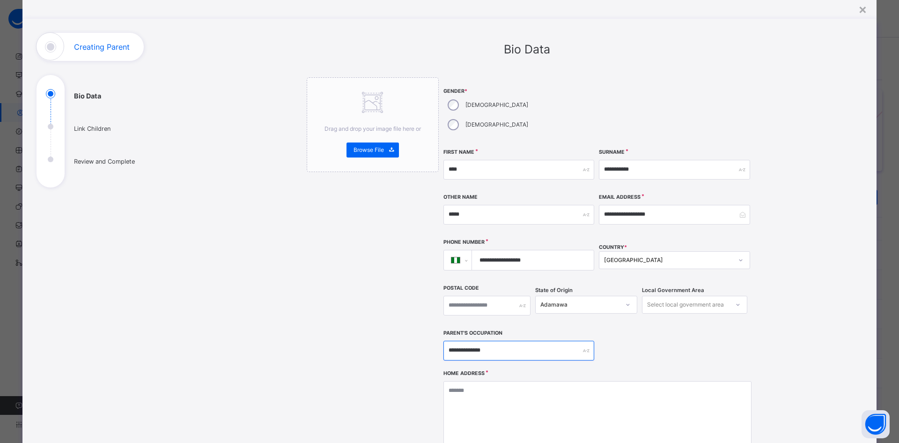
type input "**********"
click at [492, 381] on textarea at bounding box center [598, 428] width 308 height 94
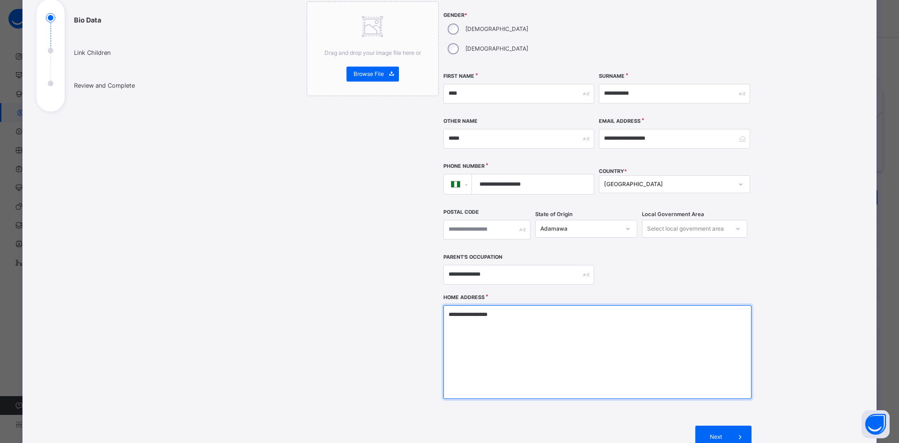
scroll to position [197, 0]
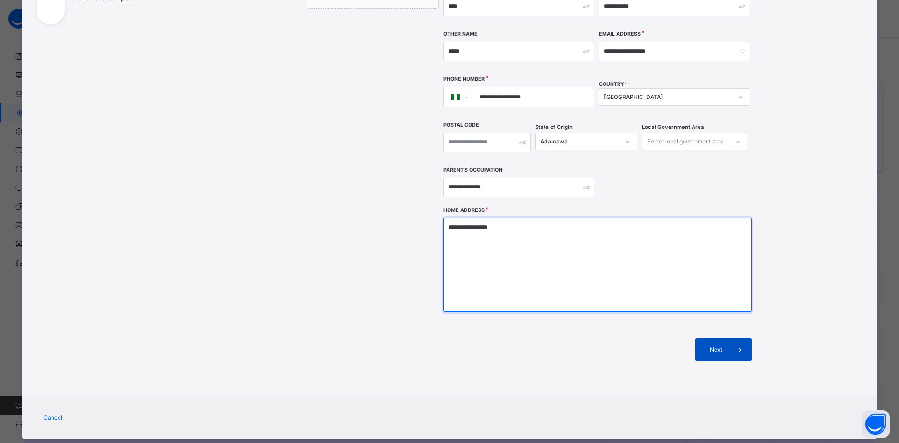
type textarea "**********"
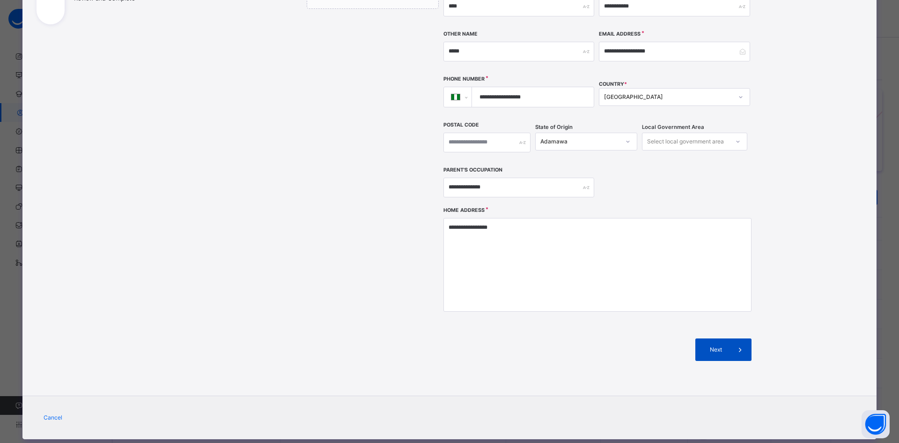
click at [735, 344] on icon at bounding box center [740, 349] width 10 height 11
click at [733, 338] on span at bounding box center [740, 349] width 22 height 22
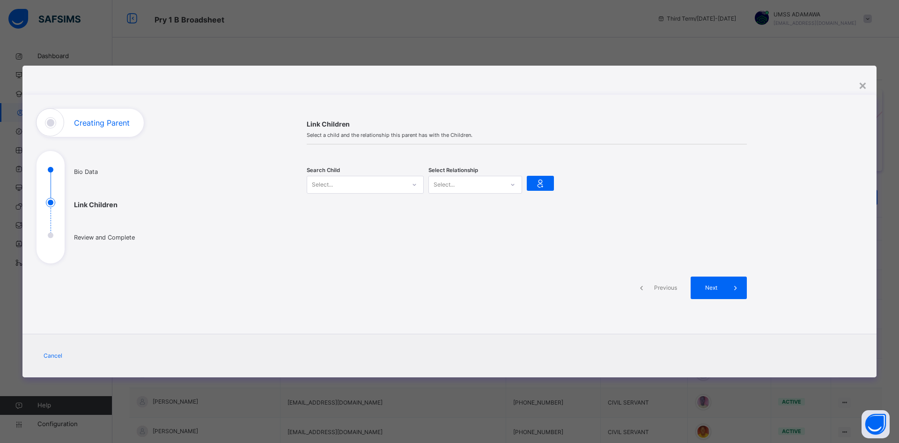
scroll to position [0, 0]
click at [353, 179] on div "Select..." at bounding box center [356, 184] width 98 height 15
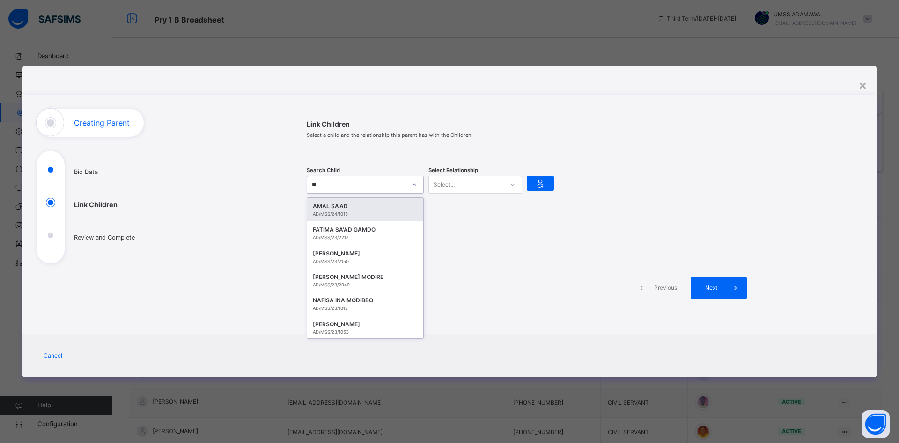
type input "***"
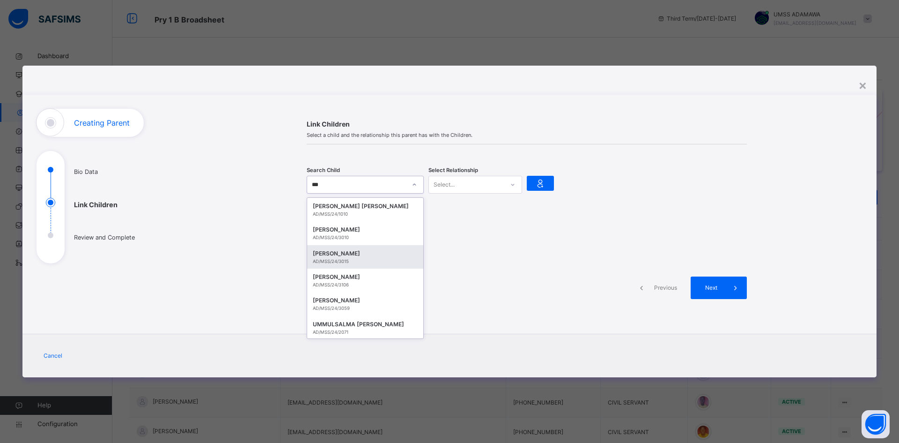
click at [339, 255] on div "SALMA MUSA TUKUR" at bounding box center [365, 253] width 105 height 9
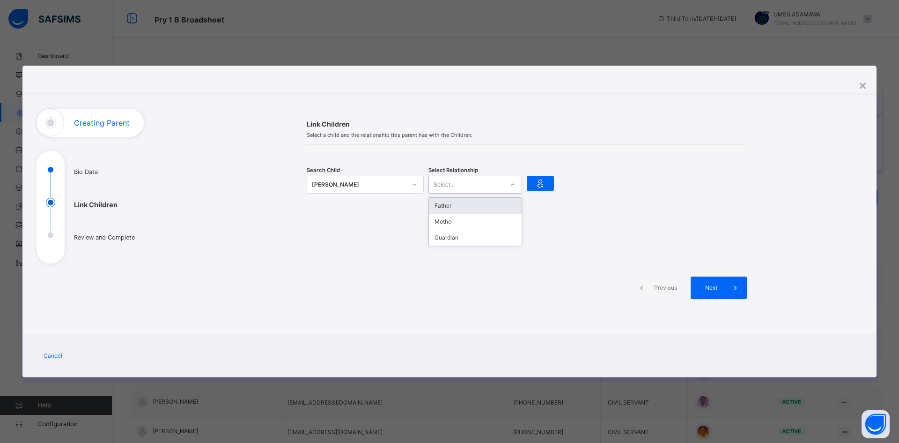
click at [461, 186] on div "Select..." at bounding box center [466, 184] width 75 height 15
click at [458, 207] on div "Father" at bounding box center [475, 206] width 93 height 16
click at [538, 184] on icon at bounding box center [540, 183] width 13 height 14
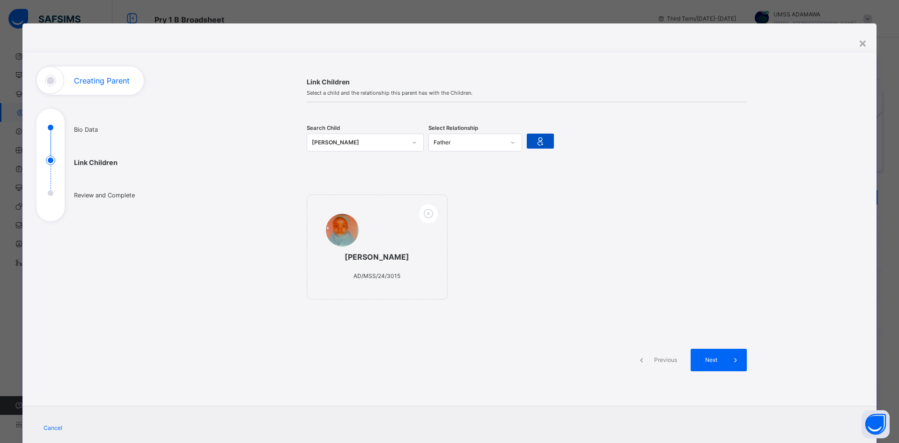
click at [538, 141] on icon at bounding box center [540, 141] width 13 height 14
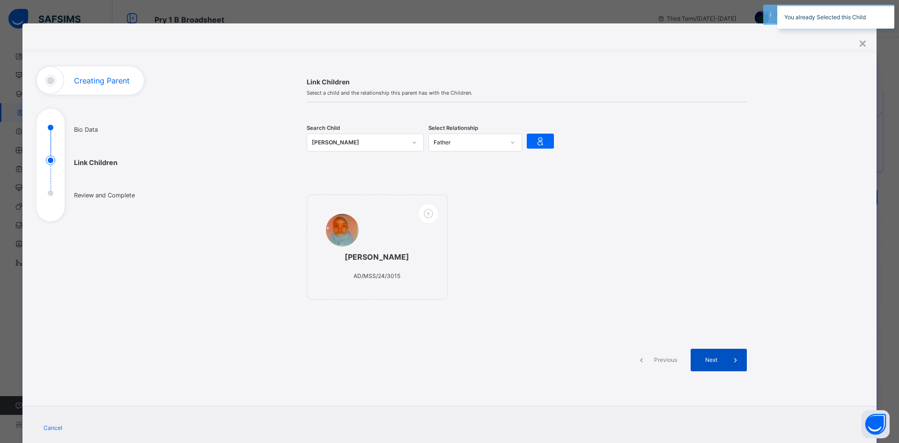
click at [719, 365] on div "Next" at bounding box center [719, 359] width 56 height 22
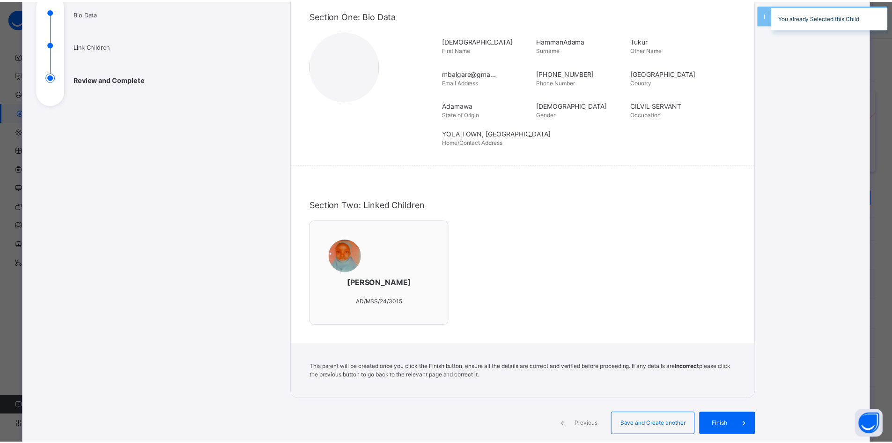
scroll to position [205, 0]
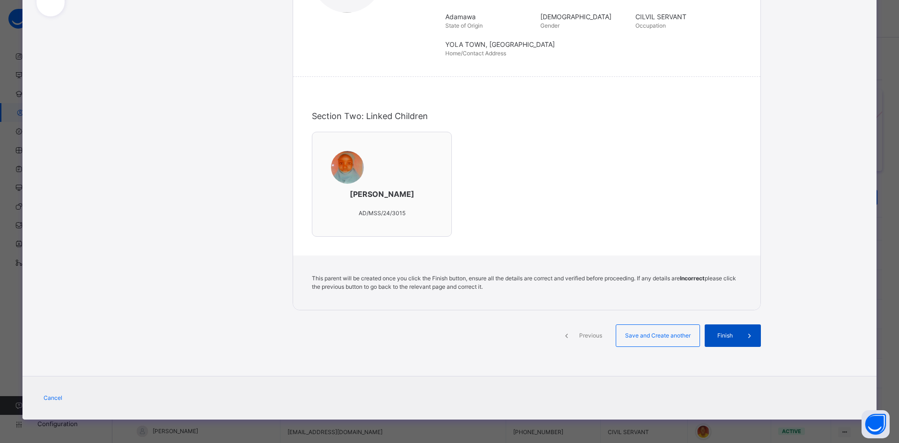
click at [731, 338] on span "Finish" at bounding box center [725, 335] width 27 height 8
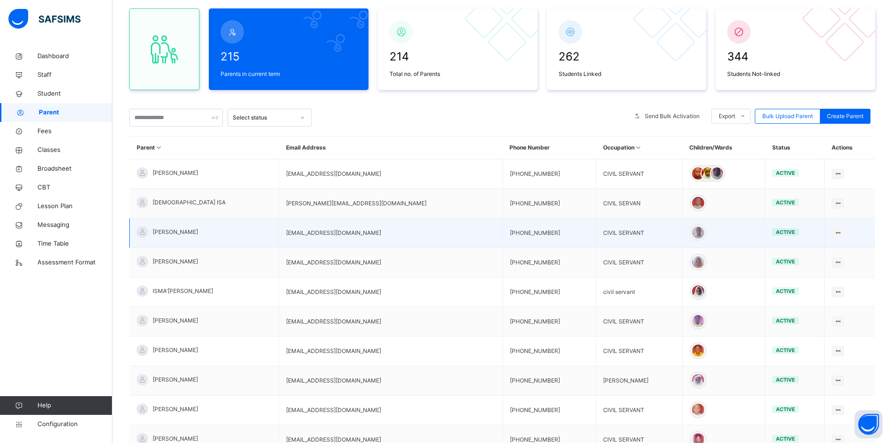
scroll to position [0, 0]
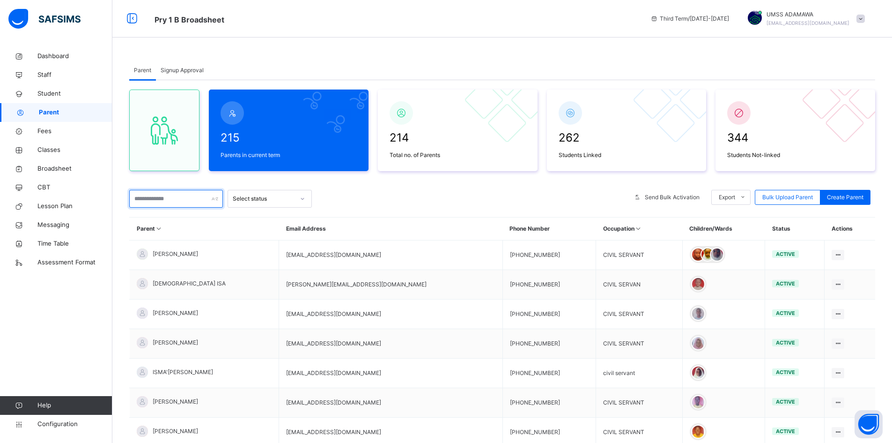
click at [163, 196] on input "text" at bounding box center [176, 199] width 94 height 18
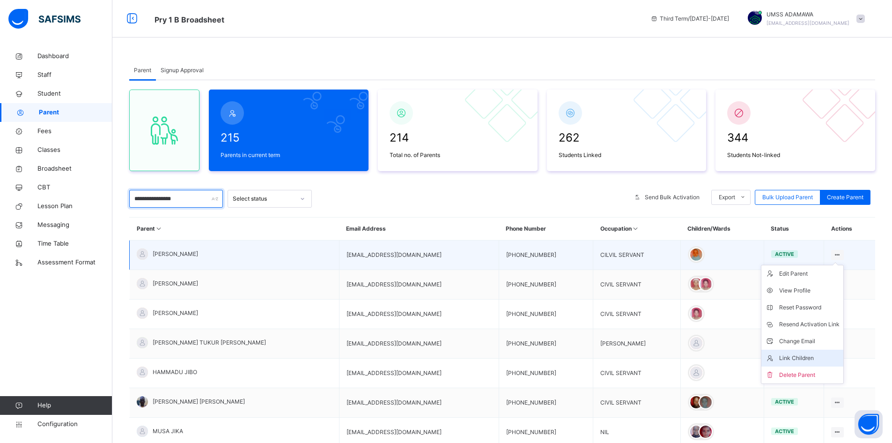
type input "**********"
click at [813, 358] on div "Link Children" at bounding box center [809, 357] width 60 height 9
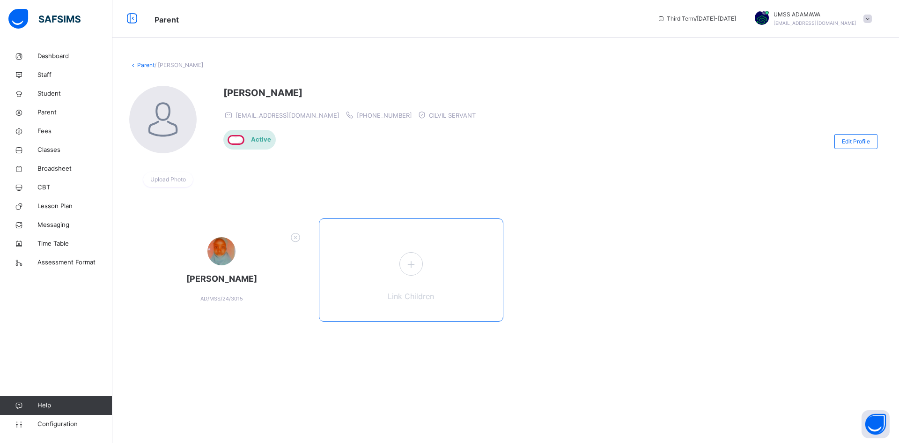
click at [415, 261] on icon at bounding box center [411, 264] width 17 height 18
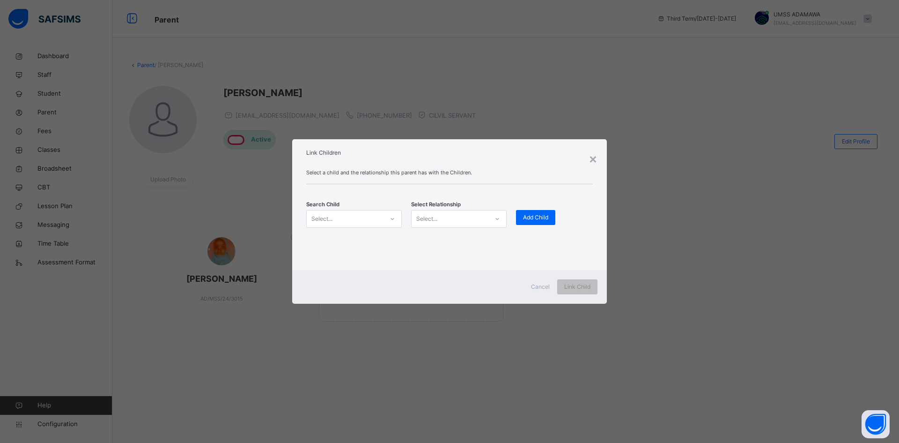
click at [346, 222] on div "Select..." at bounding box center [345, 218] width 77 height 15
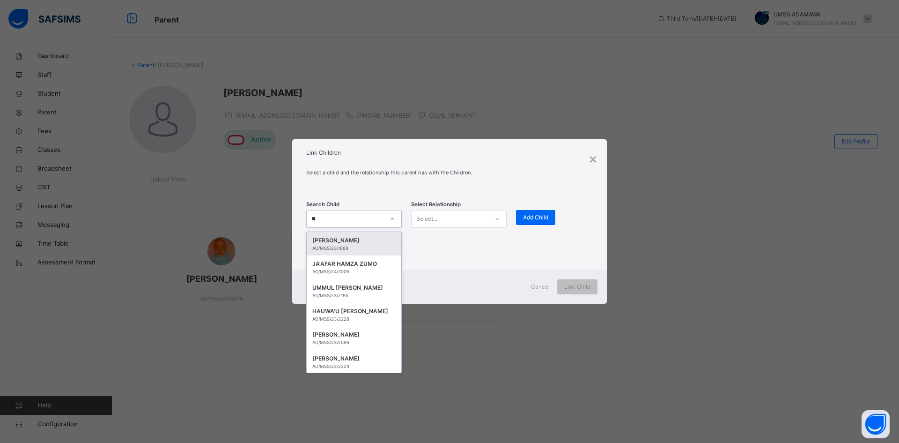
type input "***"
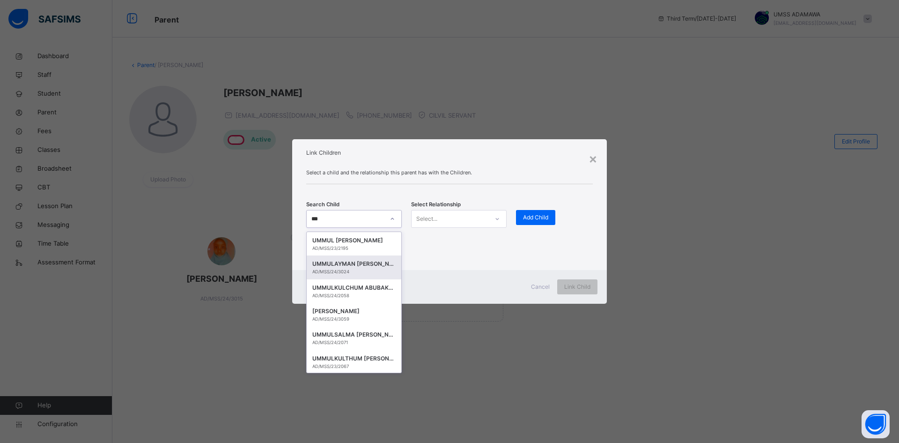
click at [352, 261] on div "UMMULAYMAN MUSA TUKUR" at bounding box center [353, 263] width 83 height 9
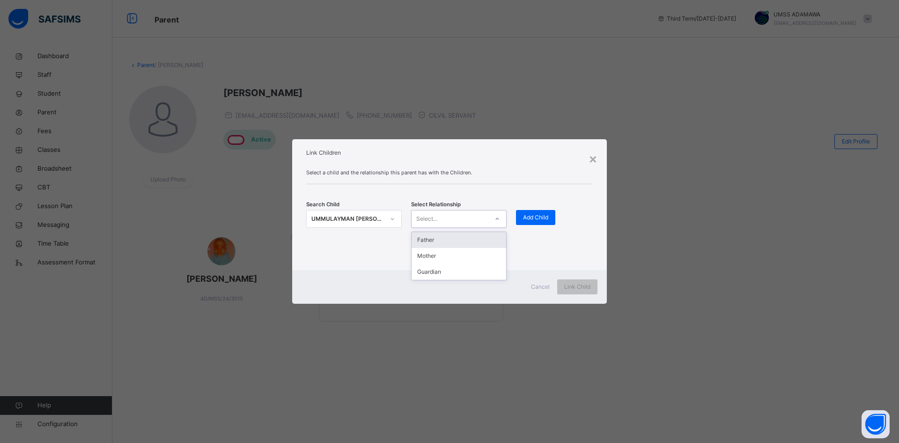
click at [475, 225] on div "Select..." at bounding box center [450, 218] width 77 height 15
click at [434, 243] on div "Father" at bounding box center [459, 240] width 95 height 16
click at [541, 216] on span "Add Child" at bounding box center [535, 217] width 25 height 8
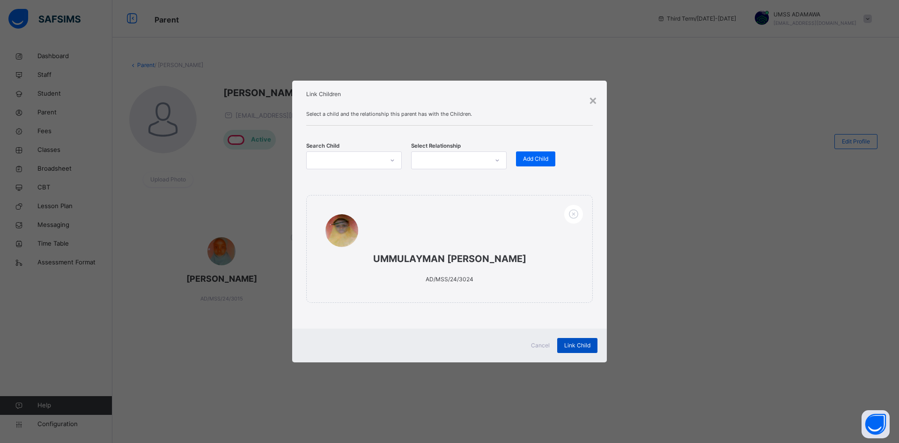
click at [583, 344] on span "Link Child" at bounding box center [577, 345] width 26 height 8
click at [344, 163] on div at bounding box center [345, 160] width 77 height 15
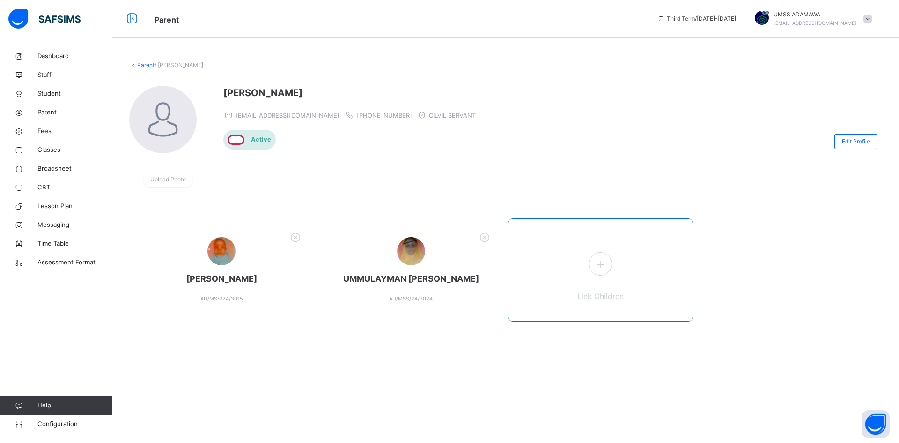
click at [604, 263] on icon at bounding box center [600, 264] width 17 height 18
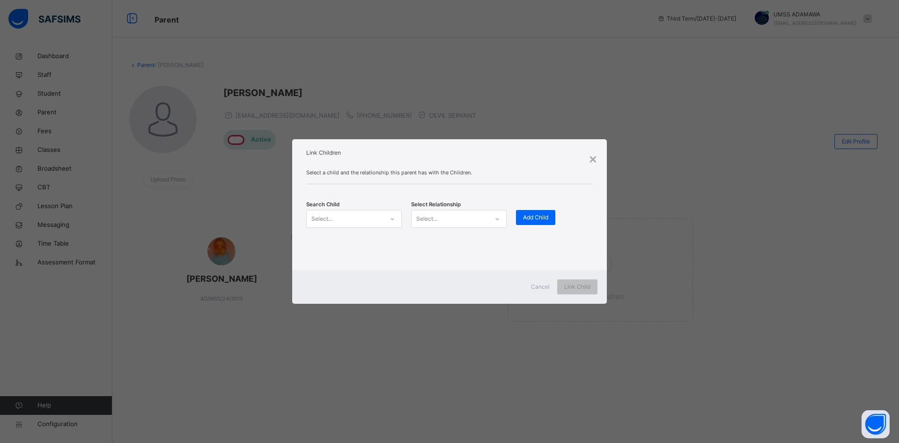
click at [337, 222] on div "Select..." at bounding box center [345, 218] width 77 height 15
type input "**********"
click at [347, 244] on div "AHMAD MUSA TUKUR" at bounding box center [353, 240] width 83 height 9
click at [462, 215] on div "Select..." at bounding box center [450, 218] width 77 height 15
click at [444, 244] on div "Father" at bounding box center [459, 240] width 95 height 16
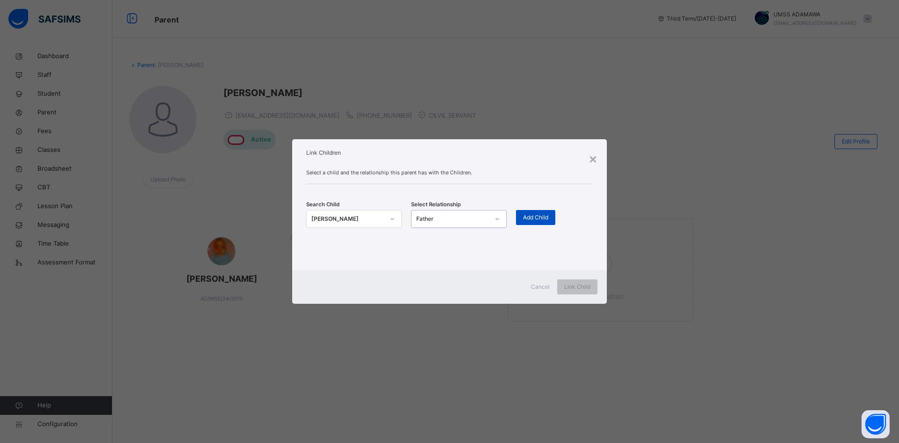
click at [544, 215] on span "Add Child" at bounding box center [535, 217] width 25 height 8
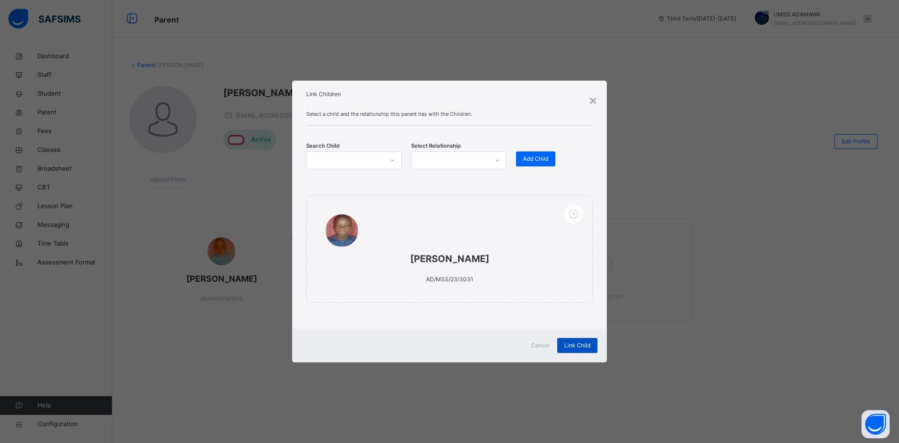
click at [576, 341] on span "Link Child" at bounding box center [577, 345] width 26 height 8
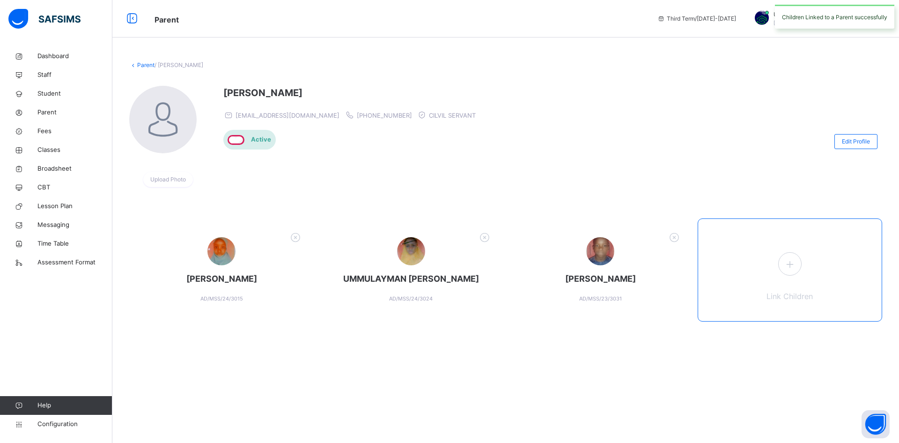
click at [793, 269] on icon at bounding box center [790, 264] width 17 height 18
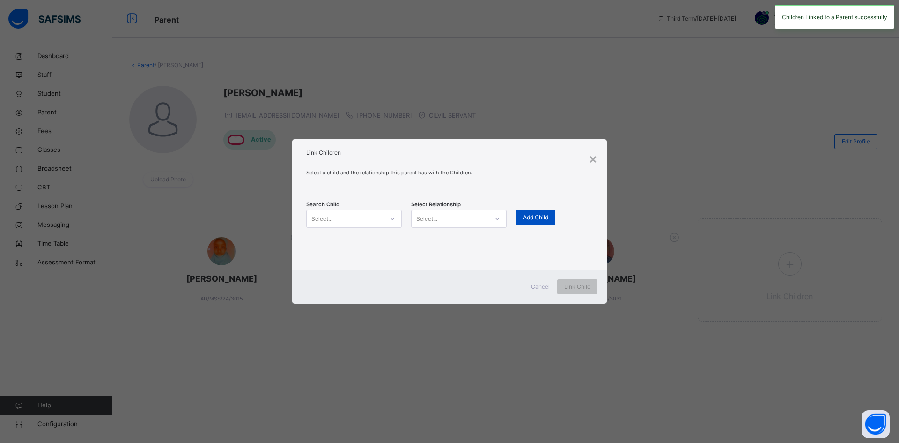
click at [547, 219] on span "Add Child" at bounding box center [535, 217] width 25 height 8
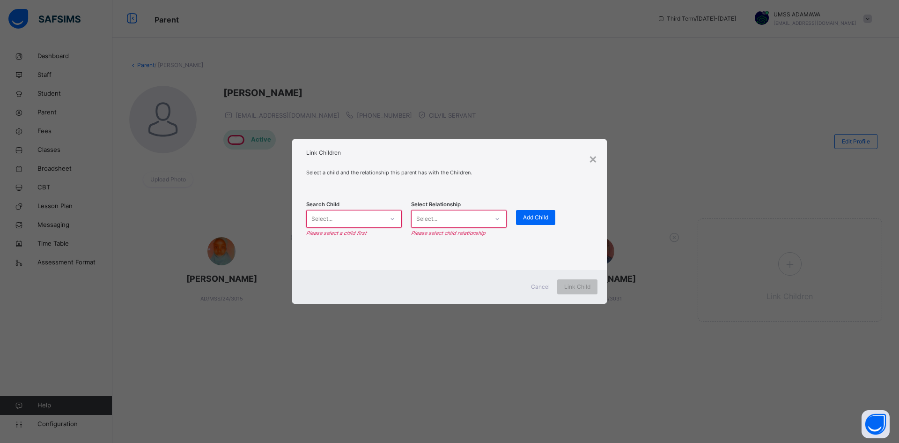
click at [361, 223] on div "Select..." at bounding box center [345, 218] width 77 height 15
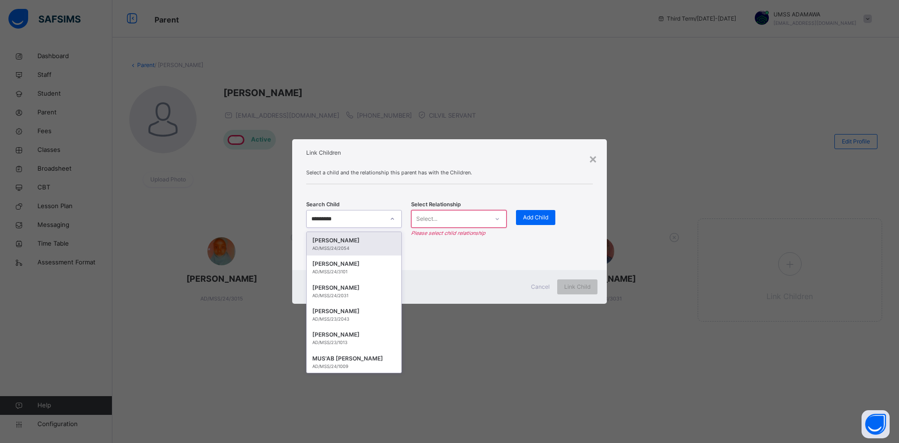
type input "**********"
click at [345, 243] on div "ABDULHAMID DAHIRU" at bounding box center [353, 240] width 83 height 9
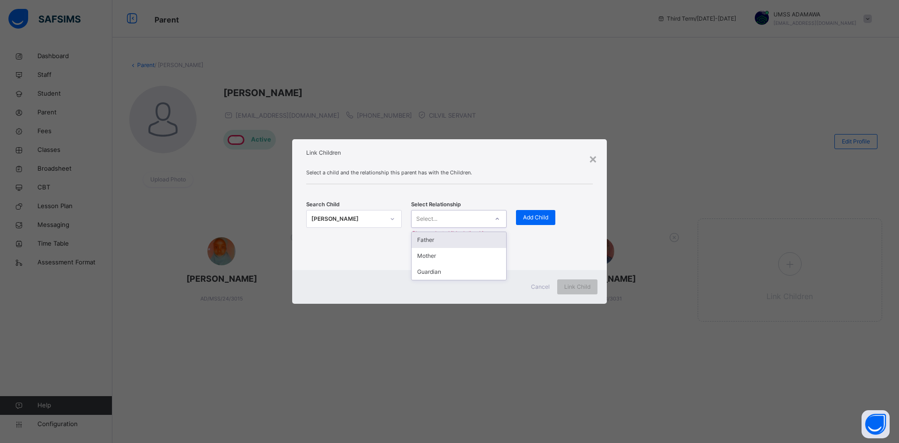
click at [472, 211] on div "Select..." at bounding box center [450, 218] width 77 height 15
click at [442, 243] on div "Father" at bounding box center [459, 240] width 95 height 16
click at [544, 215] on span "Add Child" at bounding box center [535, 217] width 25 height 8
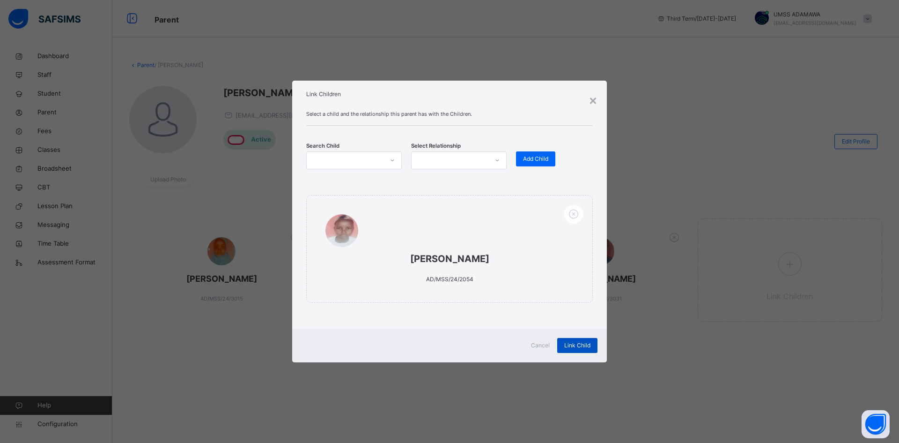
click at [579, 347] on span "Link Child" at bounding box center [577, 345] width 26 height 8
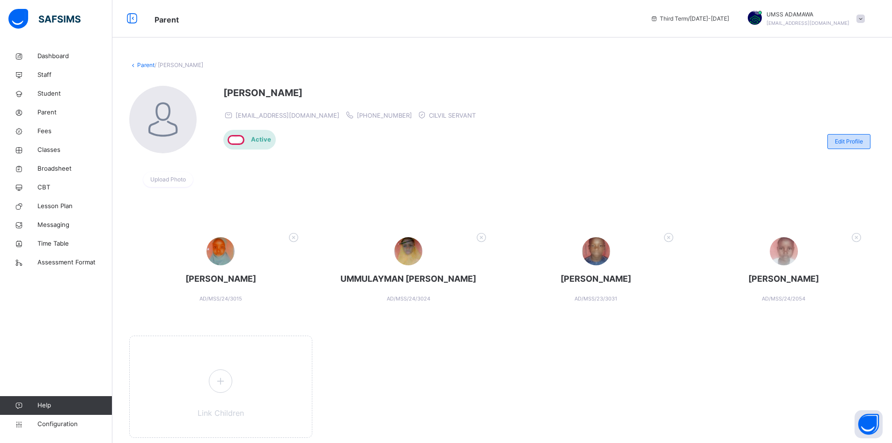
click at [860, 142] on span "Edit Profile" at bounding box center [849, 141] width 28 height 8
select select "**"
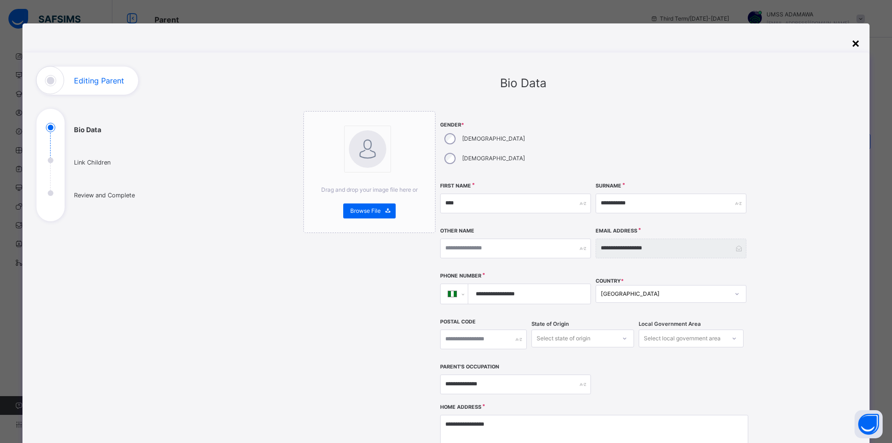
click at [860, 41] on div "×" at bounding box center [856, 43] width 9 height 20
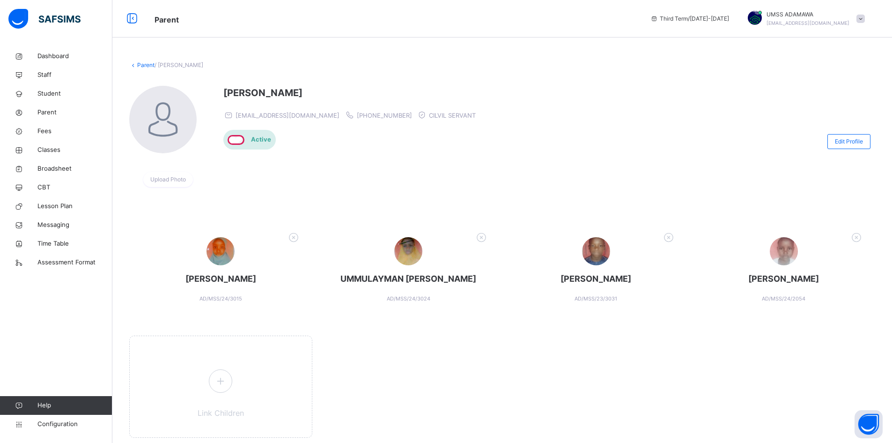
click at [144, 62] on link "Parent" at bounding box center [145, 64] width 17 height 7
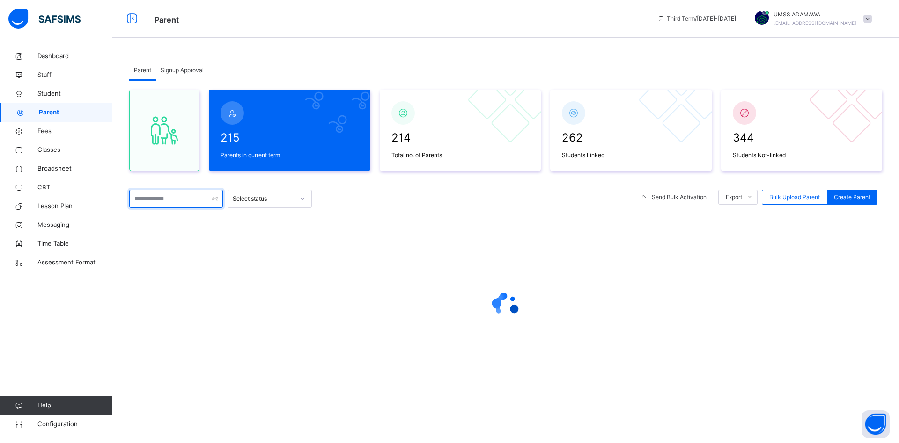
click at [163, 199] on input "text" at bounding box center [176, 199] width 94 height 18
type input "**********"
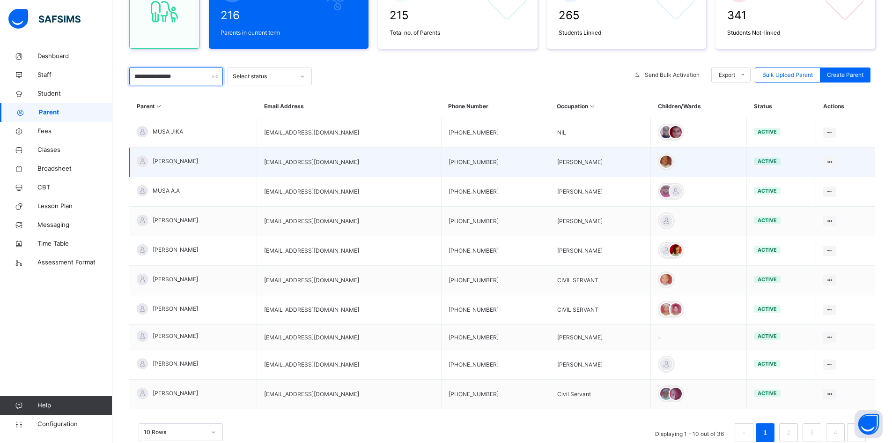
scroll to position [154, 0]
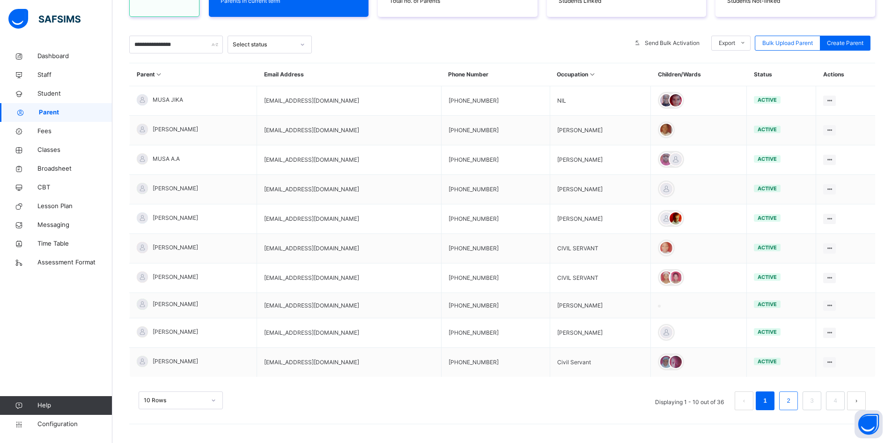
click at [793, 396] on link "2" at bounding box center [788, 400] width 9 height 12
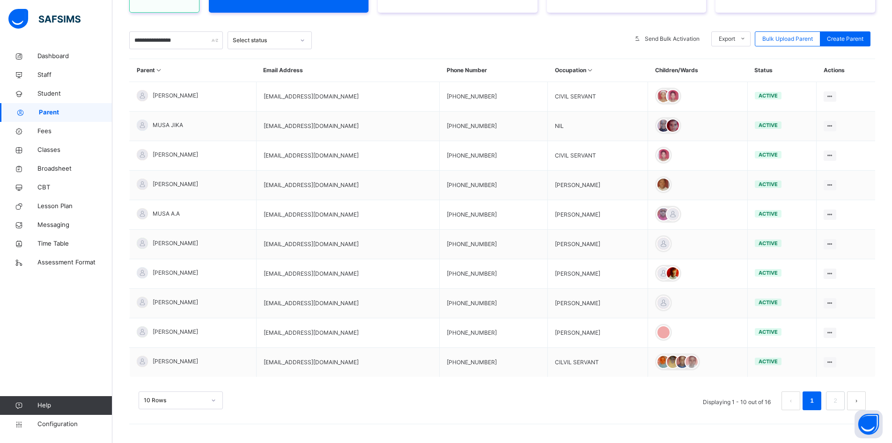
scroll to position [37, 0]
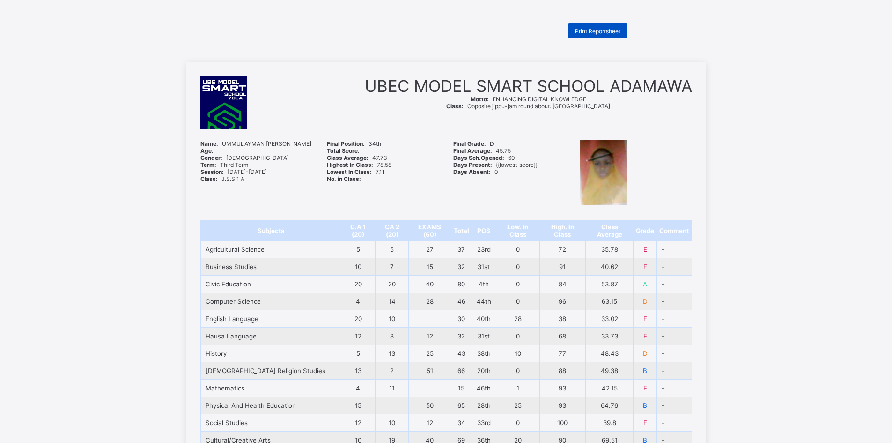
click at [605, 30] on span "Print Reportsheet" at bounding box center [597, 31] width 45 height 7
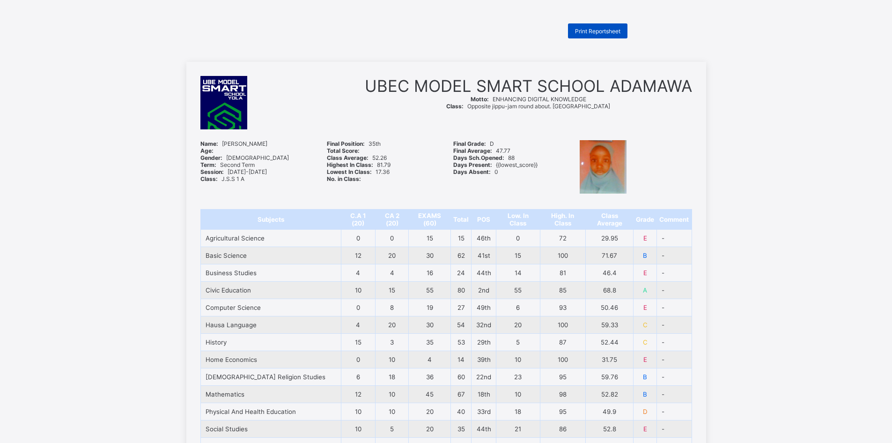
click at [606, 27] on div "Print Reportsheet" at bounding box center [597, 30] width 59 height 15
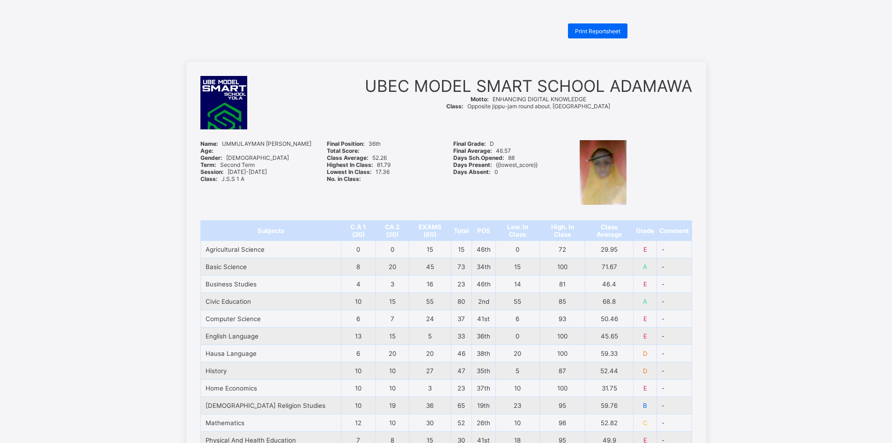
click at [602, 33] on span "Print Reportsheet" at bounding box center [597, 31] width 45 height 7
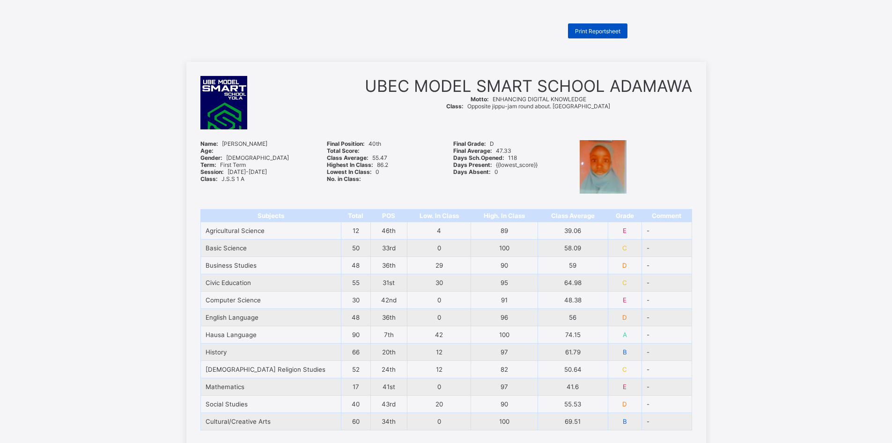
click at [617, 29] on span "Print Reportsheet" at bounding box center [597, 31] width 45 height 7
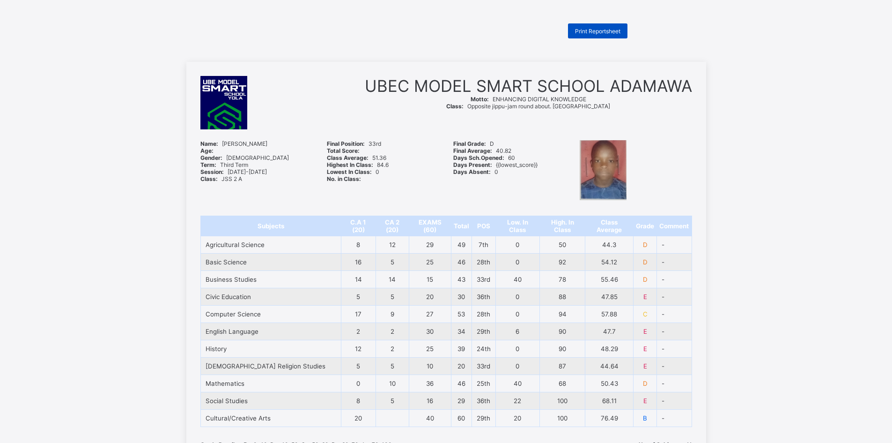
click at [598, 31] on span "Print Reportsheet" at bounding box center [597, 31] width 45 height 7
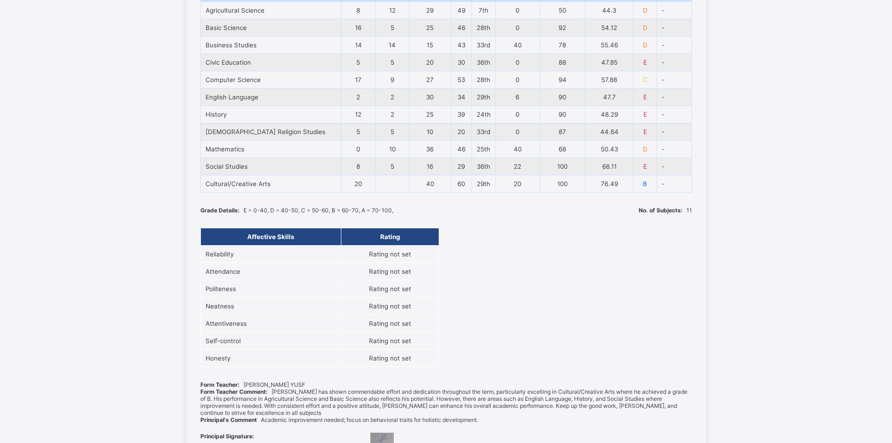
scroll to position [94, 0]
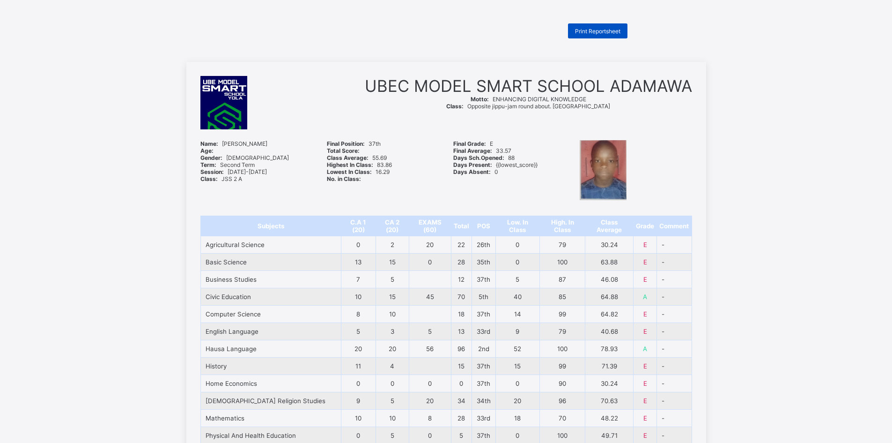
click at [596, 25] on div "Print Reportsheet" at bounding box center [597, 30] width 59 height 15
click at [612, 29] on span "Print Reportsheet" at bounding box center [597, 31] width 45 height 7
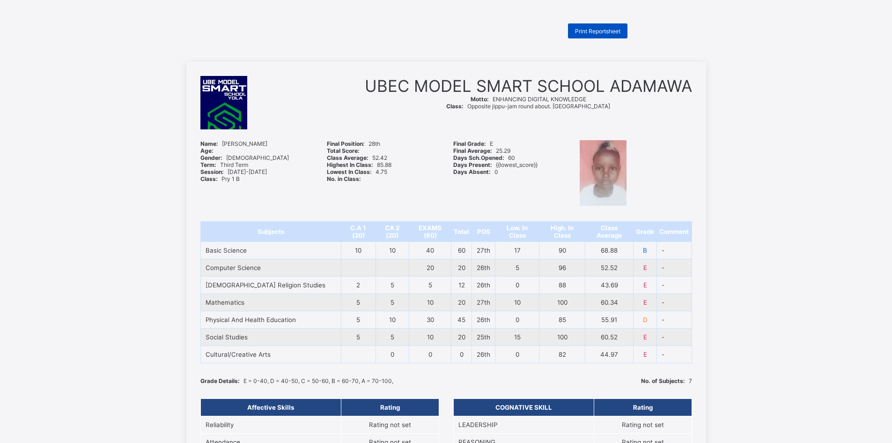
click at [601, 29] on span "Print Reportsheet" at bounding box center [597, 31] width 45 height 7
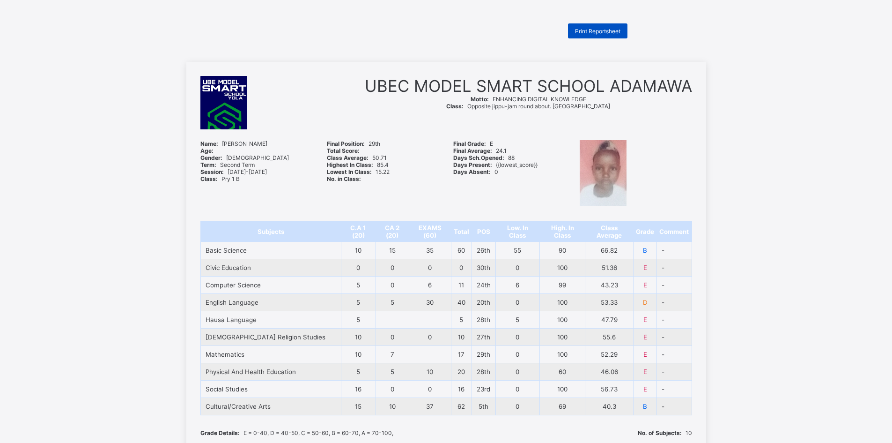
click at [606, 26] on div "Print Reportsheet" at bounding box center [597, 30] width 59 height 15
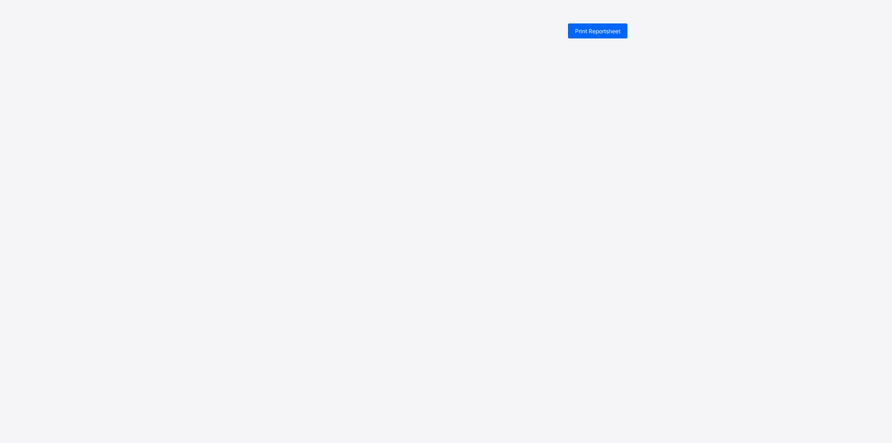
click at [591, 28] on span "Print Reportsheet" at bounding box center [597, 31] width 45 height 7
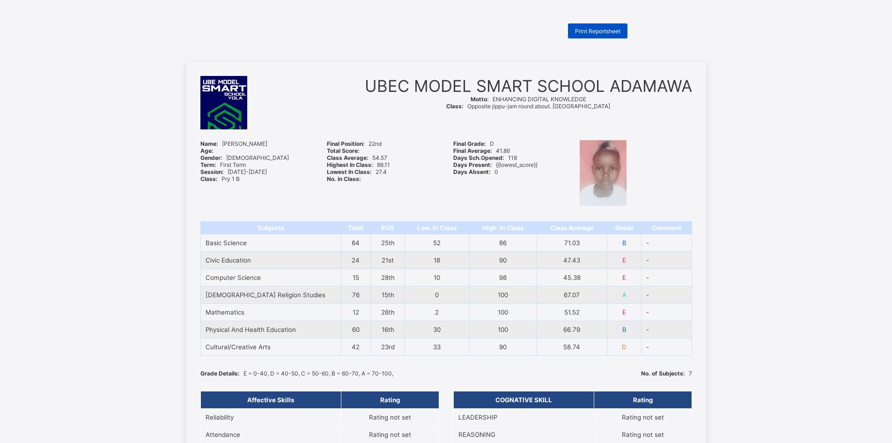
click at [615, 29] on span "Print Reportsheet" at bounding box center [597, 31] width 45 height 7
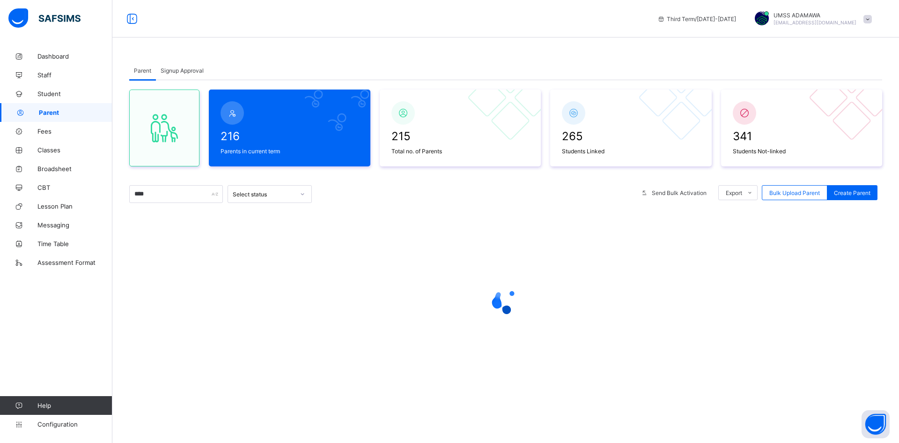
type input "**********"
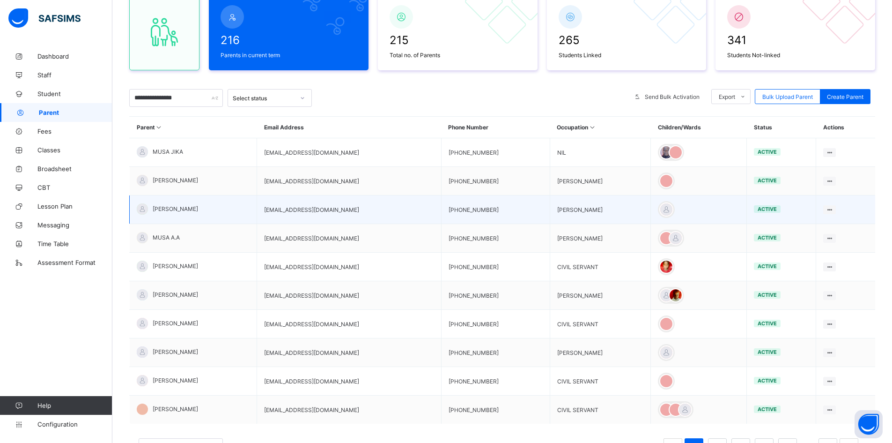
scroll to position [143, 0]
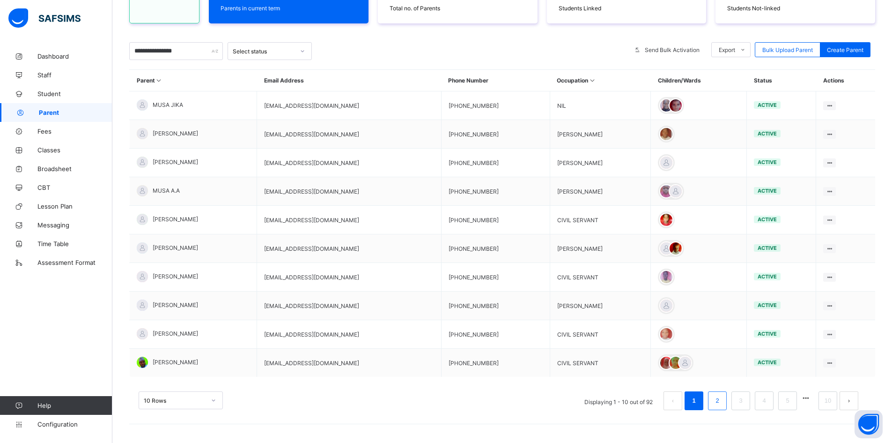
click at [722, 400] on link "2" at bounding box center [717, 400] width 9 height 12
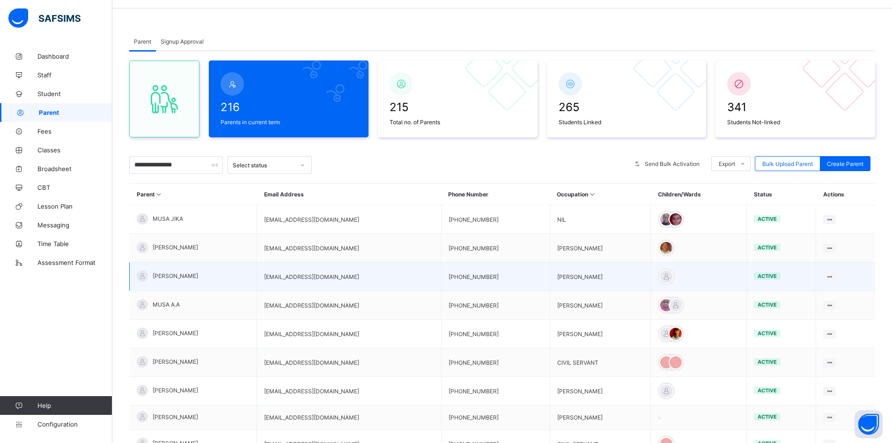
scroll to position [0, 0]
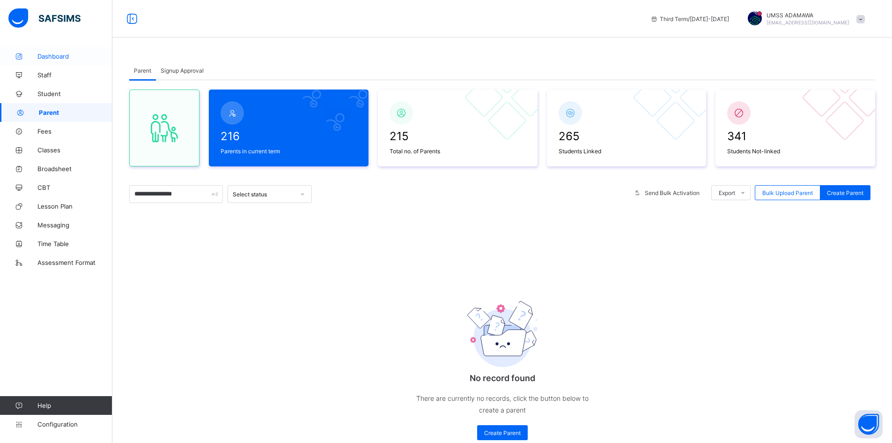
click at [44, 56] on span "Dashboard" at bounding box center [74, 55] width 75 height 7
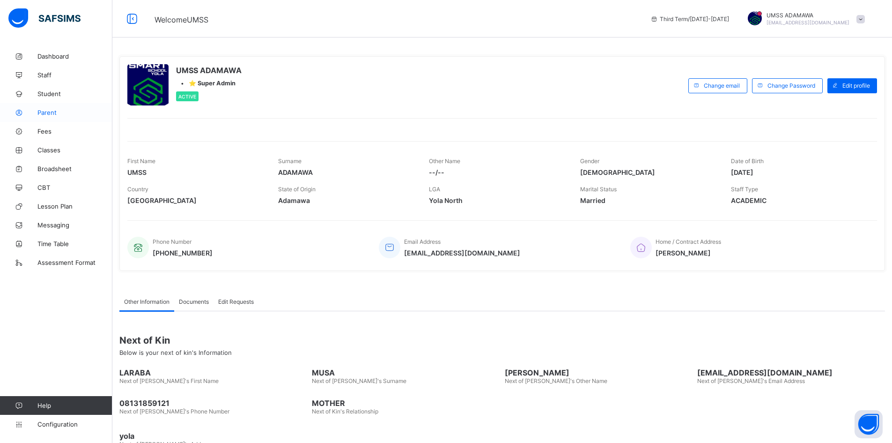
click at [49, 107] on link "Parent" at bounding box center [56, 112] width 112 height 19
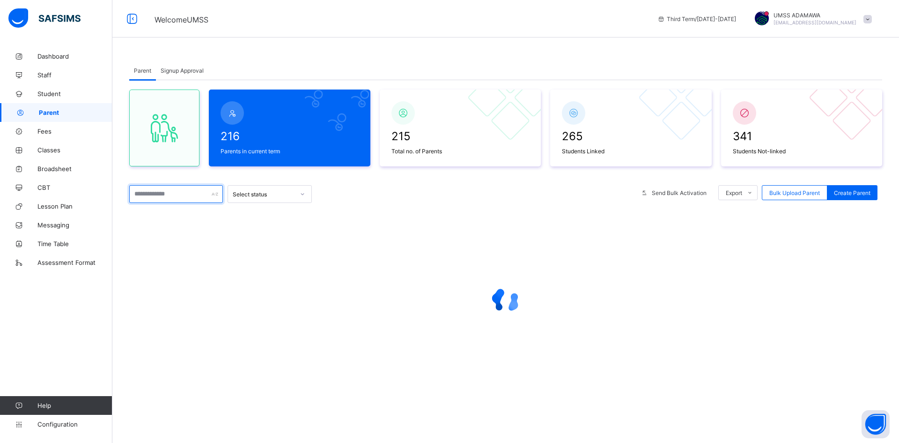
click at [181, 194] on input "text" at bounding box center [176, 194] width 94 height 18
type input "**********"
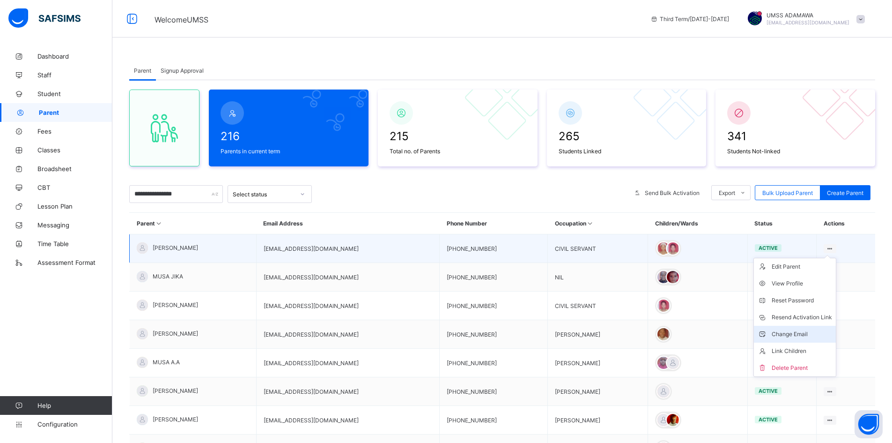
click at [810, 333] on div "Change Email" at bounding box center [802, 333] width 60 height 9
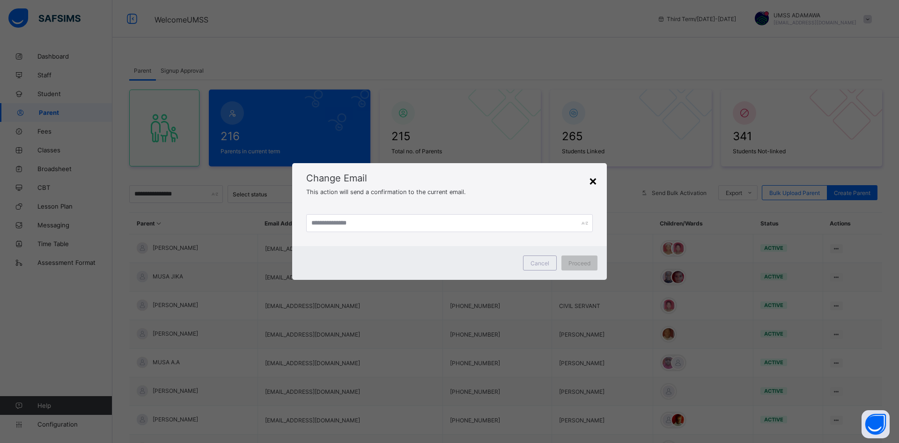
click at [591, 180] on div "×" at bounding box center [593, 180] width 9 height 16
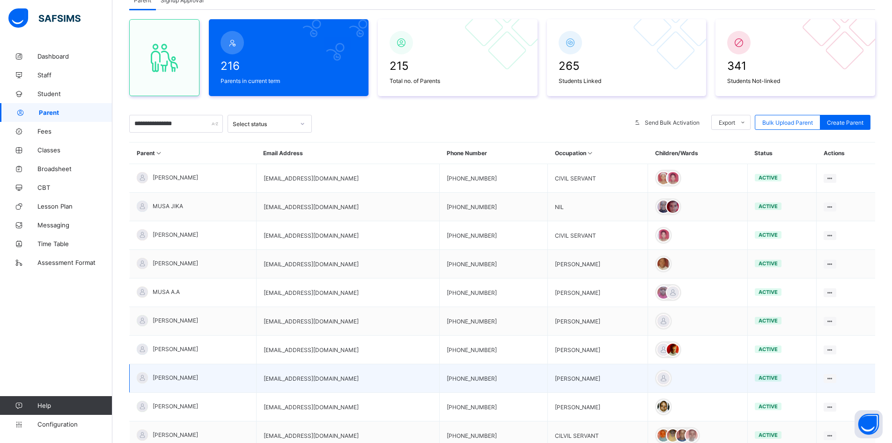
scroll to position [143, 0]
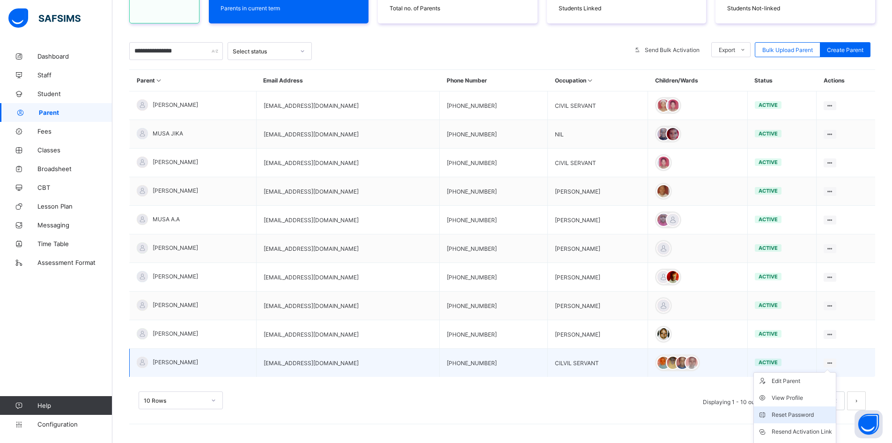
click at [808, 414] on div "Reset Password" at bounding box center [802, 414] width 60 height 9
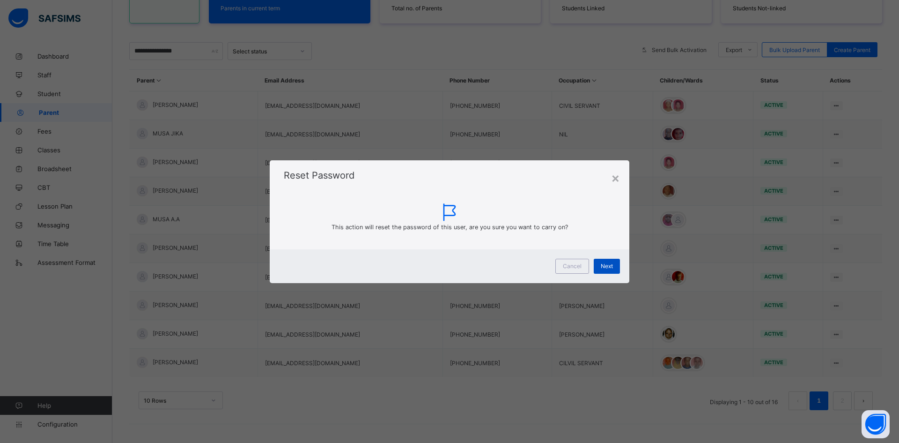
click at [607, 263] on span "Next" at bounding box center [607, 265] width 12 height 7
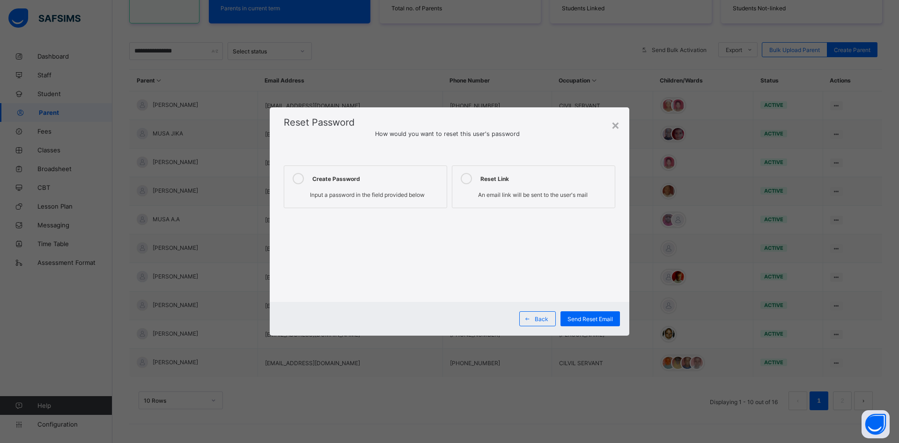
click at [296, 174] on icon at bounding box center [298, 178] width 11 height 11
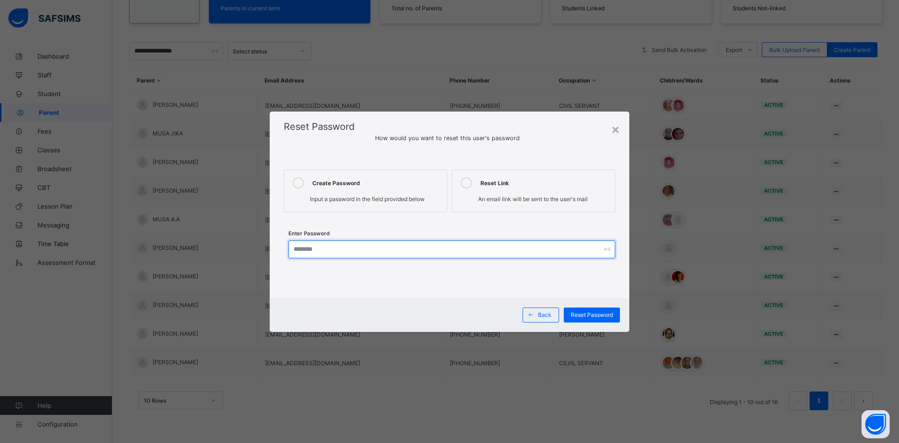
drag, startPoint x: 315, startPoint y: 249, endPoint x: 318, endPoint y: 244, distance: 5.7
click at [316, 249] on input "text" at bounding box center [452, 249] width 327 height 18
type input "*********"
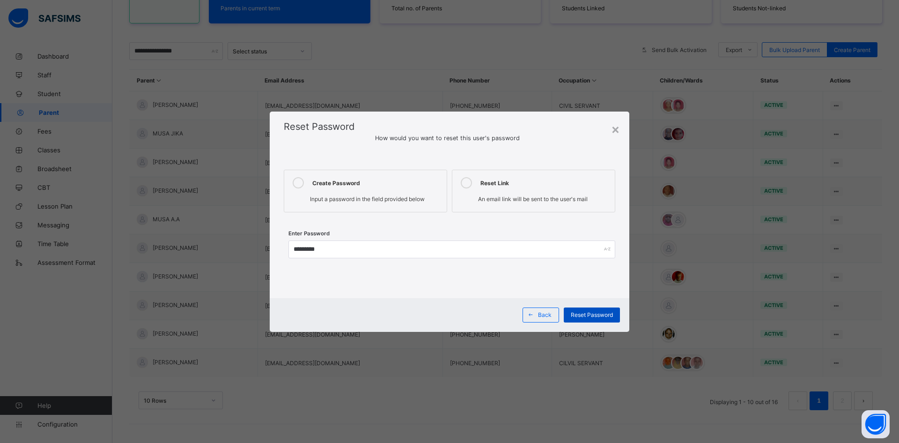
click at [605, 313] on span "Reset Password" at bounding box center [592, 314] width 42 height 7
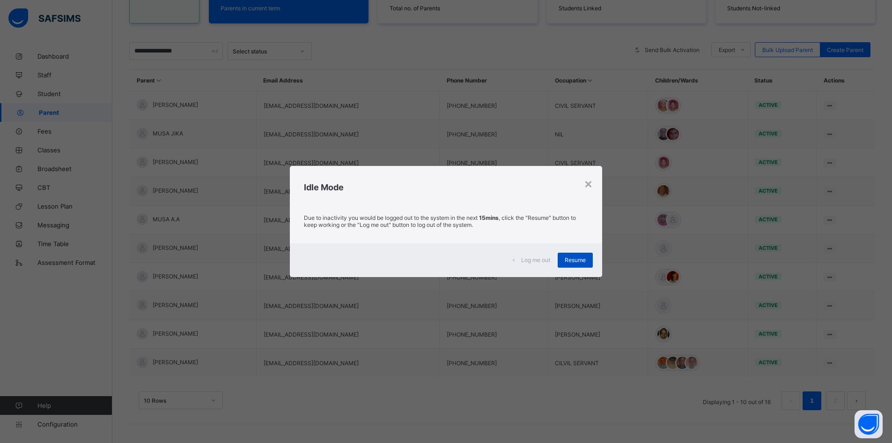
click at [568, 254] on div "Resume" at bounding box center [575, 259] width 35 height 15
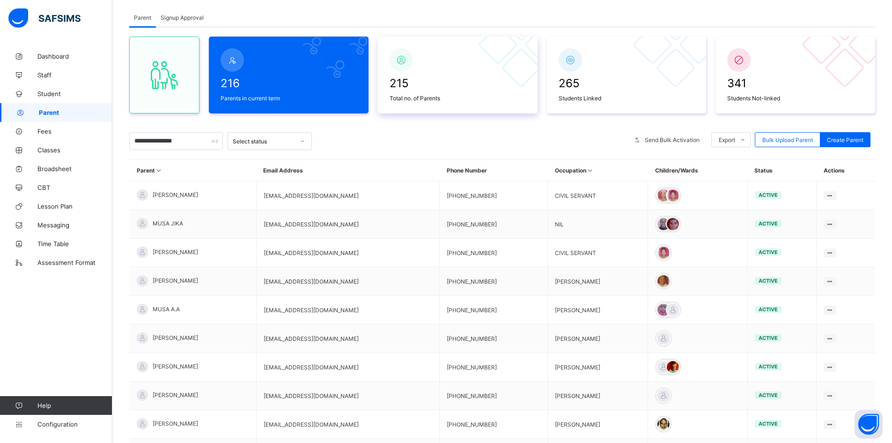
scroll to position [49, 0]
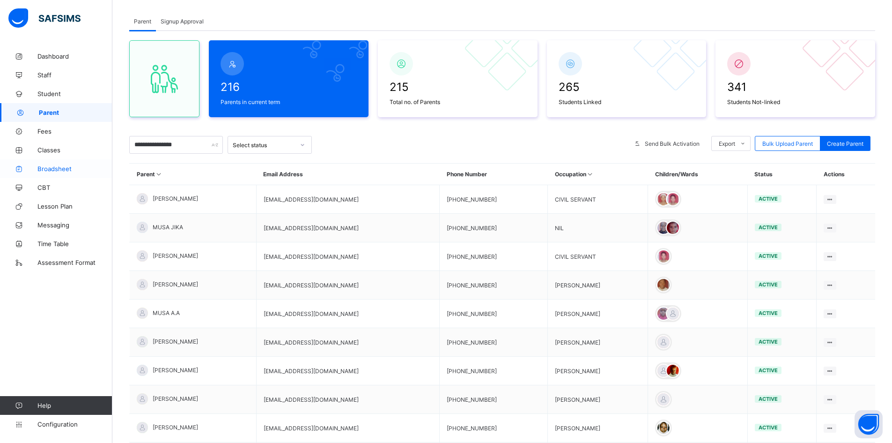
click at [61, 169] on span "Broadsheet" at bounding box center [74, 168] width 75 height 7
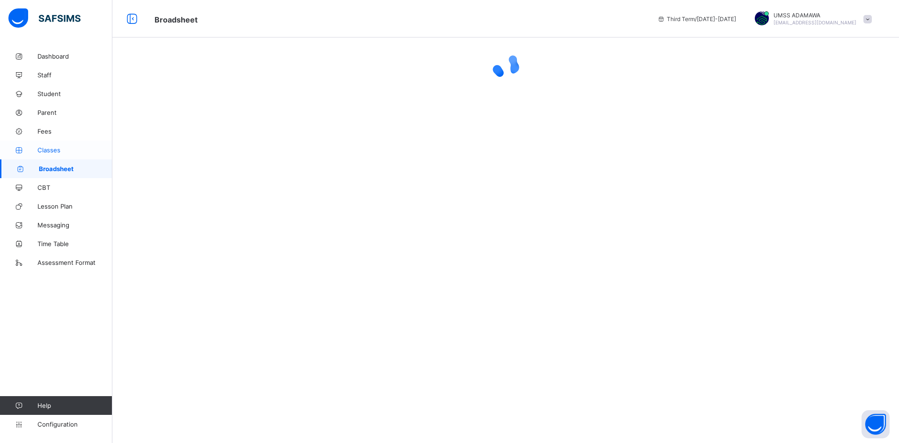
click at [56, 147] on span "Classes" at bounding box center [74, 149] width 75 height 7
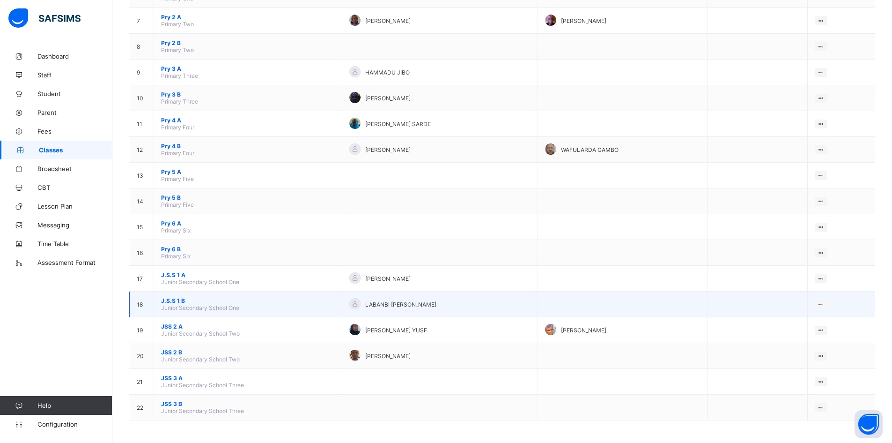
scroll to position [258, 0]
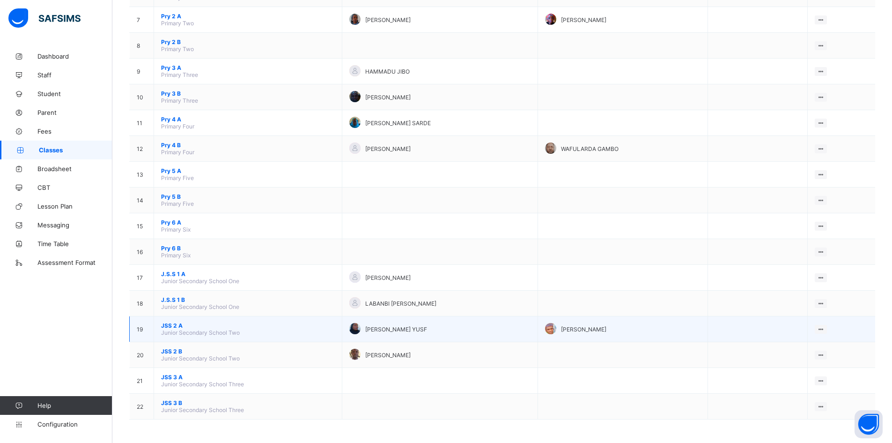
click at [171, 325] on span "JSS 2 A" at bounding box center [248, 325] width 174 height 7
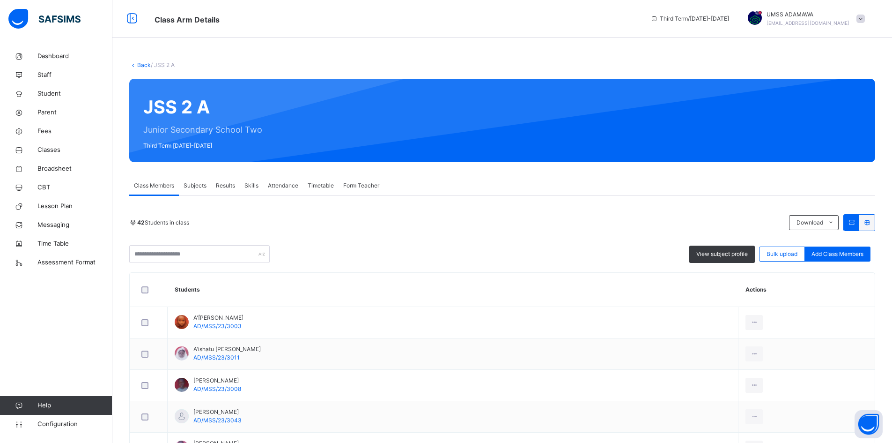
click at [224, 182] on span "Results" at bounding box center [225, 185] width 19 height 8
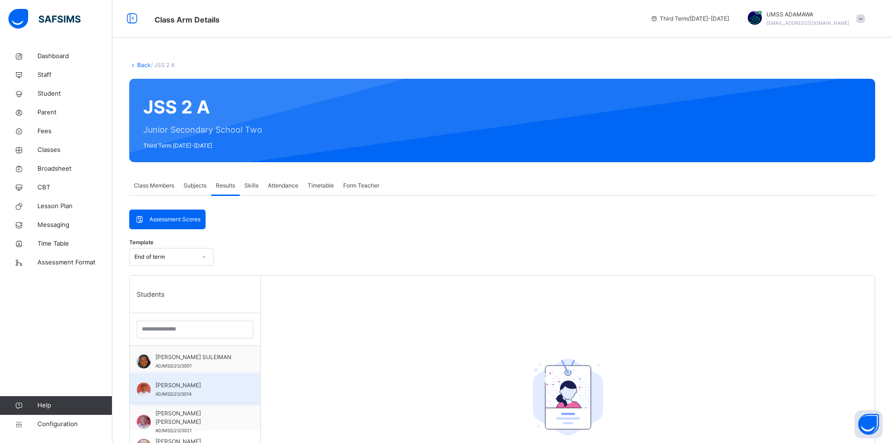
scroll to position [749, 0]
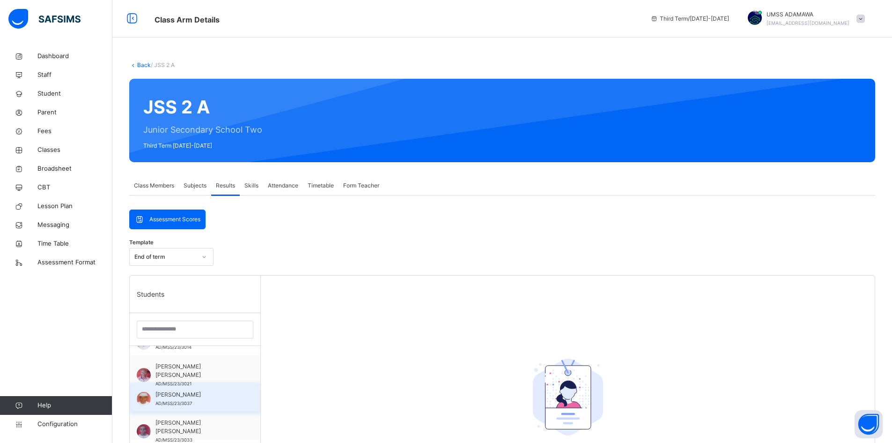
click at [217, 393] on span "MUHAMMAD BASHIR BUBA" at bounding box center [198, 394] width 84 height 8
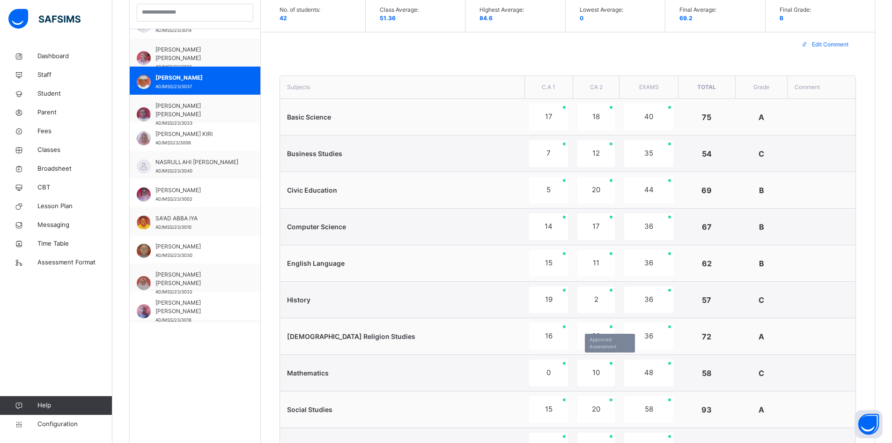
scroll to position [476, 0]
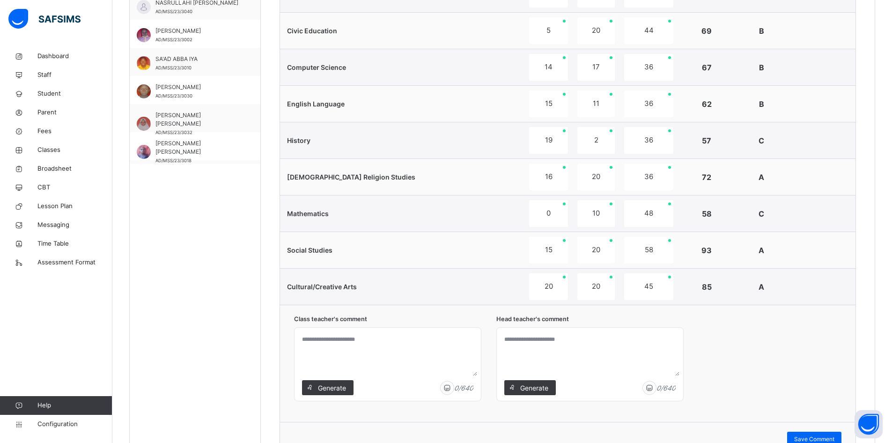
click at [327, 384] on span "Generate" at bounding box center [332, 388] width 30 height 10
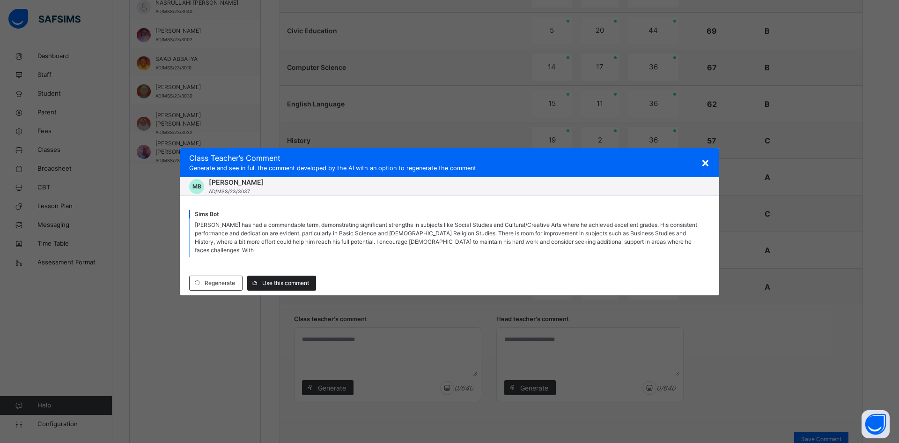
click at [300, 278] on div "Use this comment" at bounding box center [281, 282] width 69 height 15
type textarea "**********"
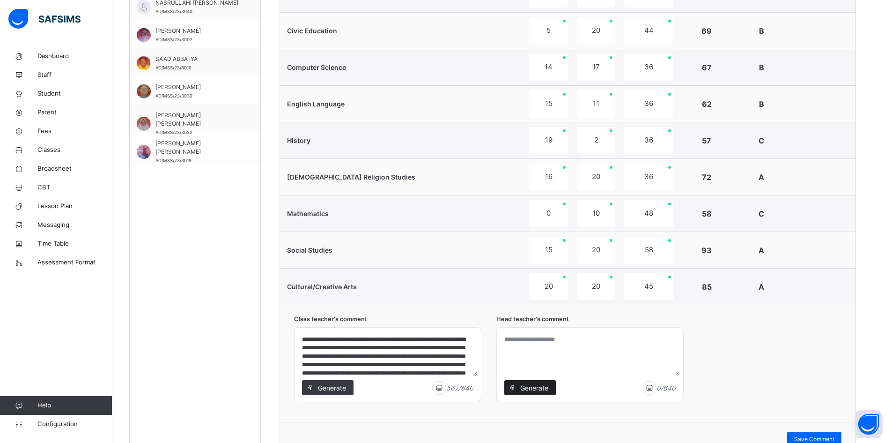
click at [527, 392] on span "Generate" at bounding box center [534, 388] width 30 height 10
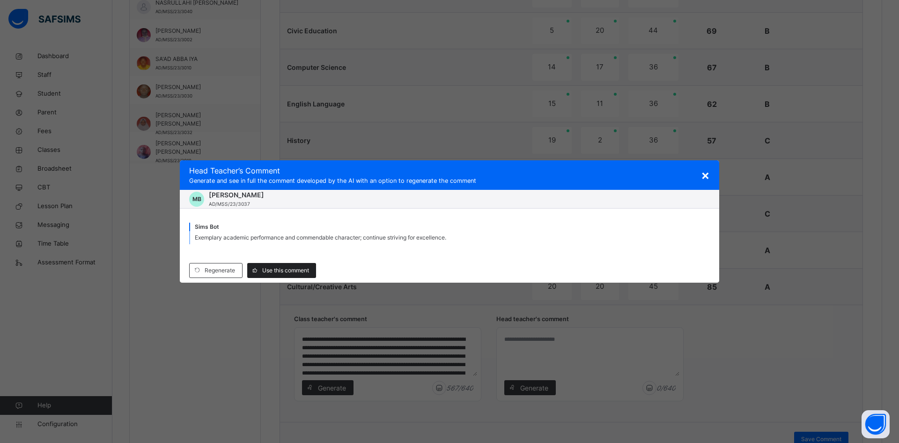
click at [278, 268] on span "Use this comment" at bounding box center [285, 270] width 47 height 8
type textarea "**********"
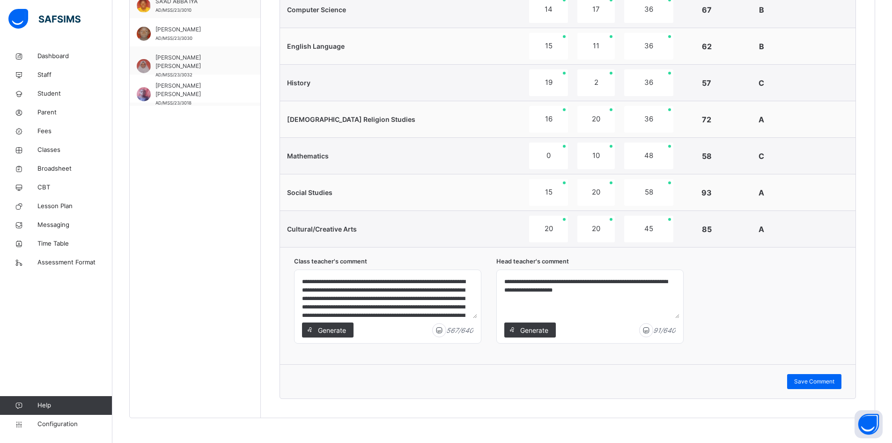
scroll to position [537, 0]
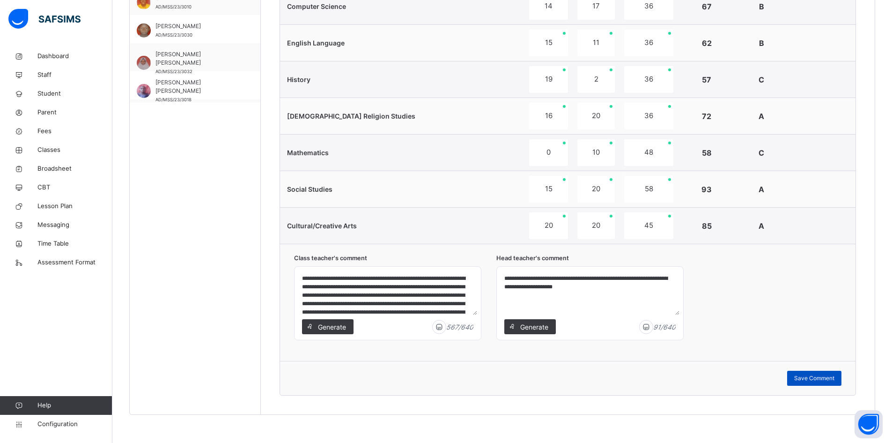
click at [827, 379] on span "Save Comment" at bounding box center [814, 378] width 40 height 8
click at [826, 374] on span "Save Comment" at bounding box center [814, 378] width 40 height 8
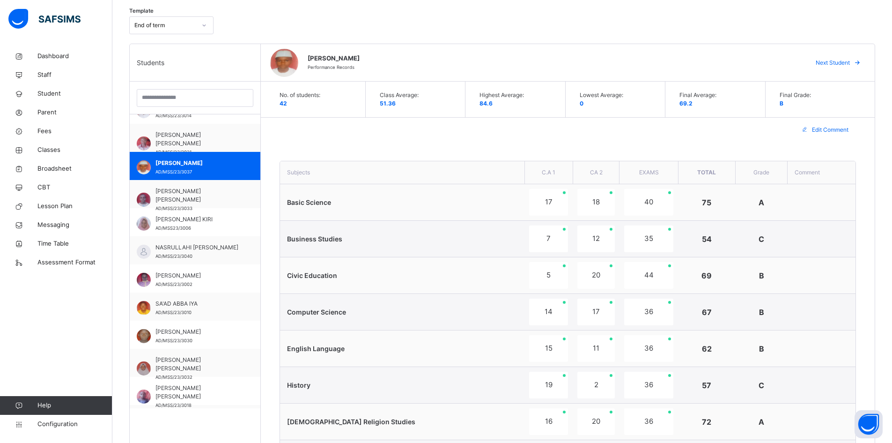
scroll to position [68, 0]
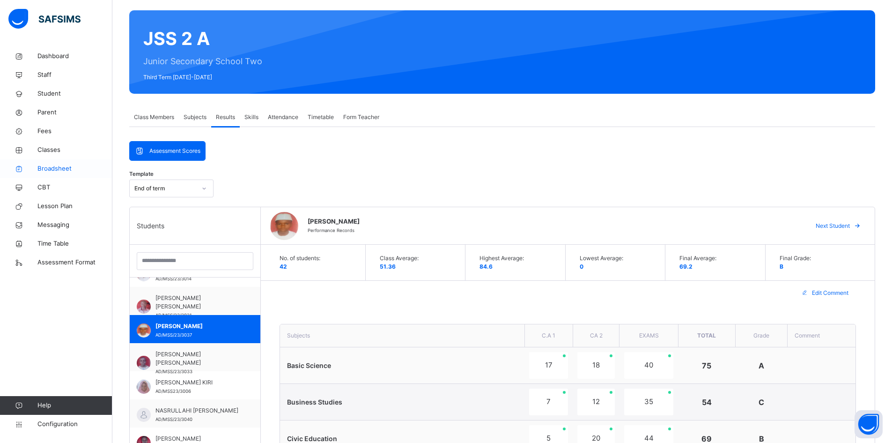
click at [49, 164] on span "Broadsheet" at bounding box center [74, 168] width 75 height 9
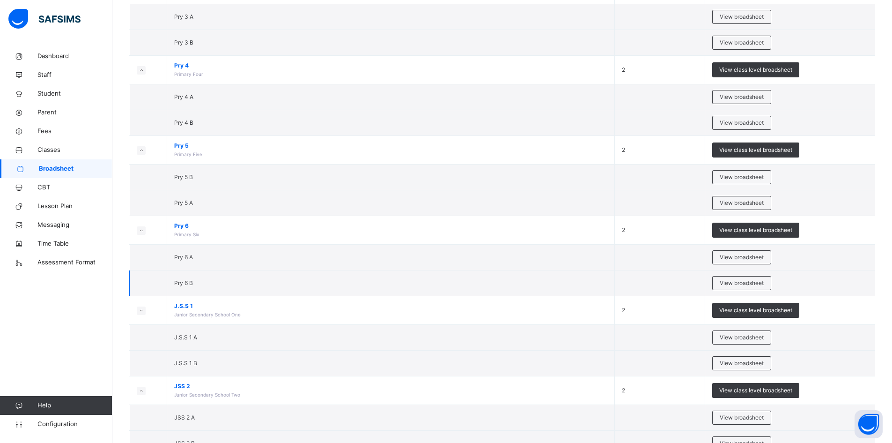
scroll to position [515, 0]
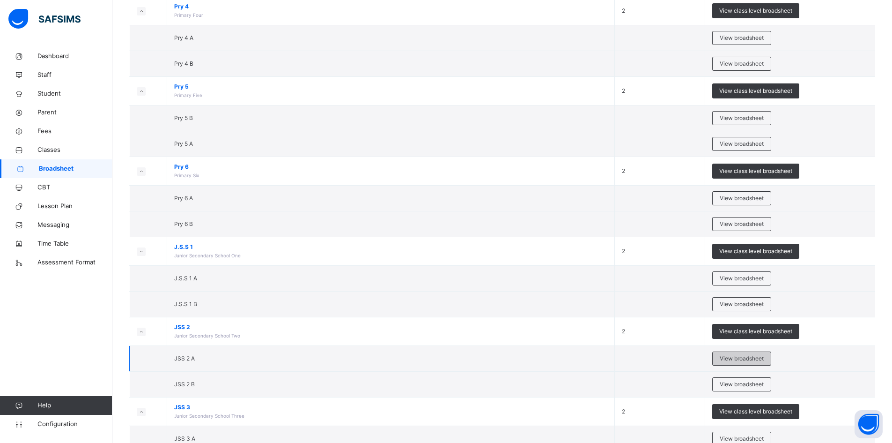
click at [738, 358] on span "View broadsheet" at bounding box center [742, 358] width 44 height 8
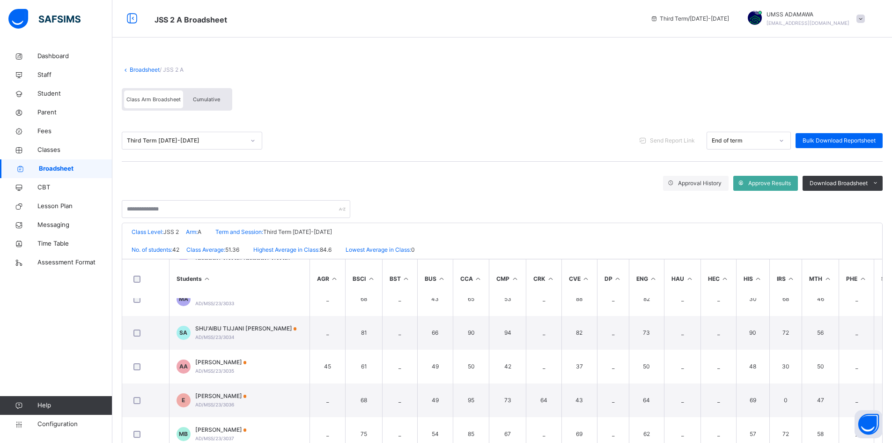
scroll to position [1077, 0]
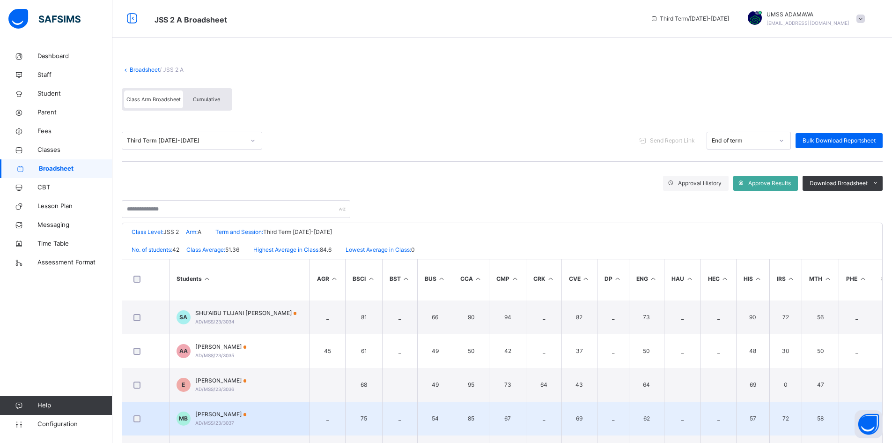
click at [234, 413] on span "MUHAMMAD BASHIR BUBA" at bounding box center [221, 414] width 52 height 8
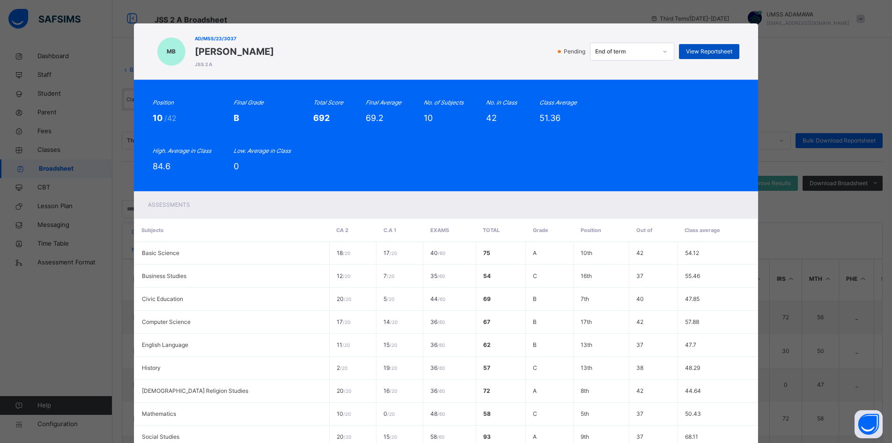
click at [711, 50] on span "View Reportsheet" at bounding box center [709, 51] width 46 height 8
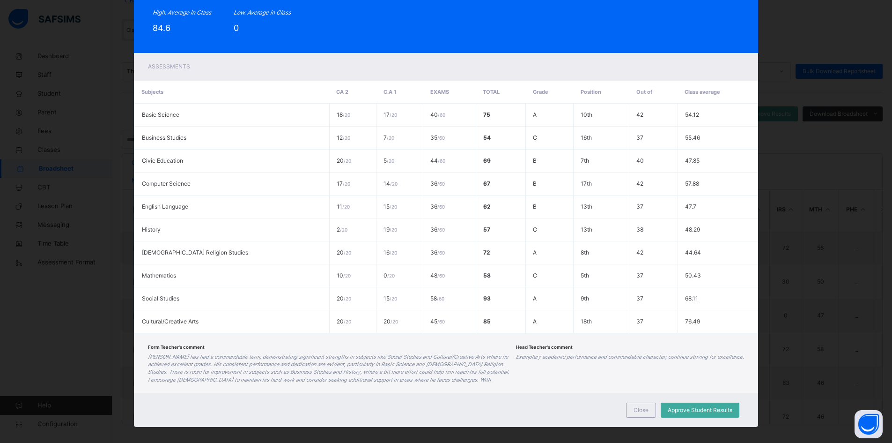
scroll to position [146, 0]
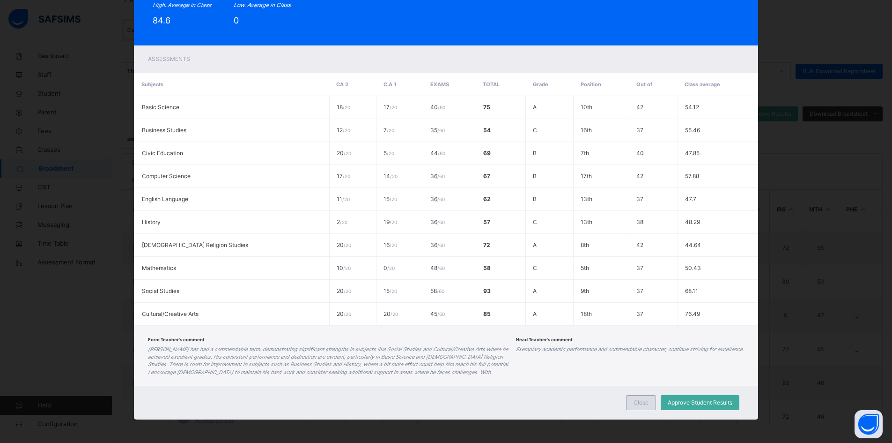
click at [636, 403] on span "Close" at bounding box center [641, 402] width 15 height 8
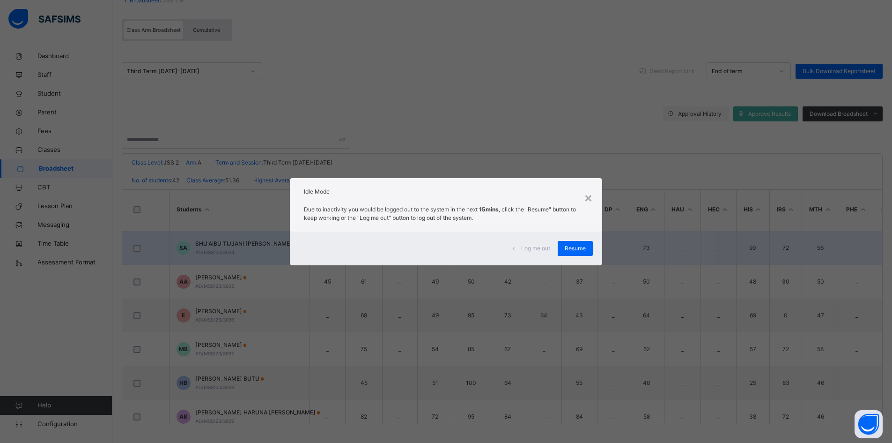
click at [576, 252] on span "Resume" at bounding box center [575, 248] width 21 height 8
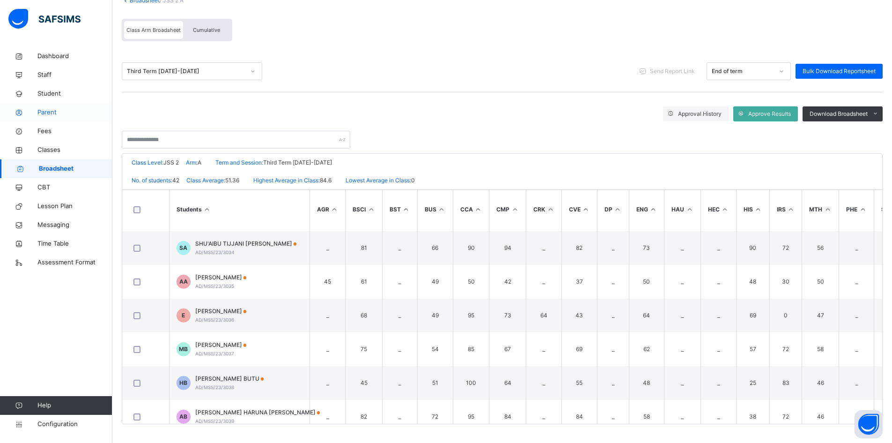
click at [48, 110] on span "Parent" at bounding box center [74, 112] width 75 height 9
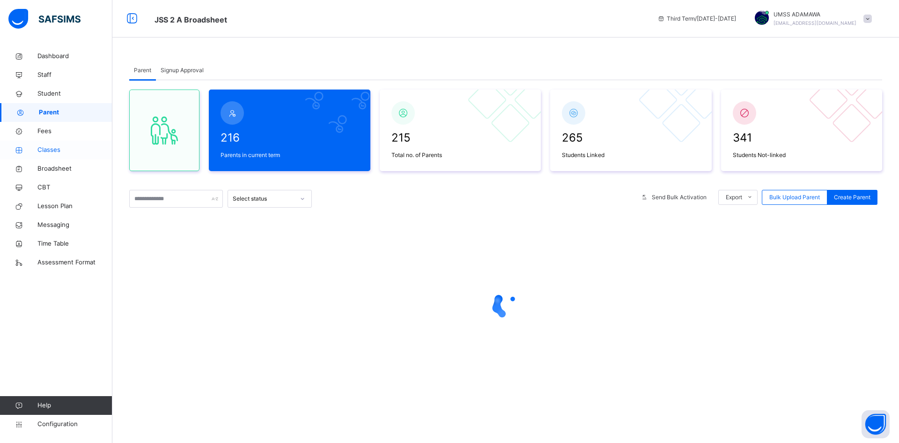
click at [50, 149] on span "Classes" at bounding box center [74, 149] width 75 height 9
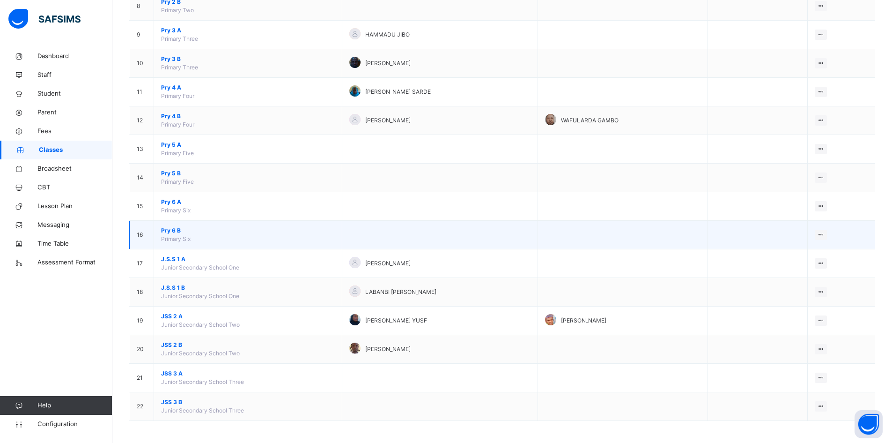
scroll to position [321, 0]
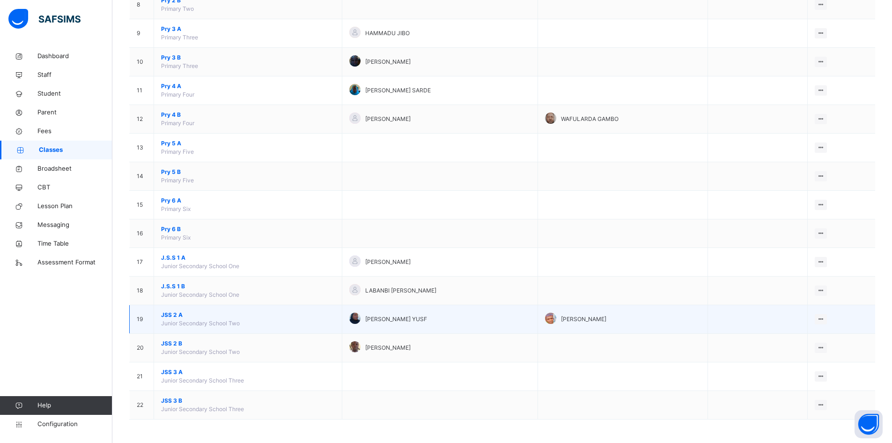
click at [174, 315] on span "JSS 2 A" at bounding box center [248, 315] width 174 height 8
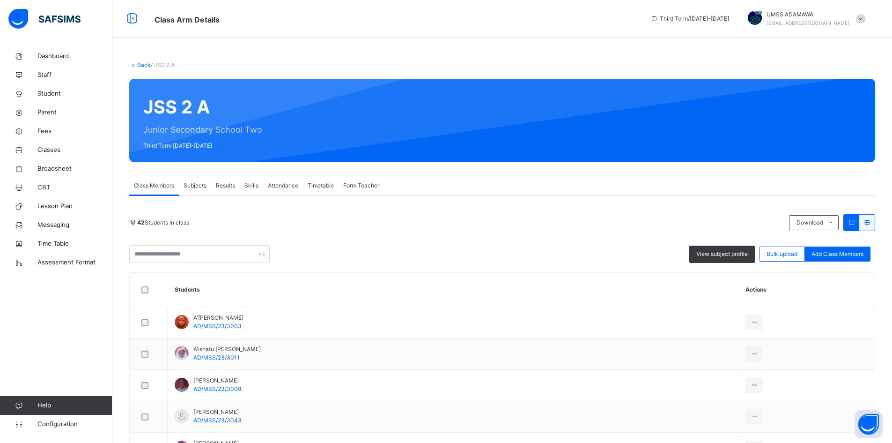
click at [145, 64] on link "Back" at bounding box center [144, 64] width 14 height 7
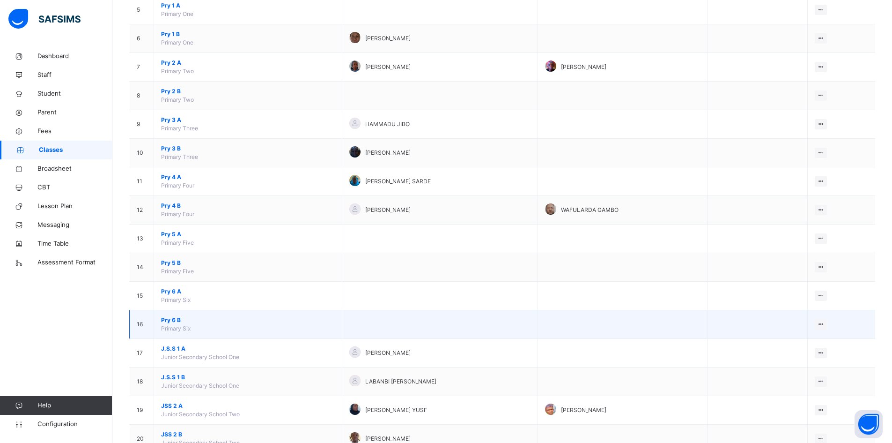
scroll to position [321, 0]
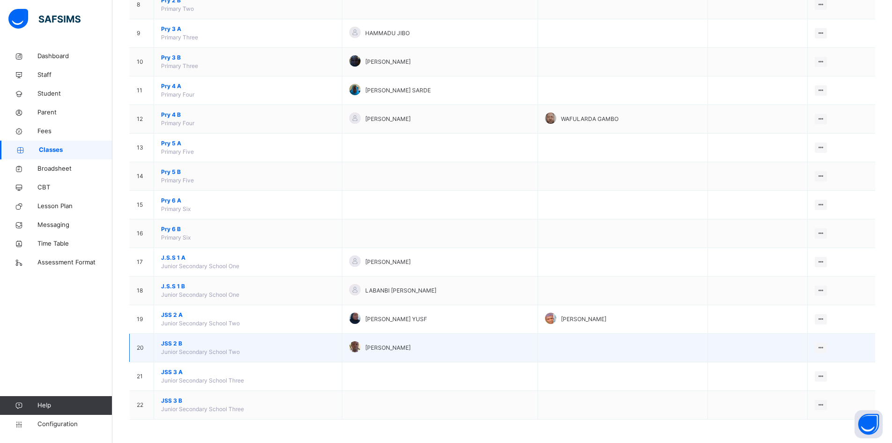
click at [175, 343] on span "JSS 2 B" at bounding box center [248, 343] width 174 height 8
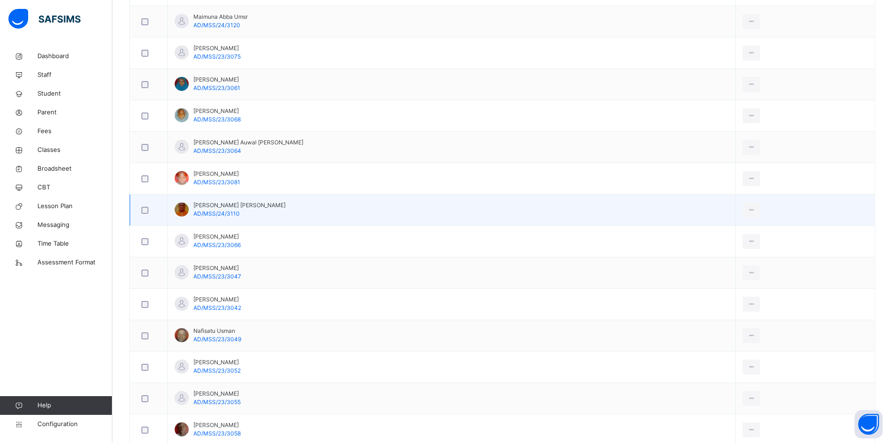
scroll to position [984, 0]
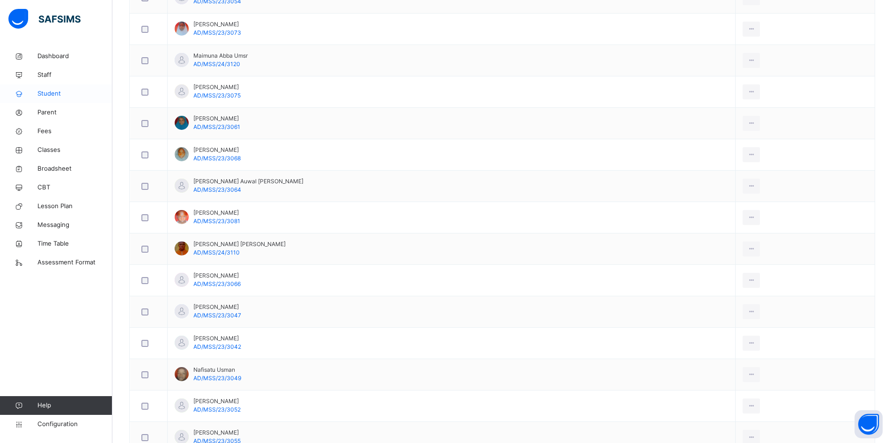
click at [52, 94] on span "Student" at bounding box center [74, 93] width 75 height 9
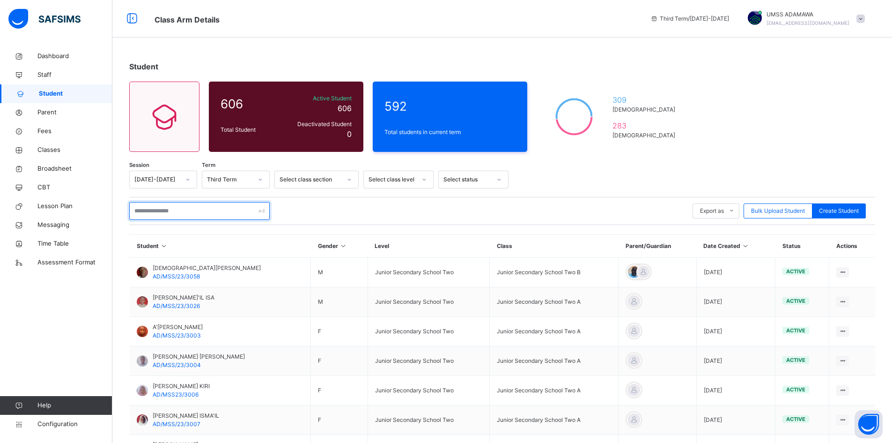
click at [174, 216] on input "text" at bounding box center [199, 211] width 141 height 18
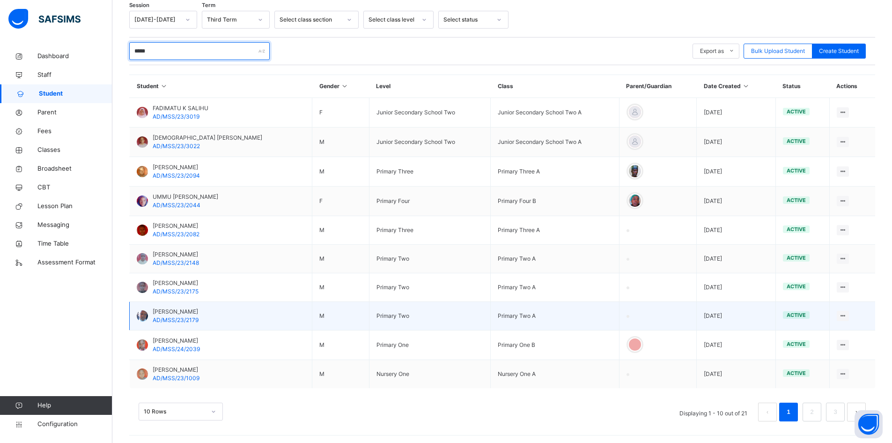
scroll to position [162, 0]
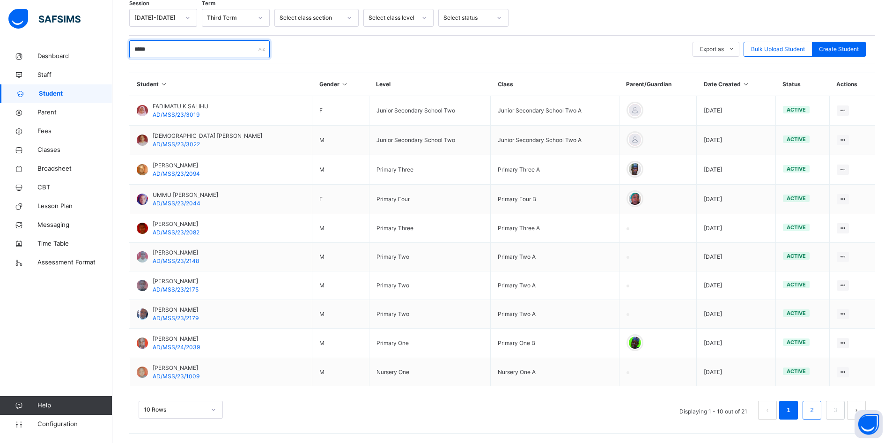
type input "*****"
click at [816, 412] on link "2" at bounding box center [812, 410] width 9 height 12
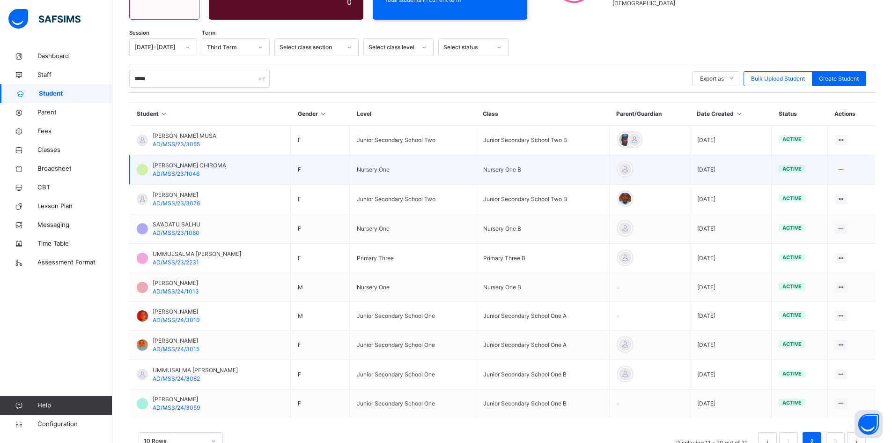
scroll to position [141, 0]
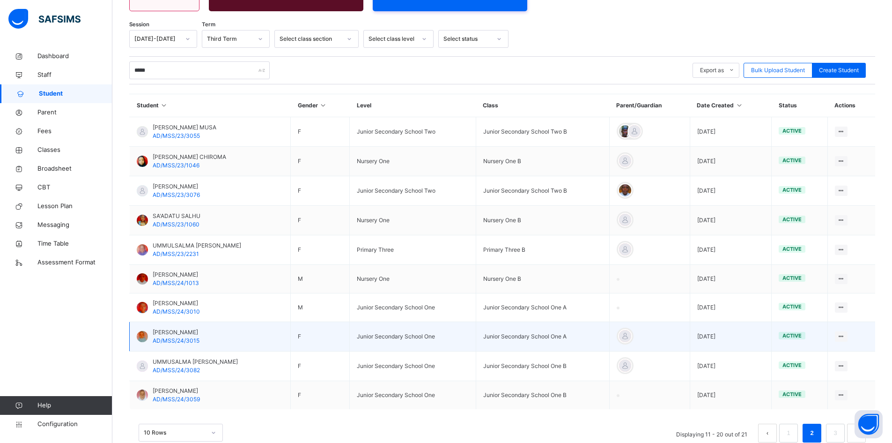
click at [191, 330] on span "SALMA MUSA TUKUR" at bounding box center [176, 332] width 47 height 8
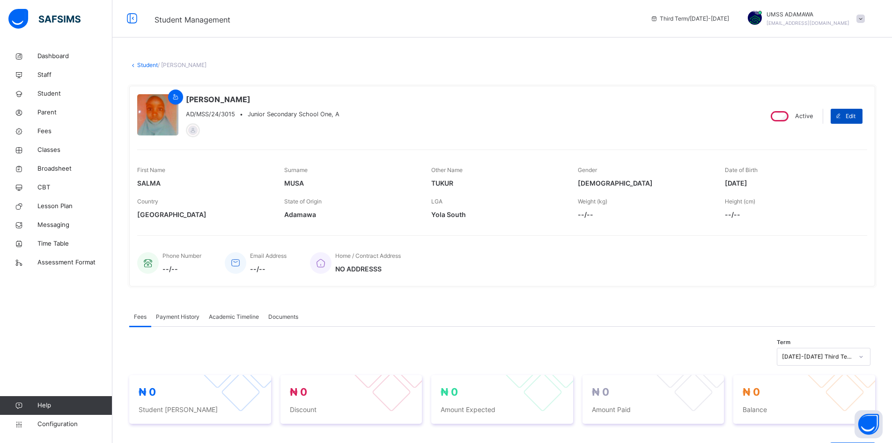
click at [863, 112] on div "Edit" at bounding box center [847, 116] width 32 height 15
select select "**"
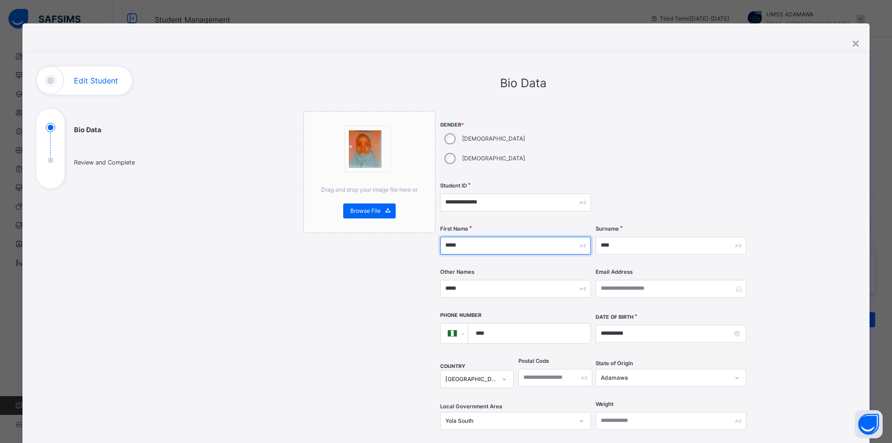
click at [452, 237] on input "*****" at bounding box center [515, 246] width 151 height 18
type input "*******"
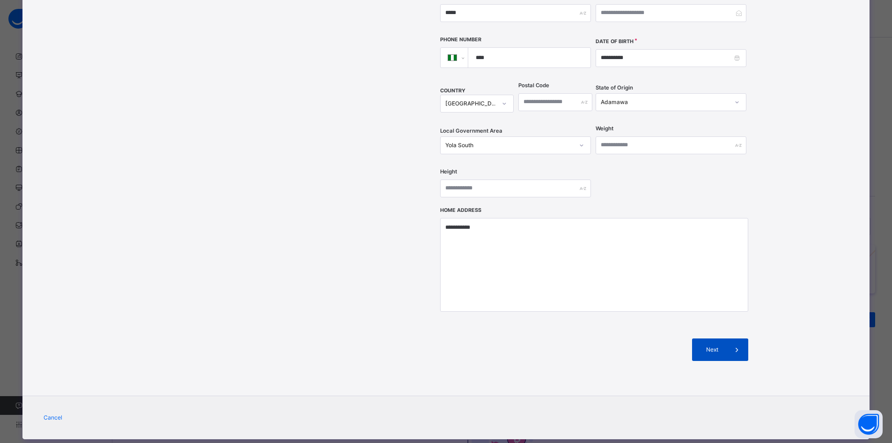
click at [728, 338] on span at bounding box center [737, 349] width 22 height 22
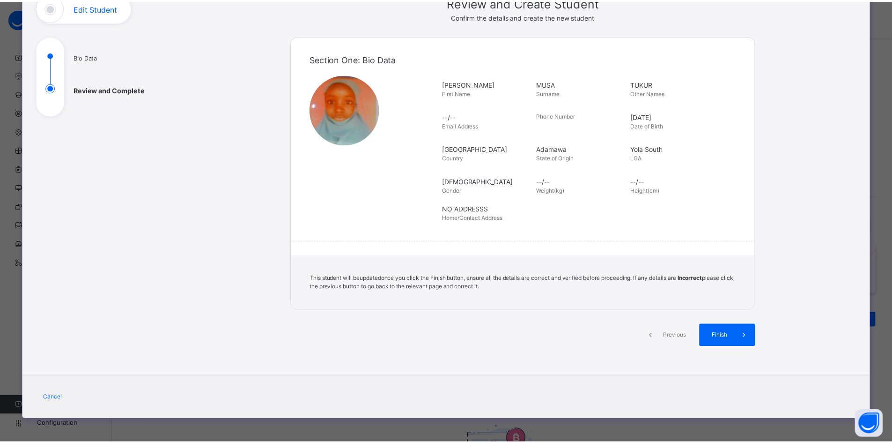
scroll to position [73, 0]
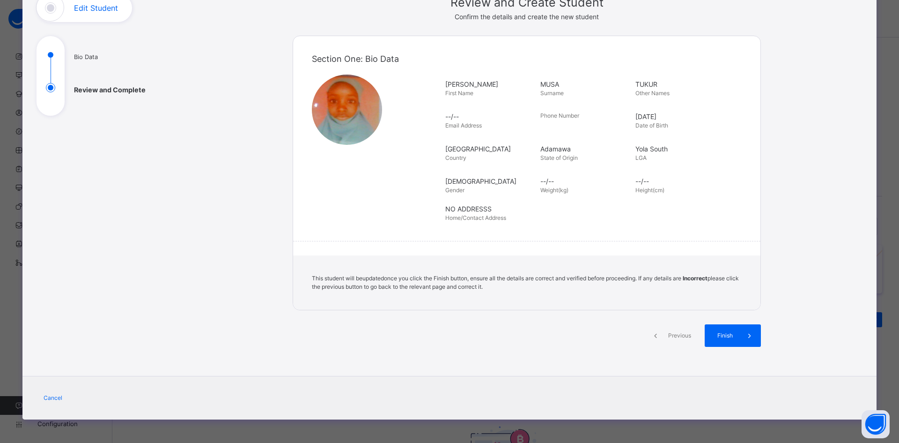
click at [728, 325] on div "Finish" at bounding box center [733, 335] width 56 height 22
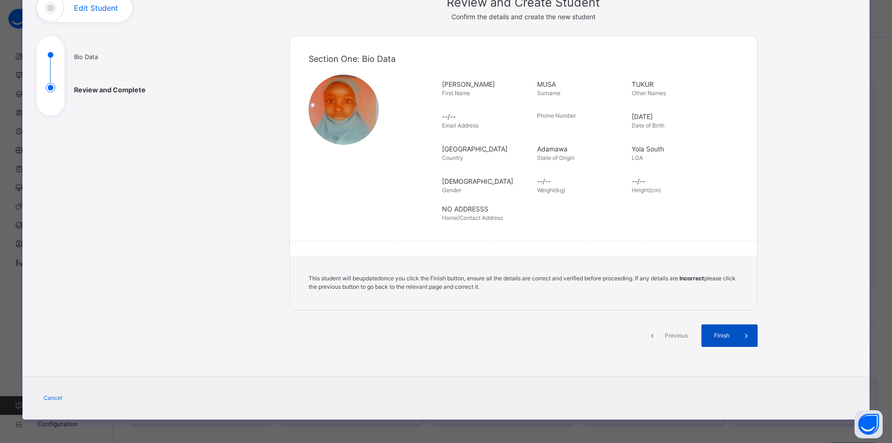
click at [730, 333] on span "Finish" at bounding box center [722, 335] width 27 height 8
click at [718, 336] on span "Finish" at bounding box center [722, 335] width 27 height 8
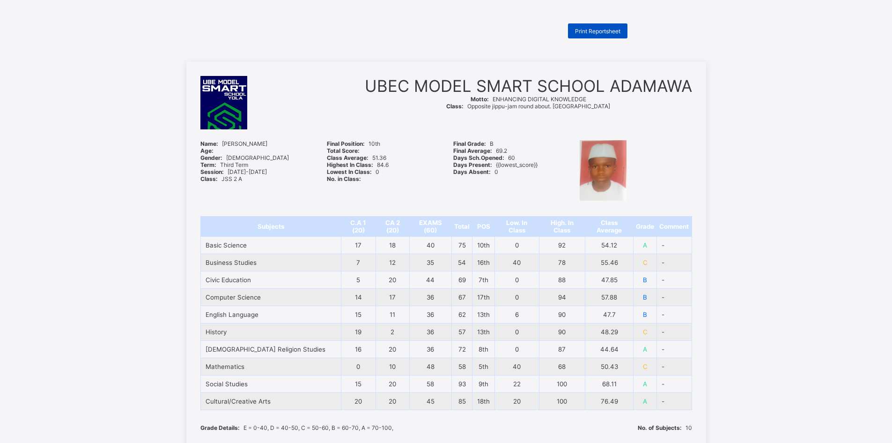
click at [615, 28] on span "Print Reportsheet" at bounding box center [597, 31] width 45 height 7
